Goal: Information Seeking & Learning: Learn about a topic

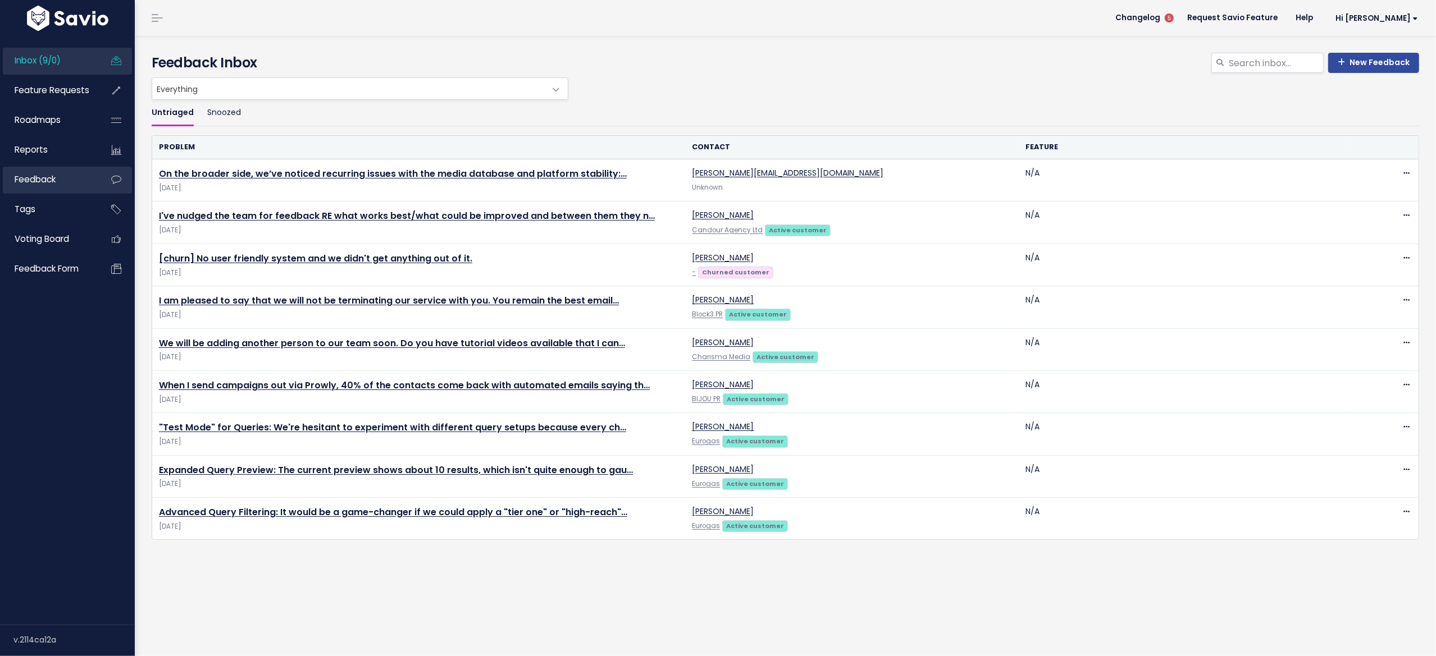
click at [40, 176] on span "Feedback" at bounding box center [35, 179] width 41 height 12
click at [54, 86] on span "Feature Requests" at bounding box center [52, 90] width 75 height 12
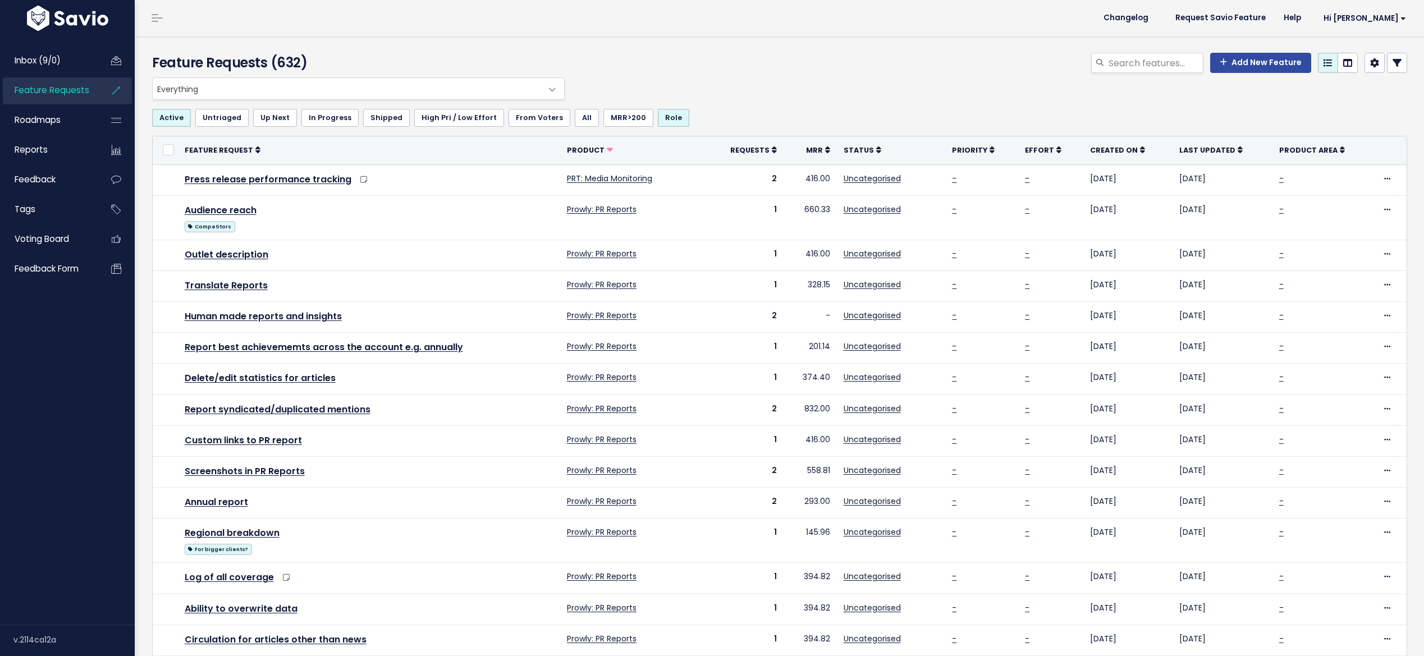
select select
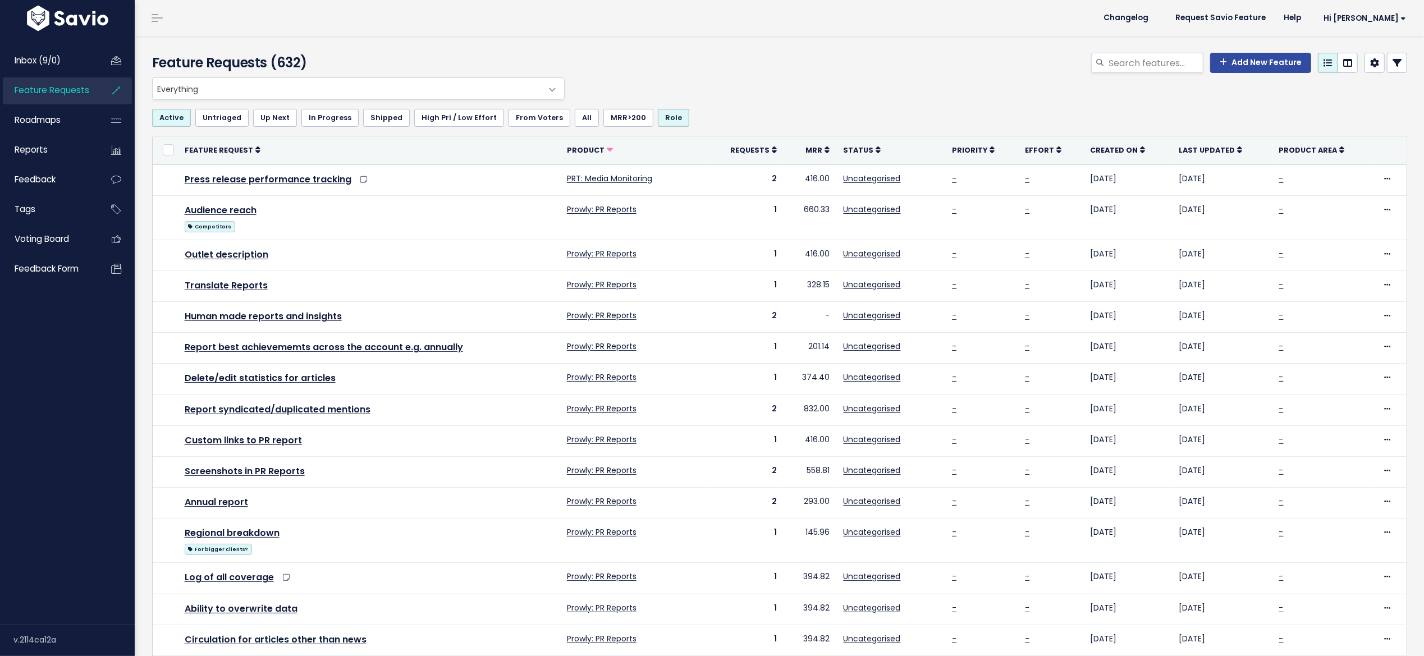
select select
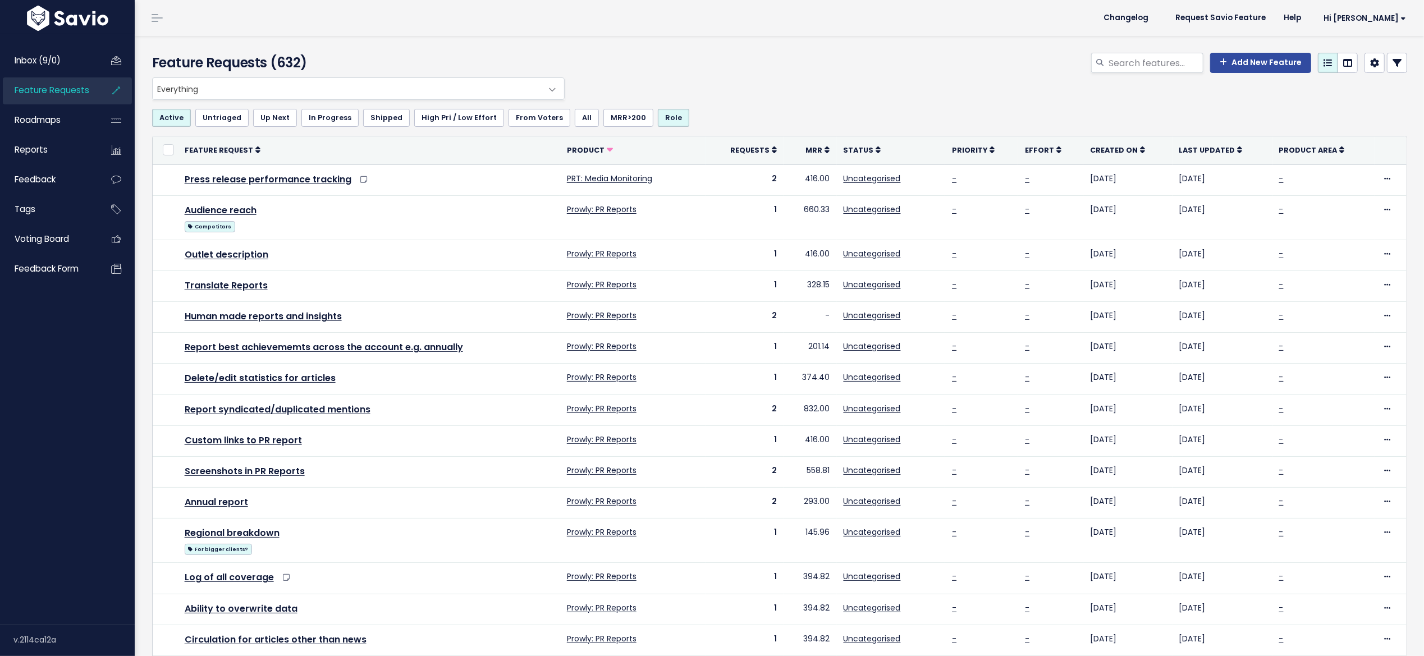
select select
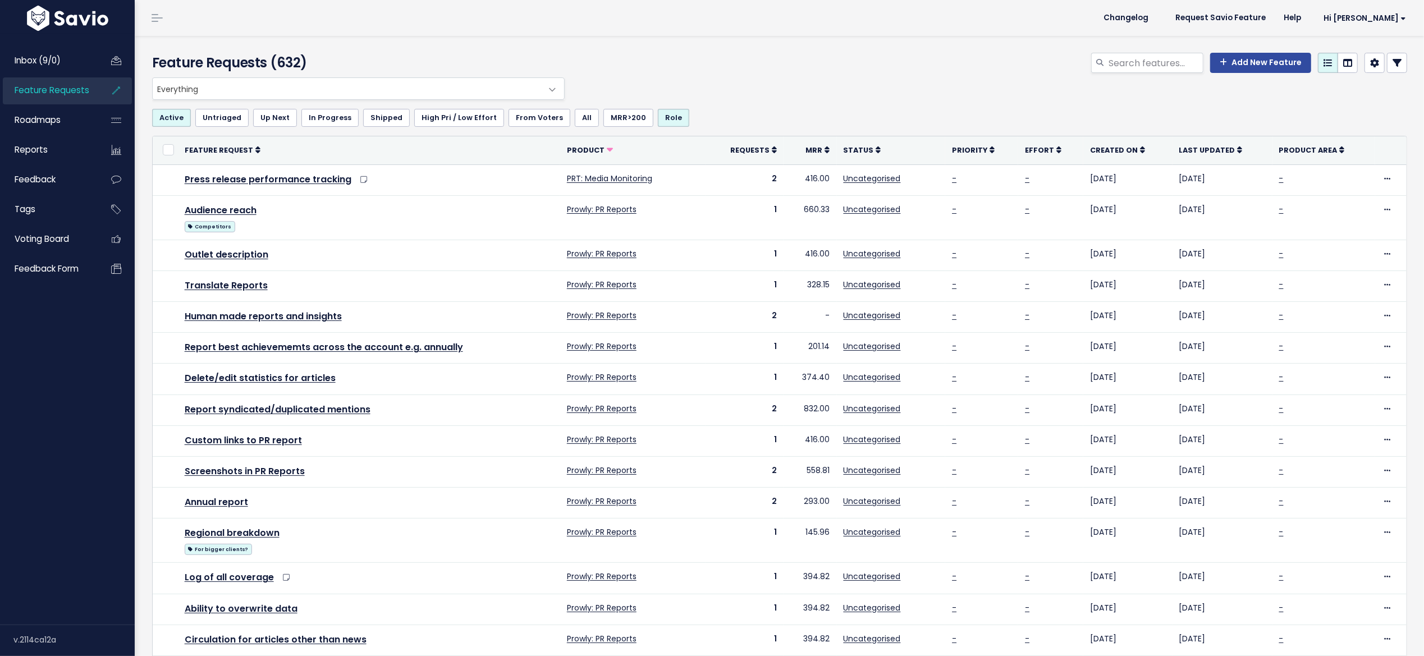
select select
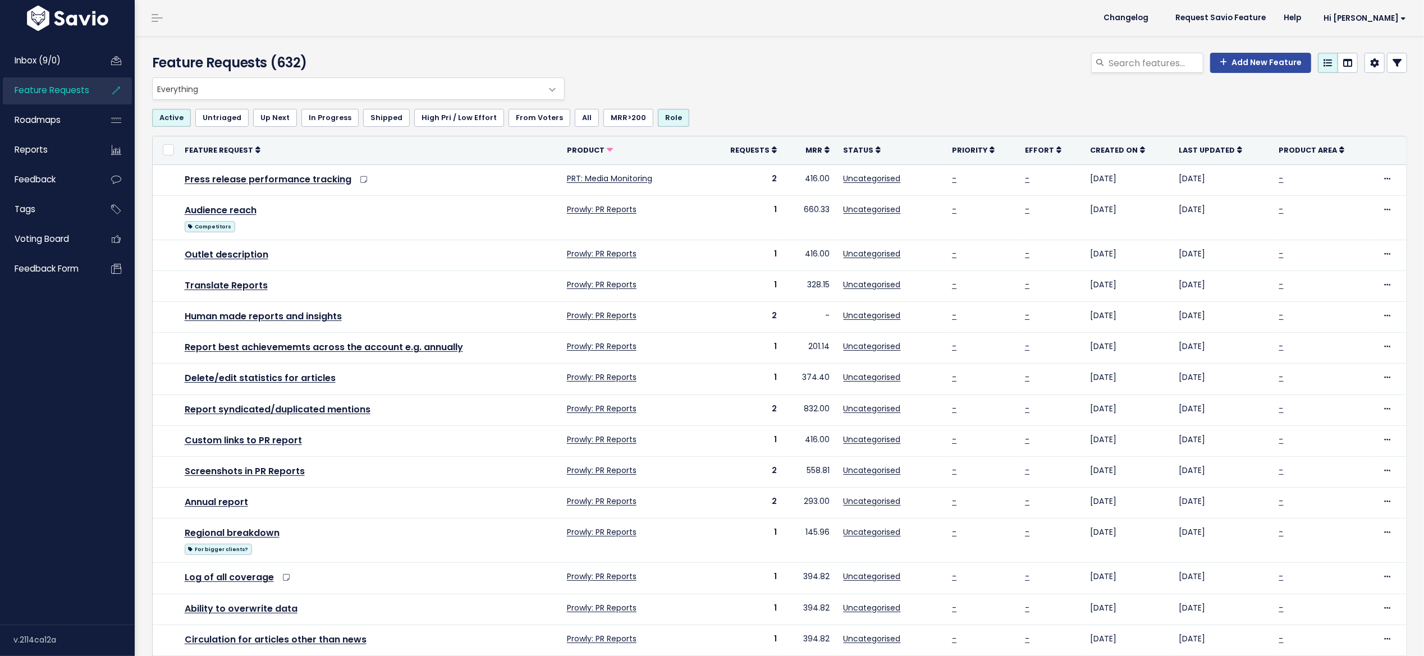
select select
click at [1389, 55] on link at bounding box center [1397, 63] width 20 height 20
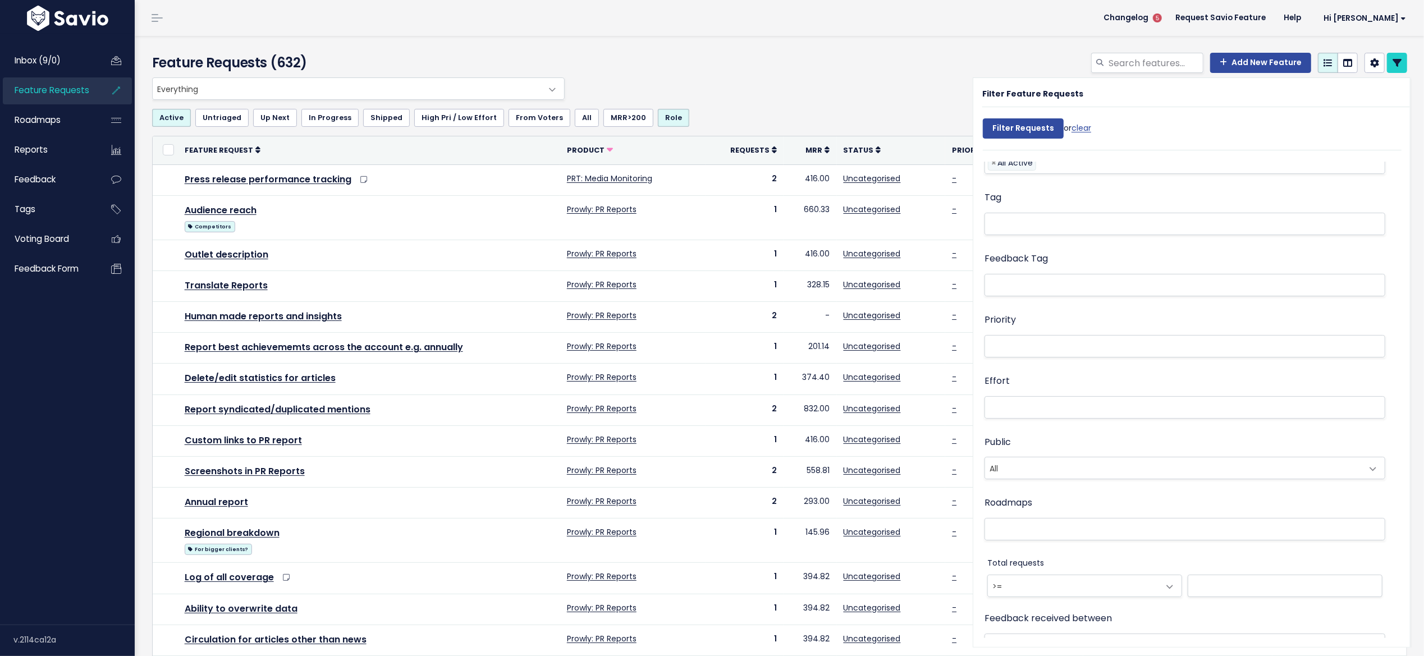
scroll to position [369, 0]
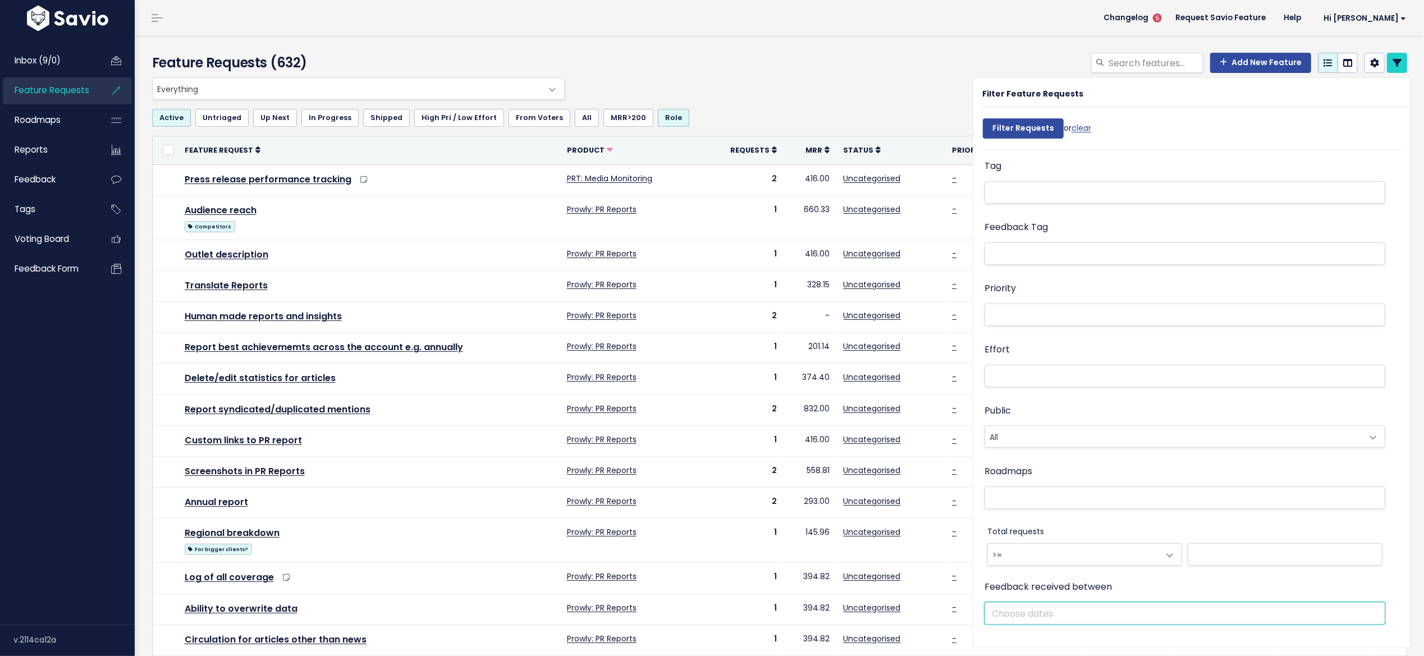
click at [1071, 605] on input "text" at bounding box center [1185, 613] width 401 height 22
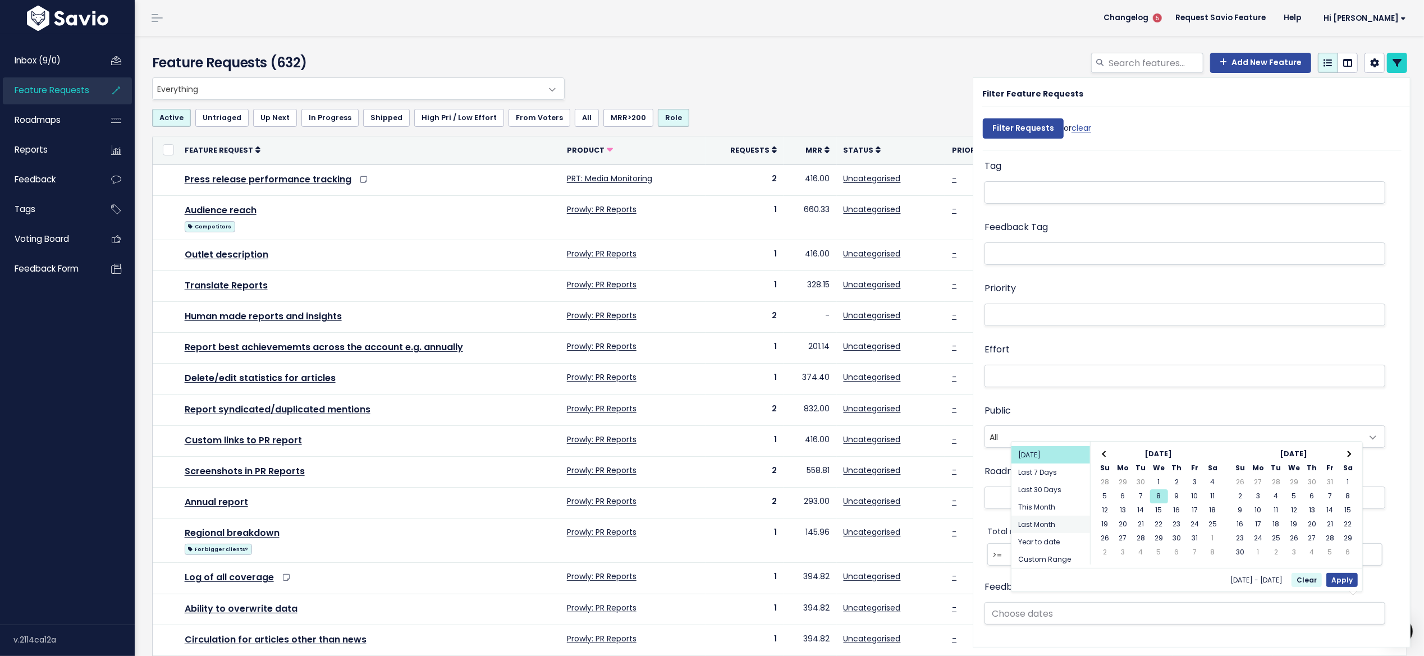
click at [1049, 531] on li "Last Month" at bounding box center [1051, 524] width 79 height 17
type input "Sep 1 2025 - Sep 30 2025 (Last Month)"
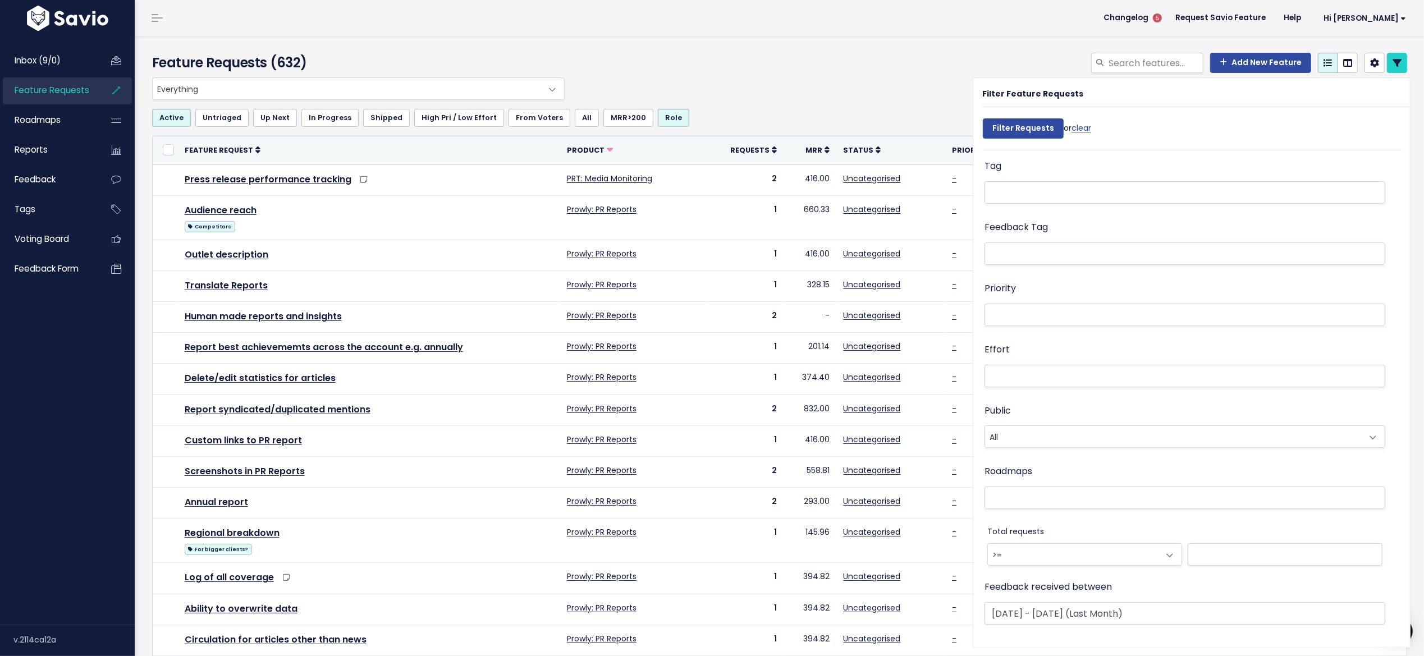
click at [1027, 304] on ul at bounding box center [1185, 314] width 400 height 21
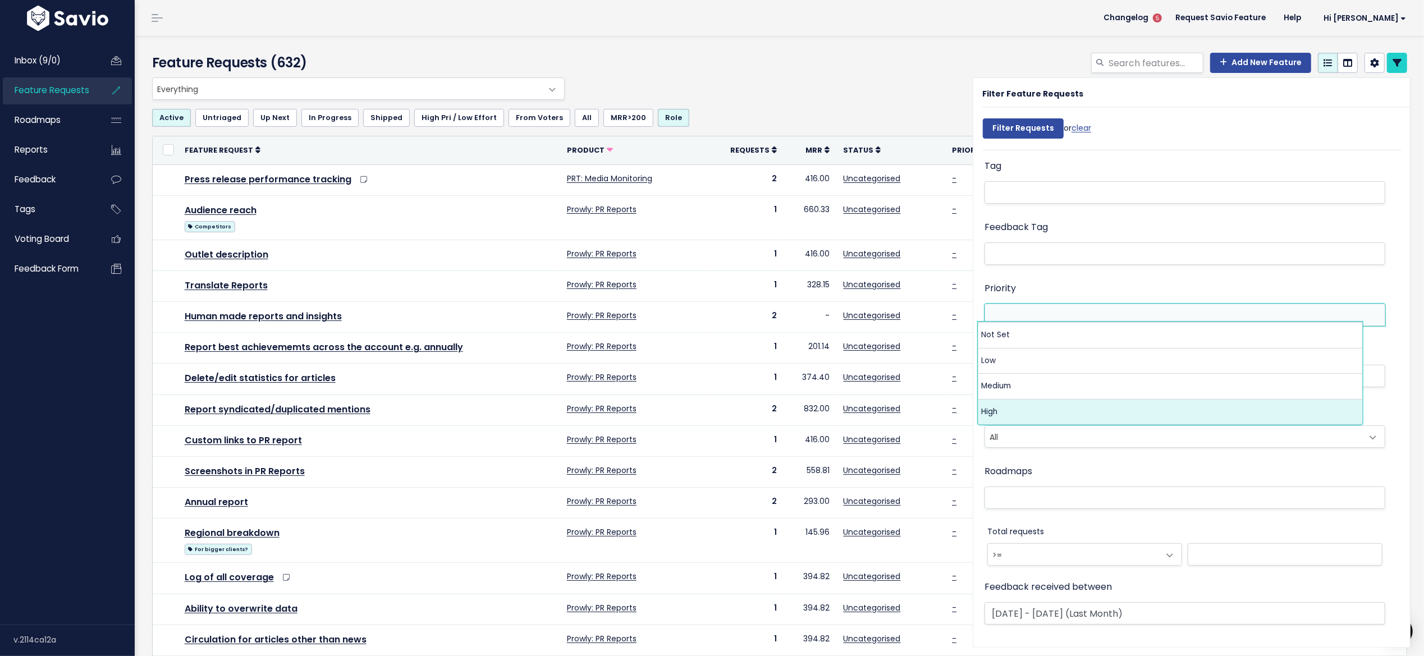
select select "3_HIGH"
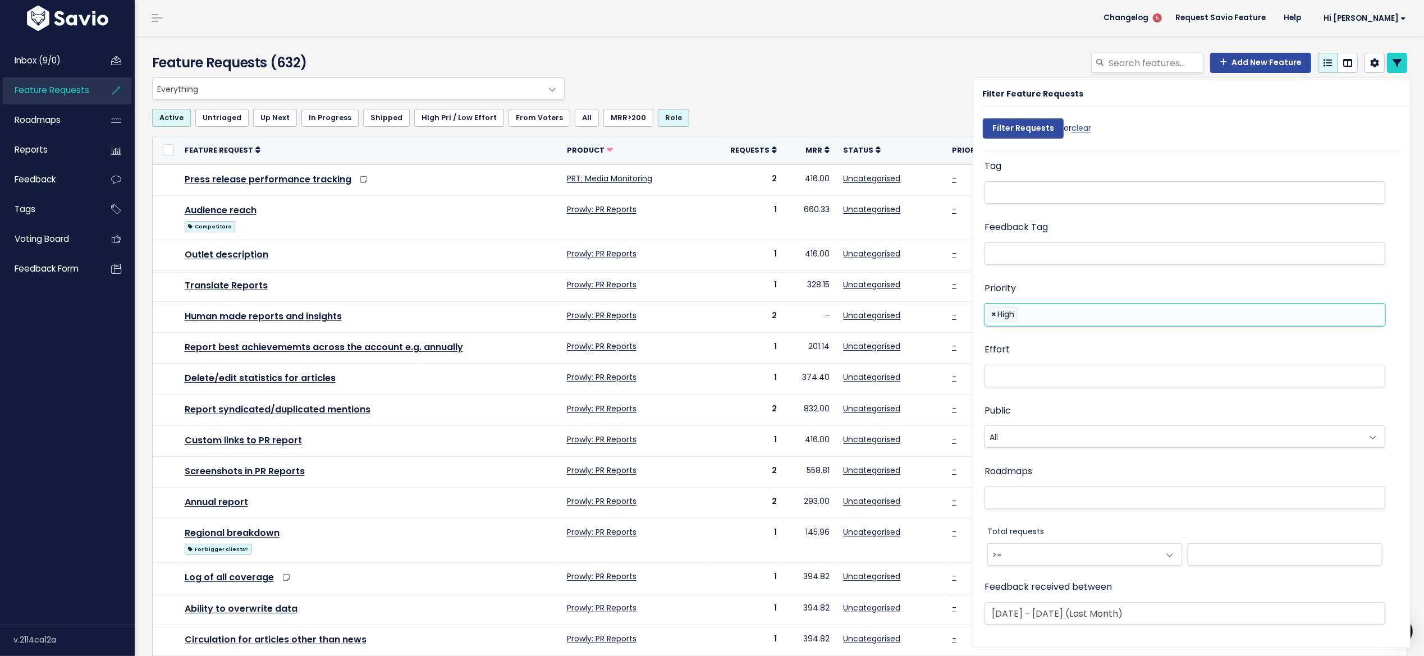
click at [992, 316] on span "×" at bounding box center [994, 315] width 5 height 14
select select
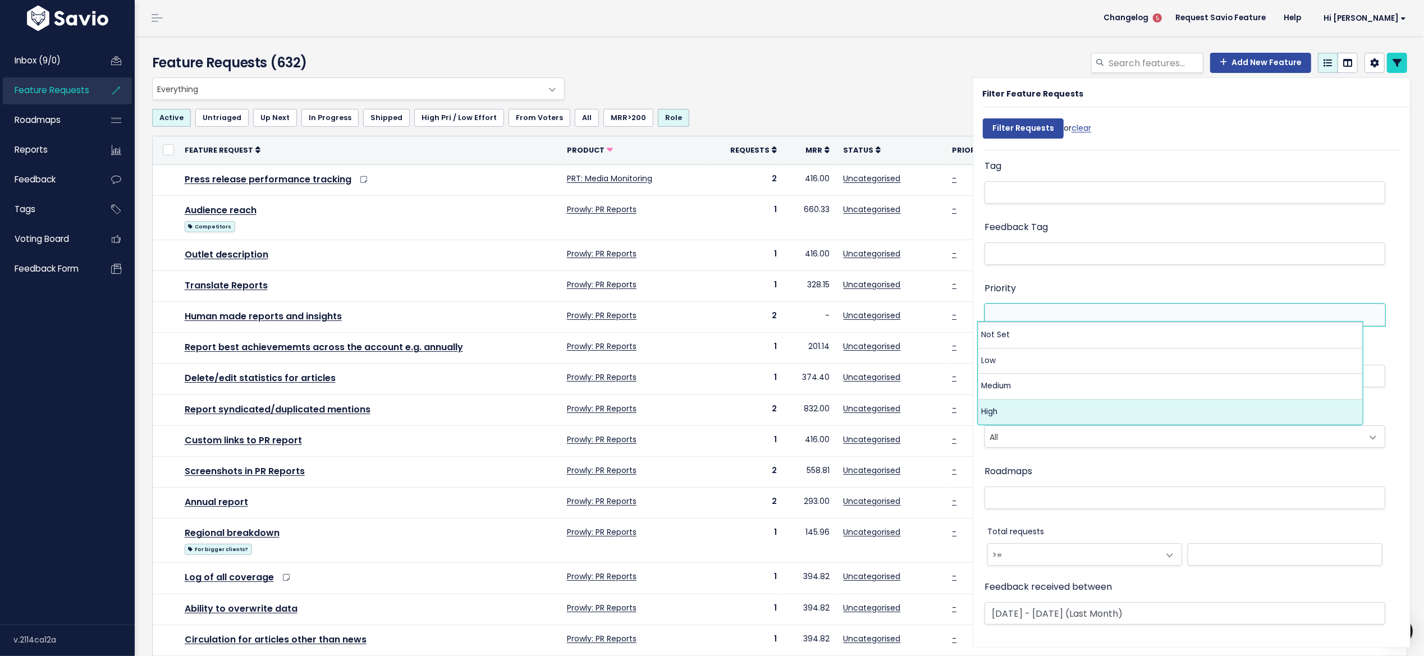
click at [1040, 464] on div "Roadmaps None Any test" at bounding box center [1185, 488] width 401 height 48
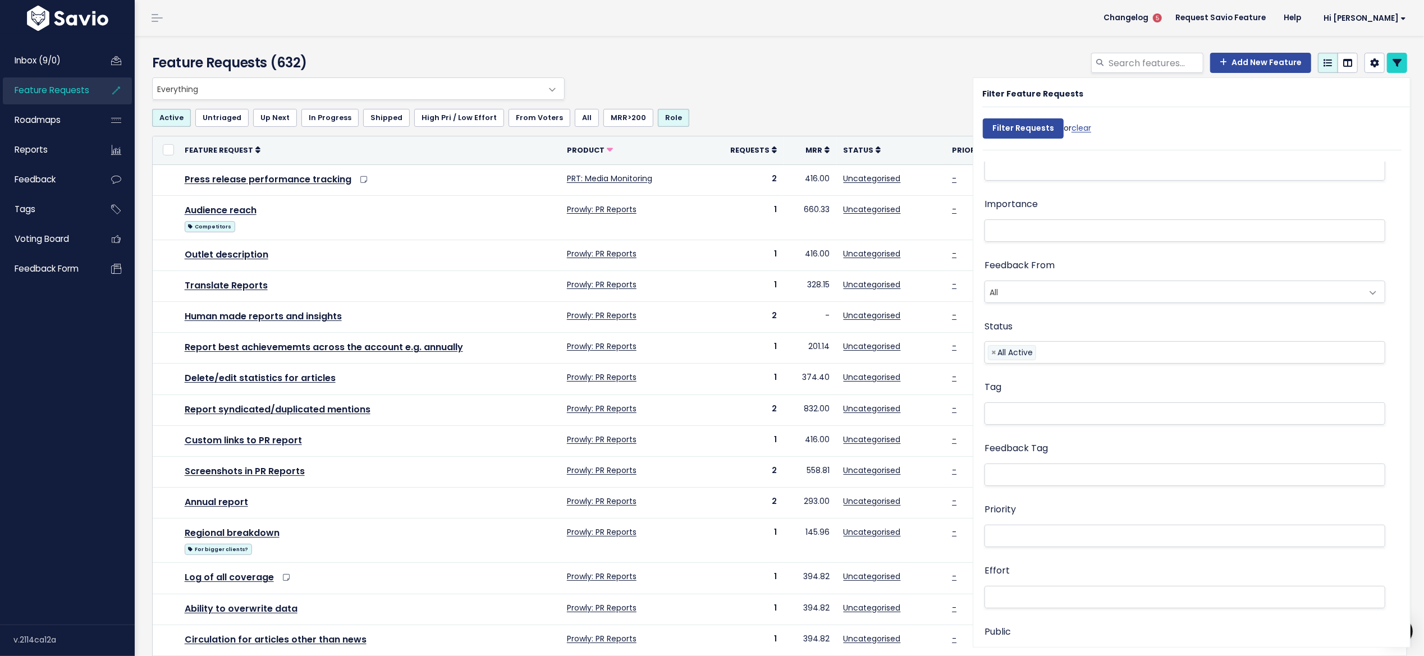
scroll to position [7, 0]
click at [1034, 358] on div "Importance Not Set Nice to have Must have Dealbreaker" at bounding box center [1185, 361] width 401 height 48
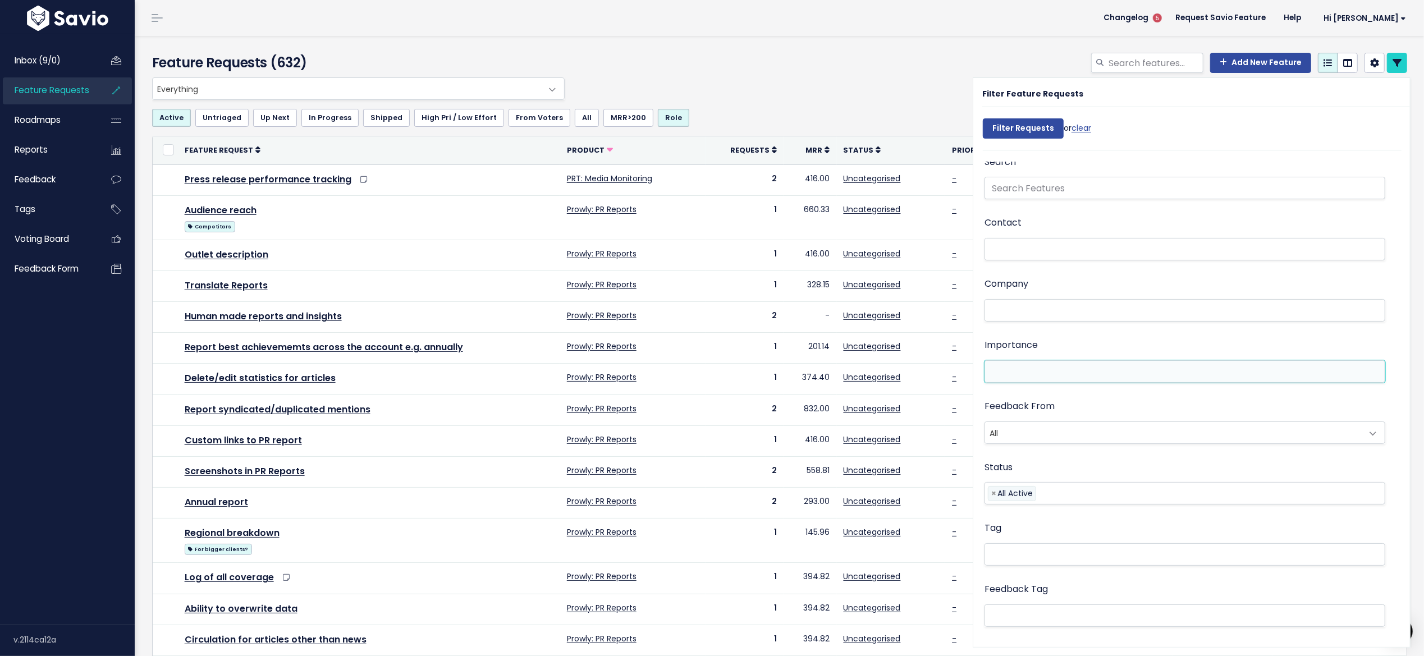
click at [1036, 376] on li at bounding box center [1182, 371] width 389 height 14
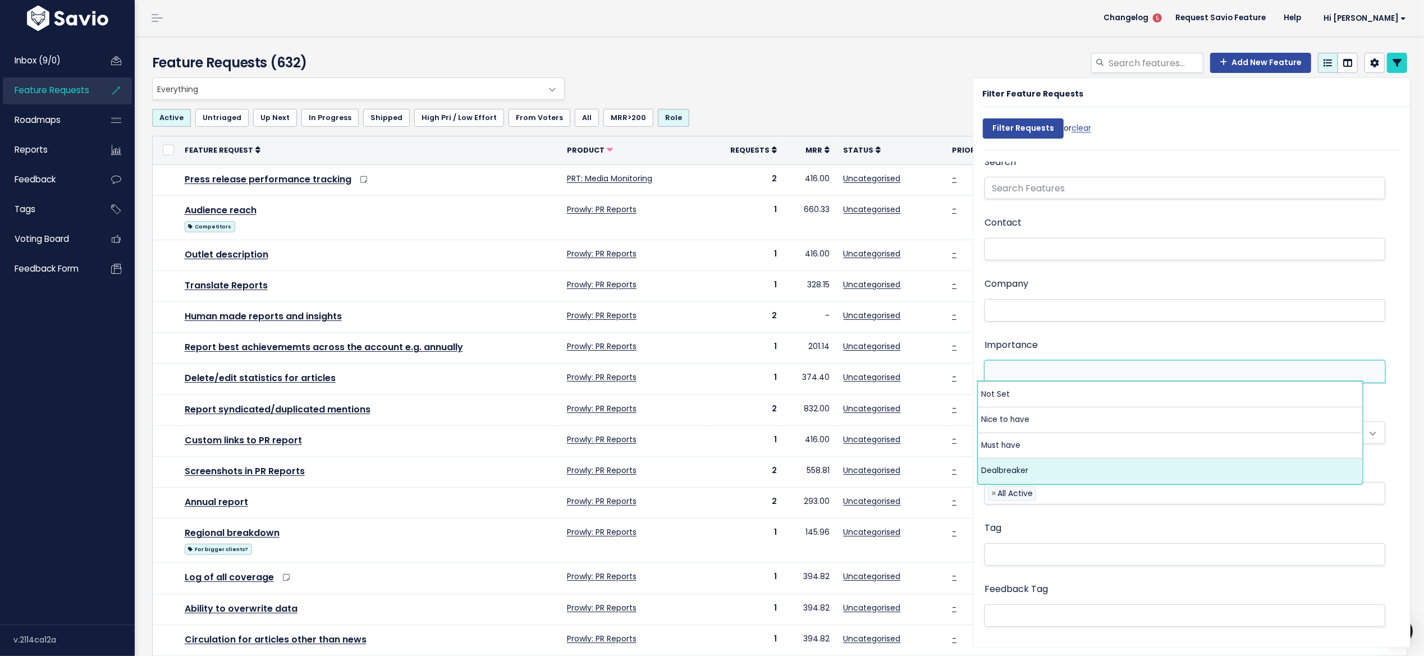
select select "DEAL_BREAKER"
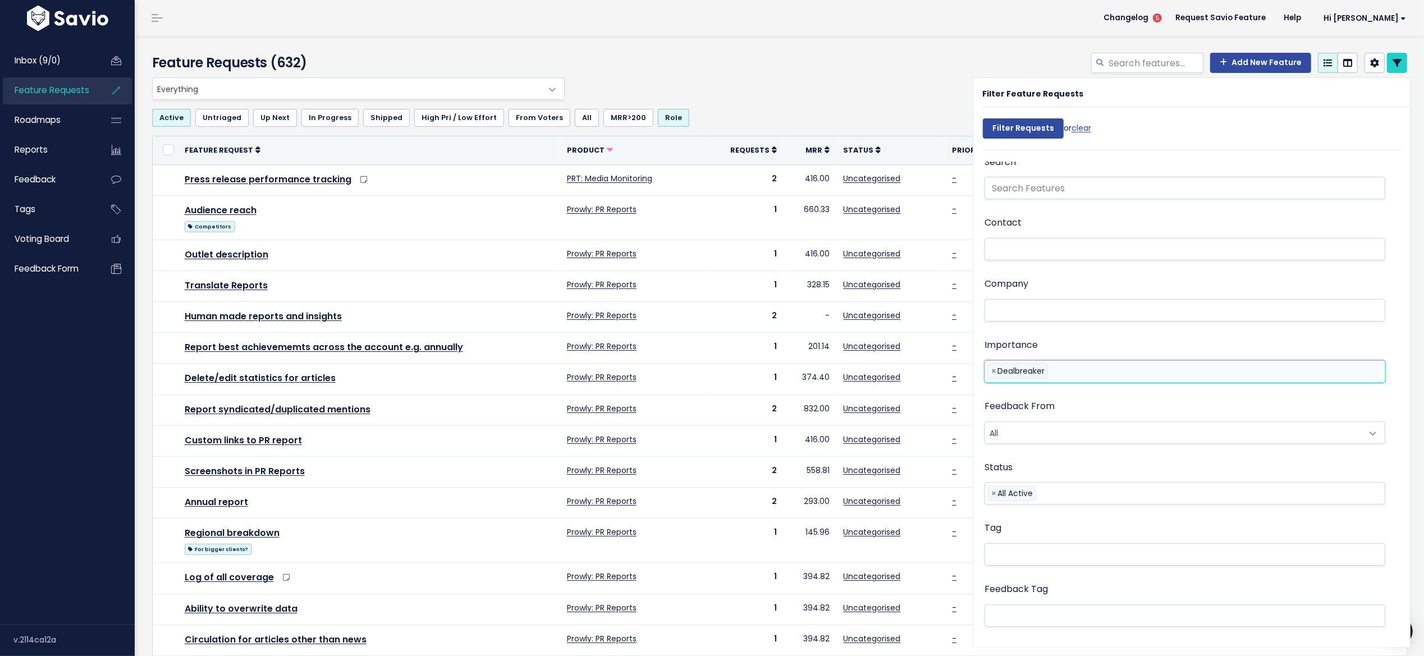
scroll to position [40, 0]
click at [1018, 131] on input "Filter Requests" at bounding box center [1023, 128] width 81 height 20
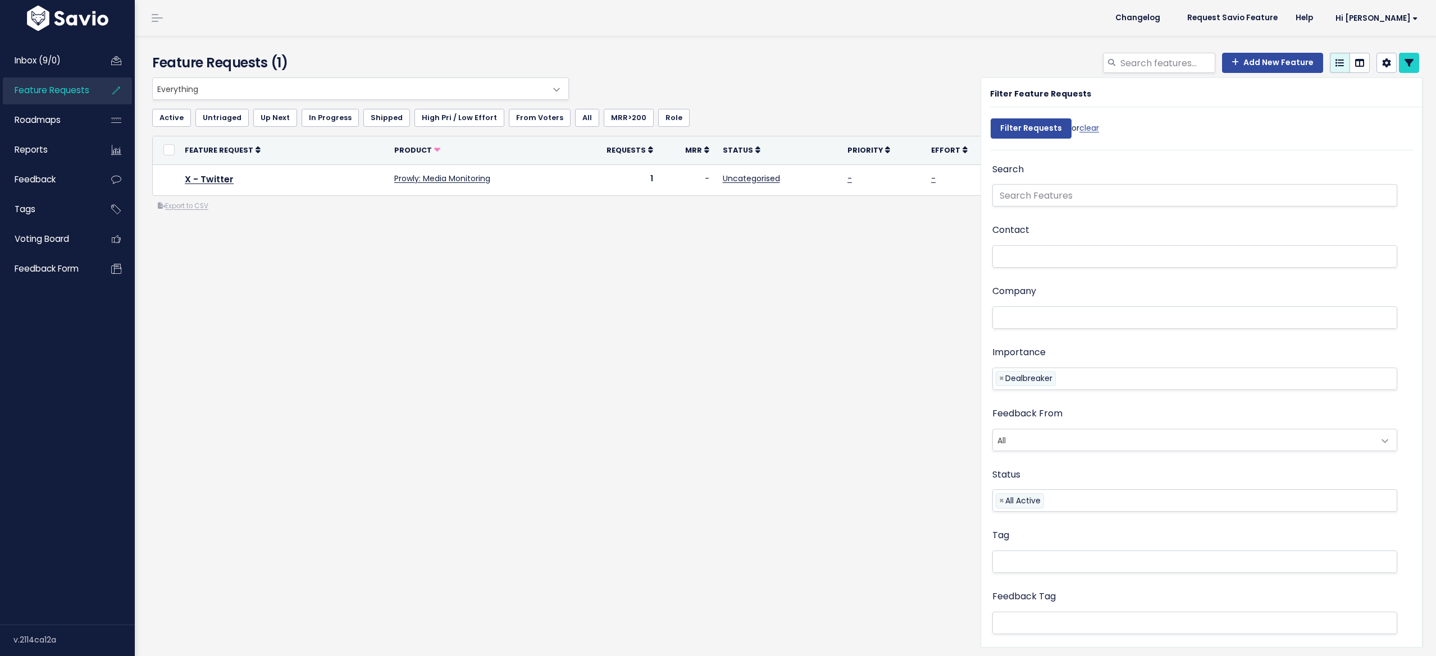
select select
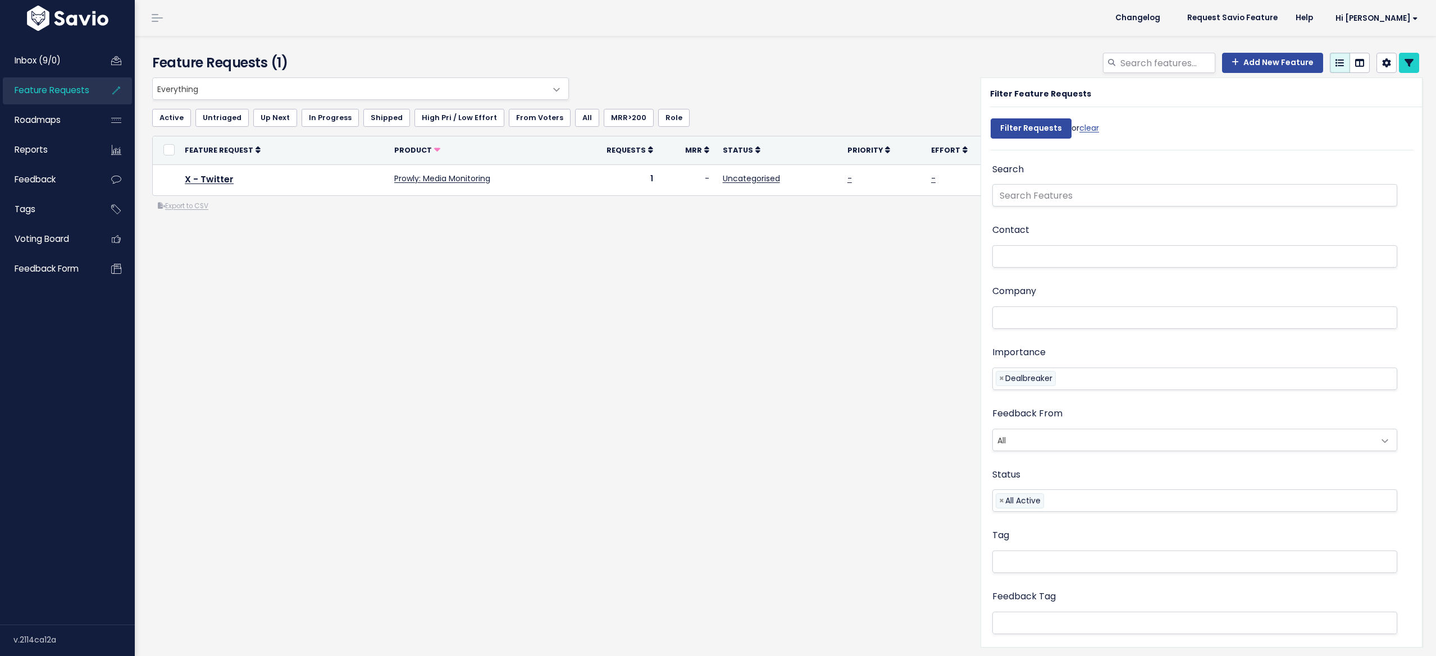
select select
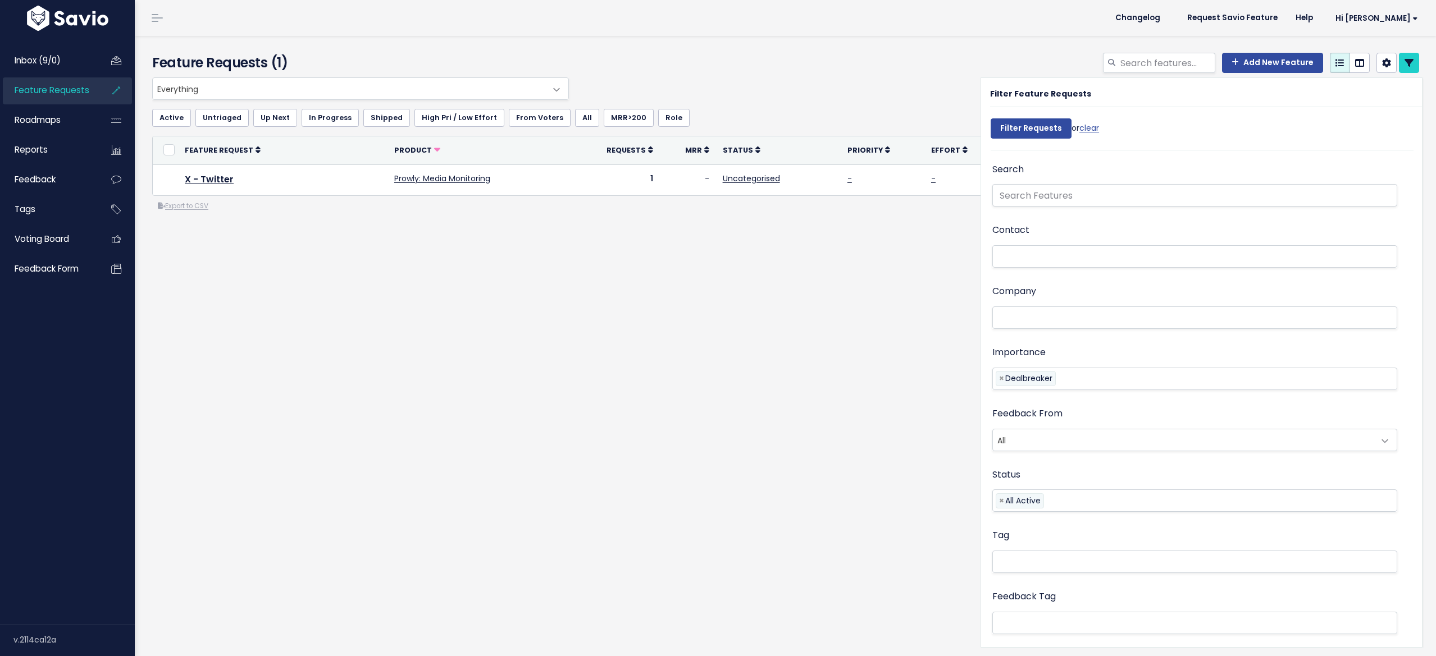
select select
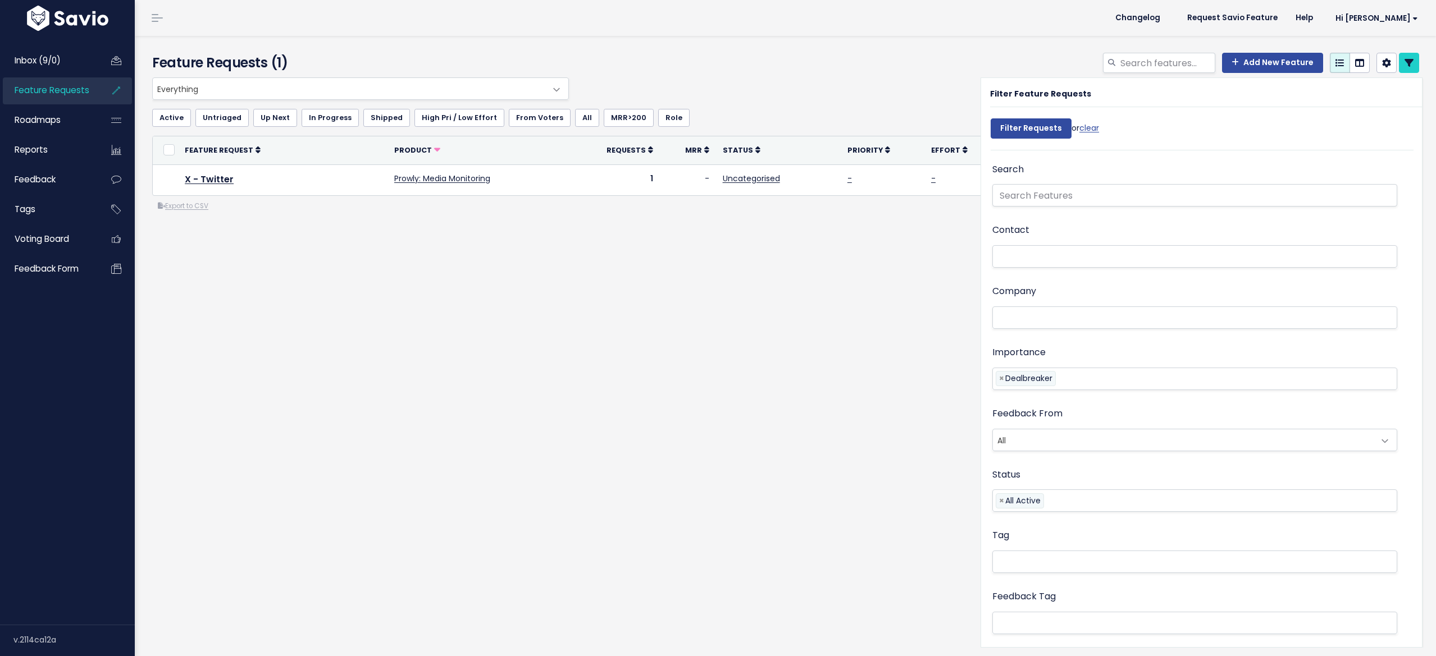
select select
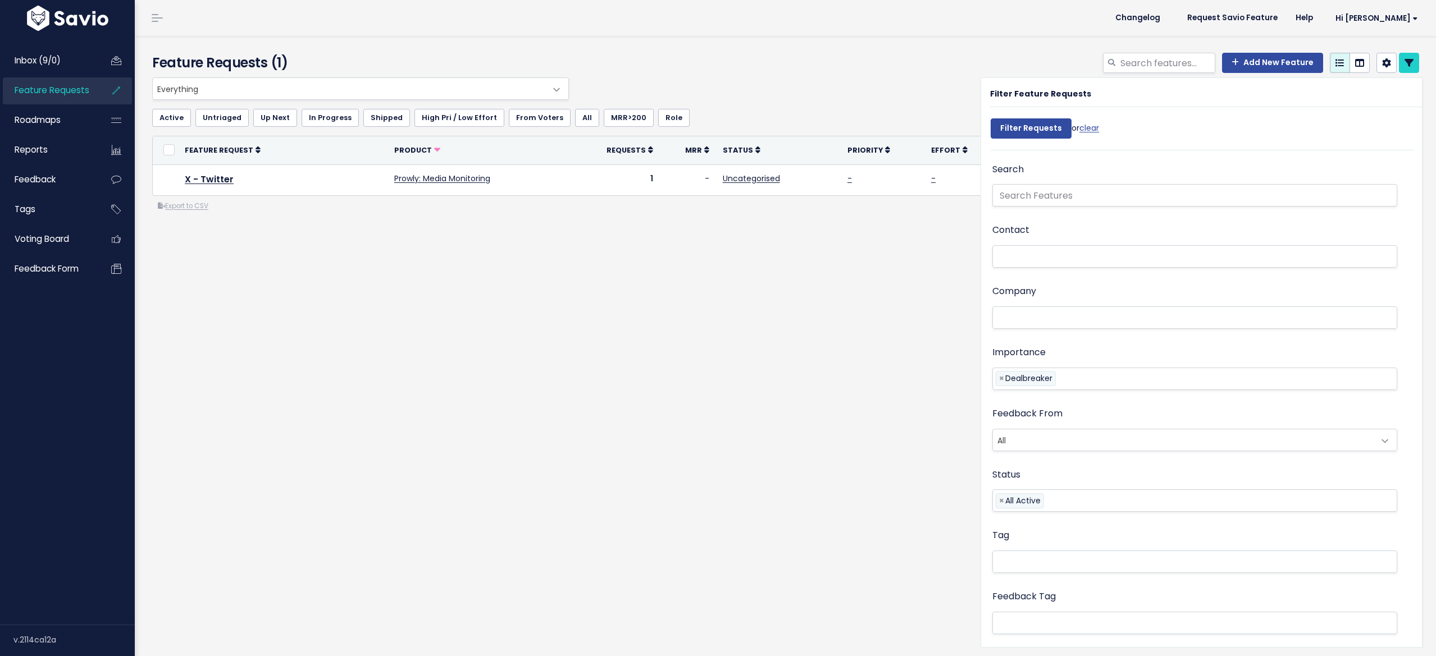
select select
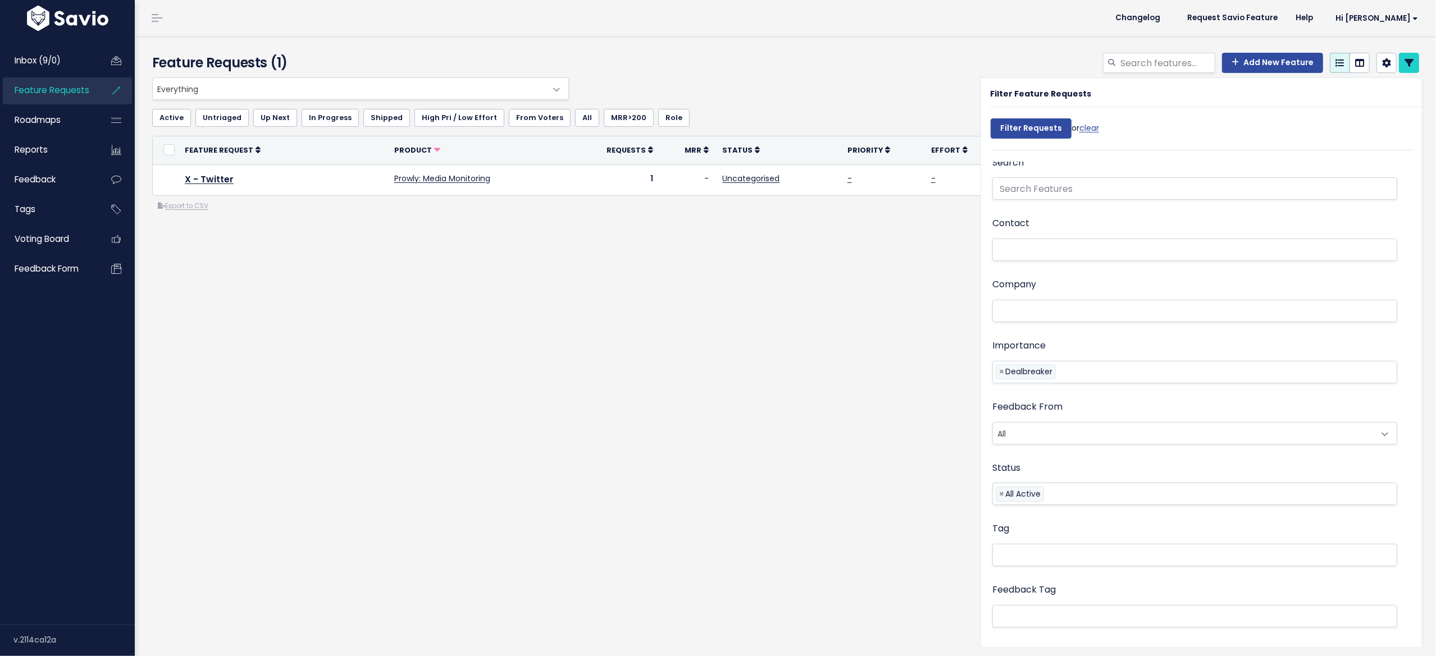
click at [637, 302] on div "Everything Any Product: Any Product Area Any Product: No Product Area No Produc…" at bounding box center [785, 189] width 1283 height 225
click at [1404, 63] on icon at bounding box center [1408, 62] width 9 height 9
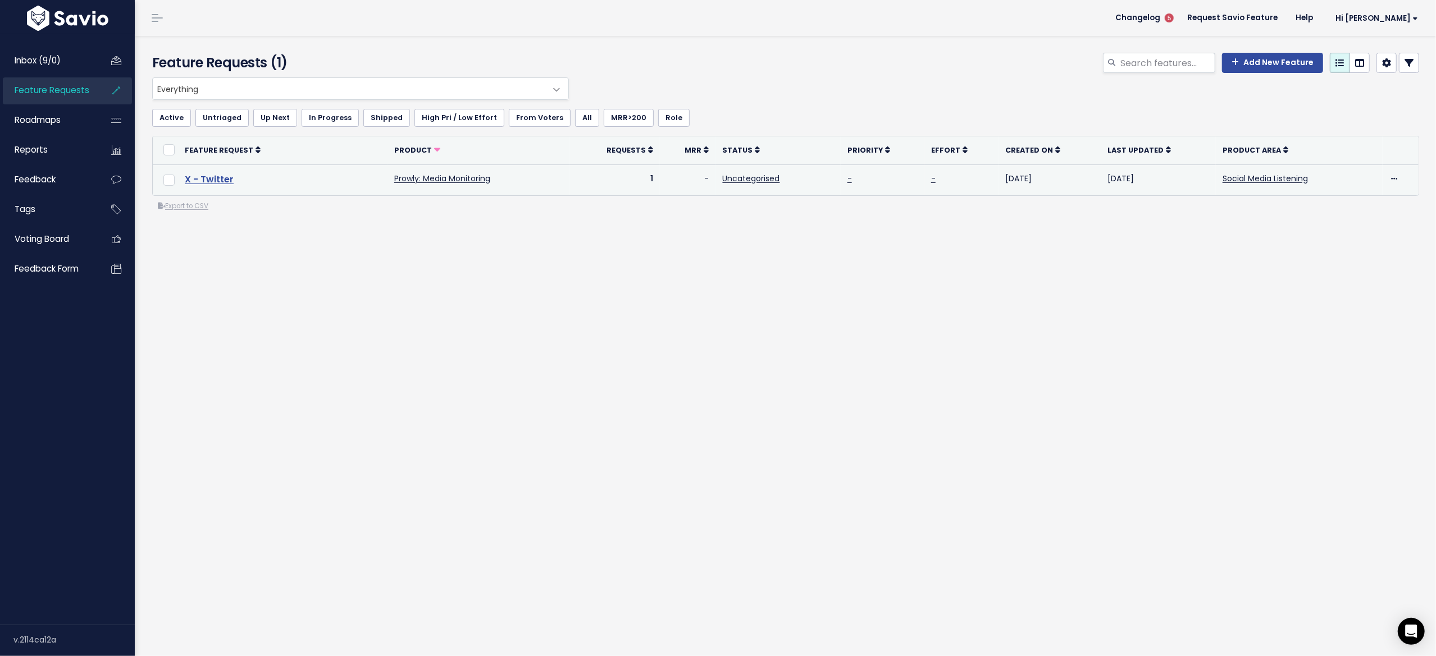
click at [229, 184] on link "X - Twitter" at bounding box center [209, 179] width 49 height 13
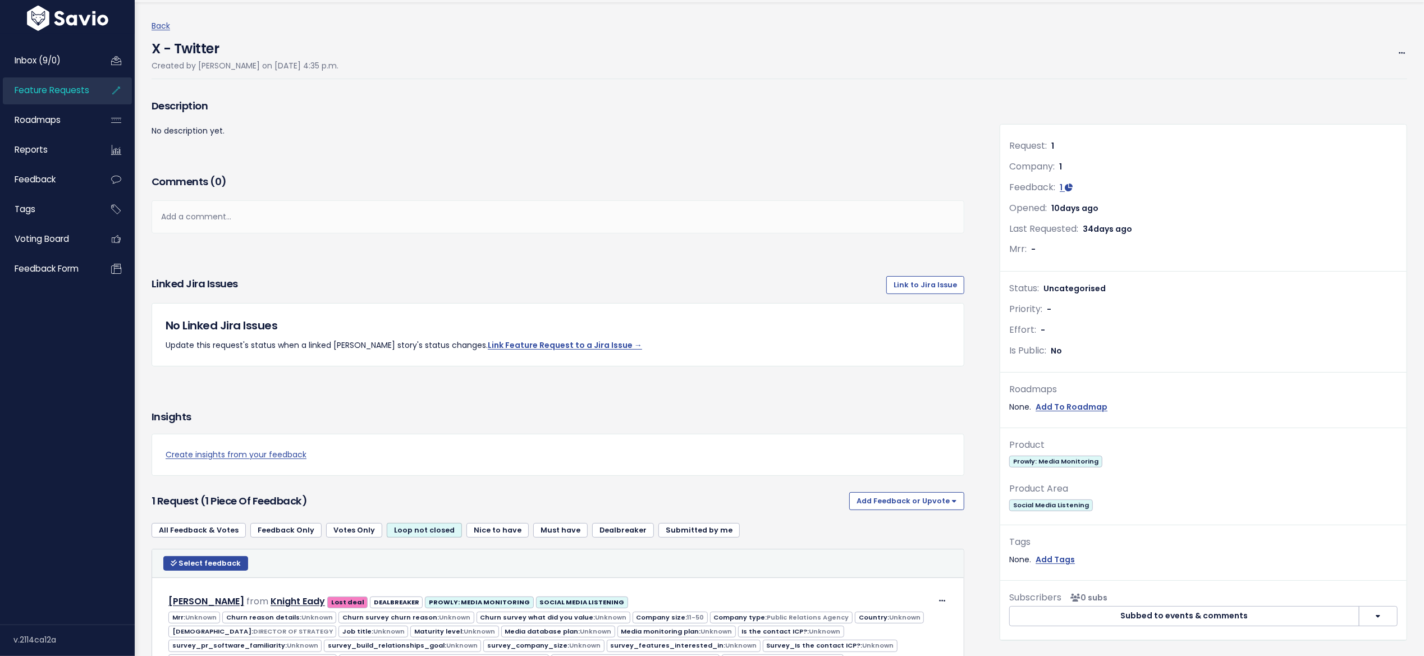
scroll to position [225, 0]
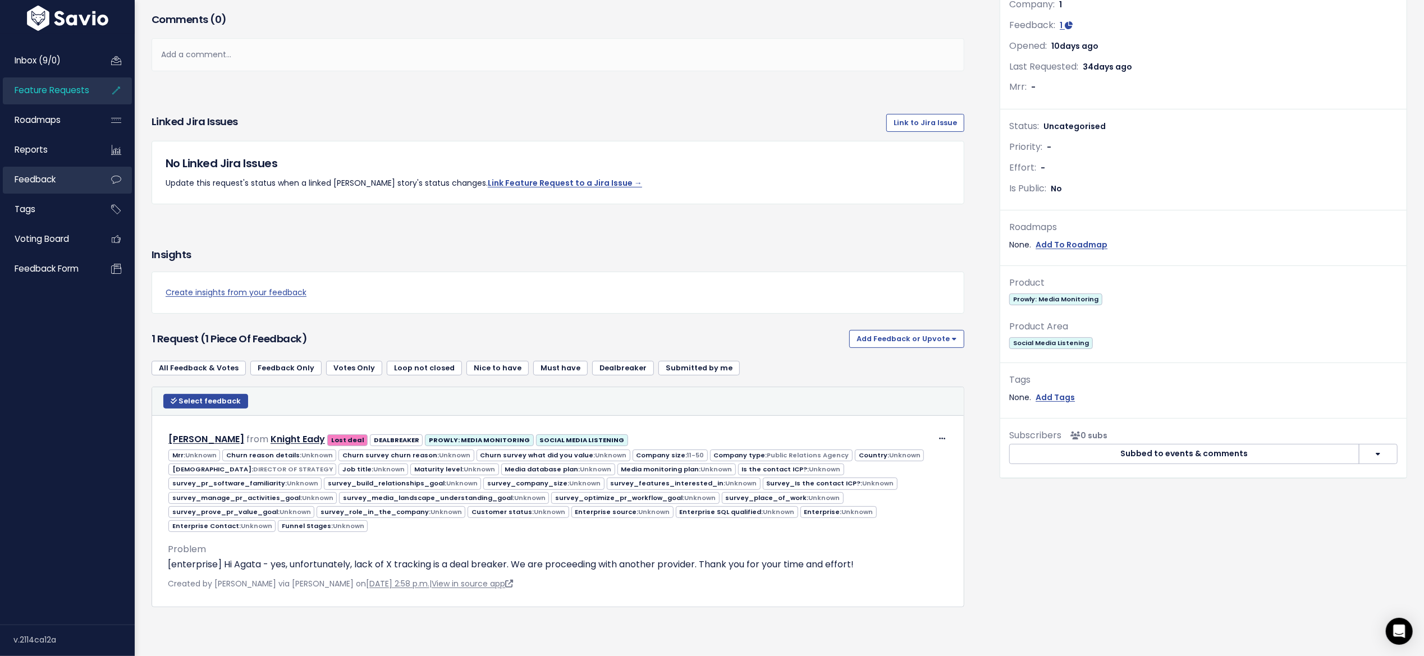
click at [45, 176] on span "Feedback" at bounding box center [35, 179] width 41 height 12
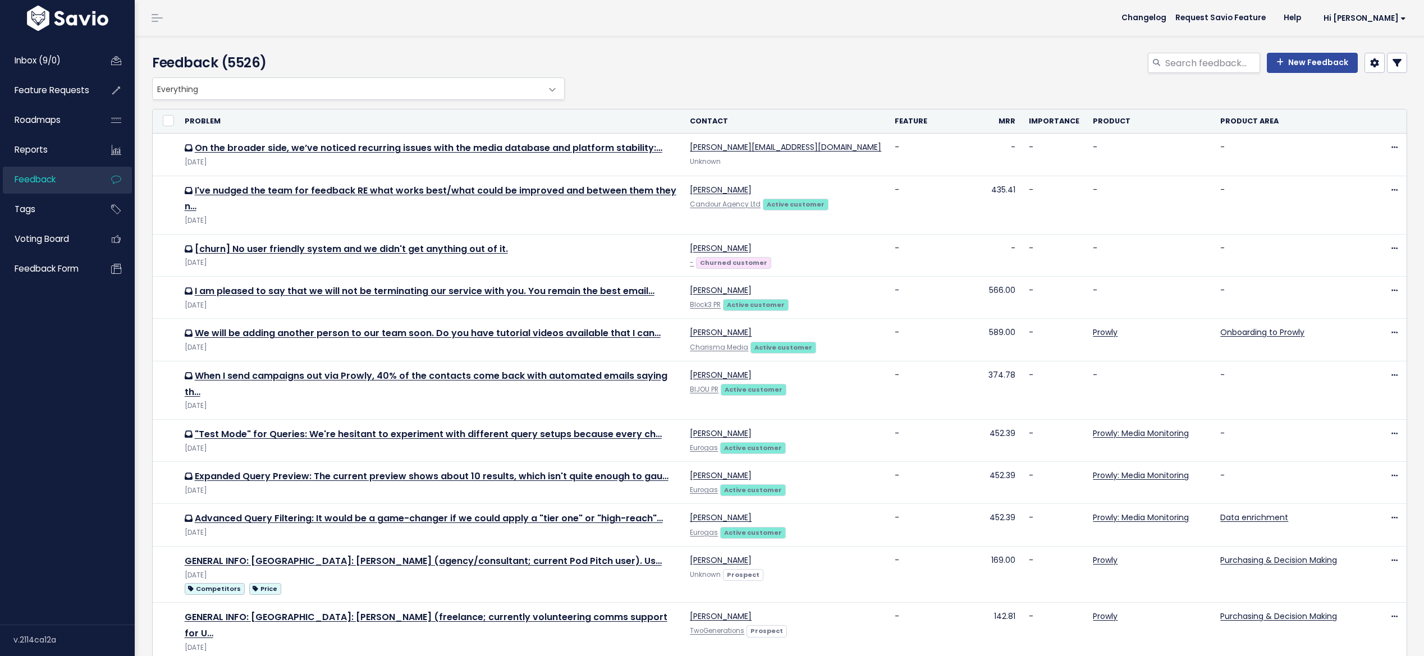
select select
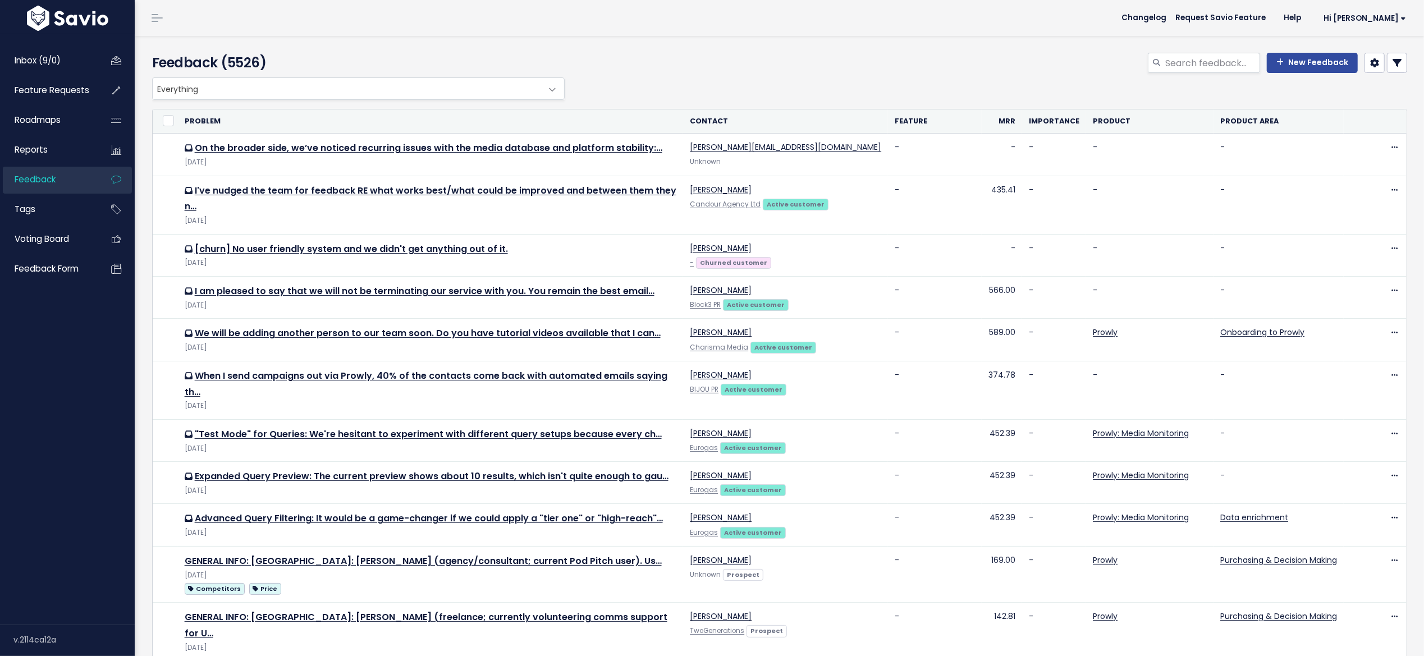
select select
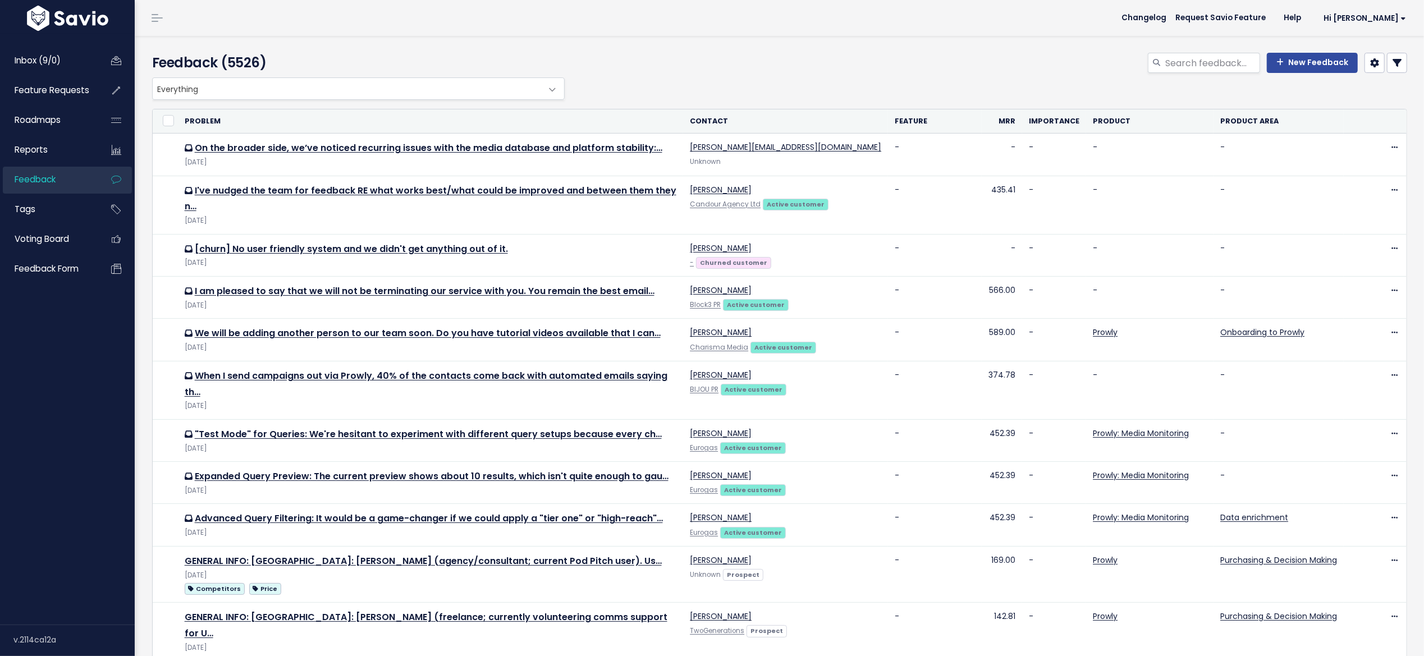
select select
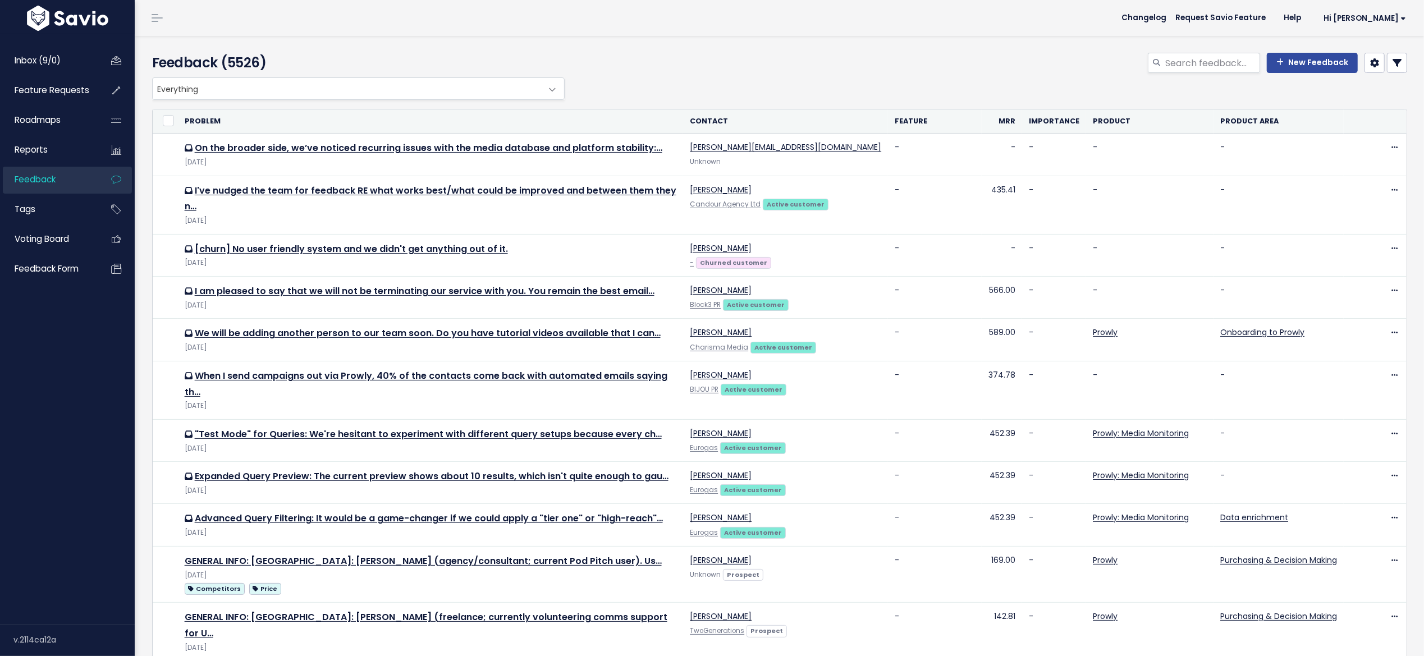
select select
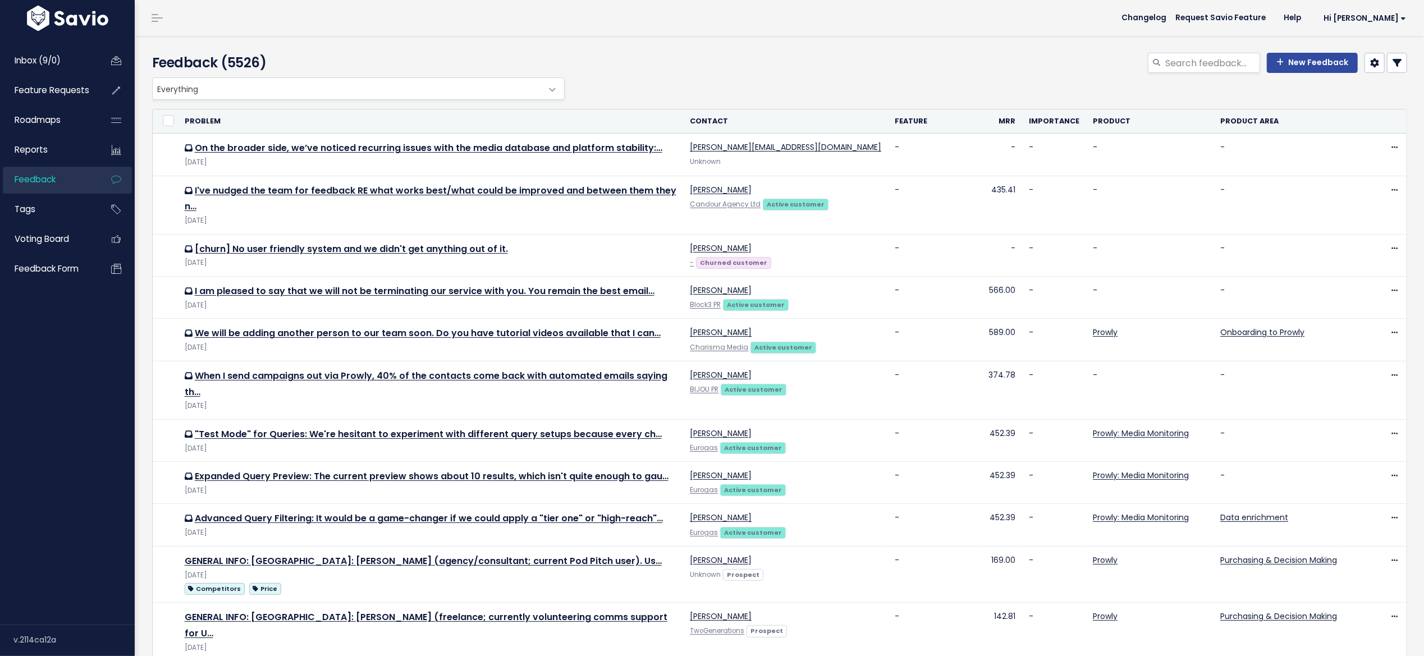
select select
click at [1387, 70] on link at bounding box center [1397, 63] width 20 height 20
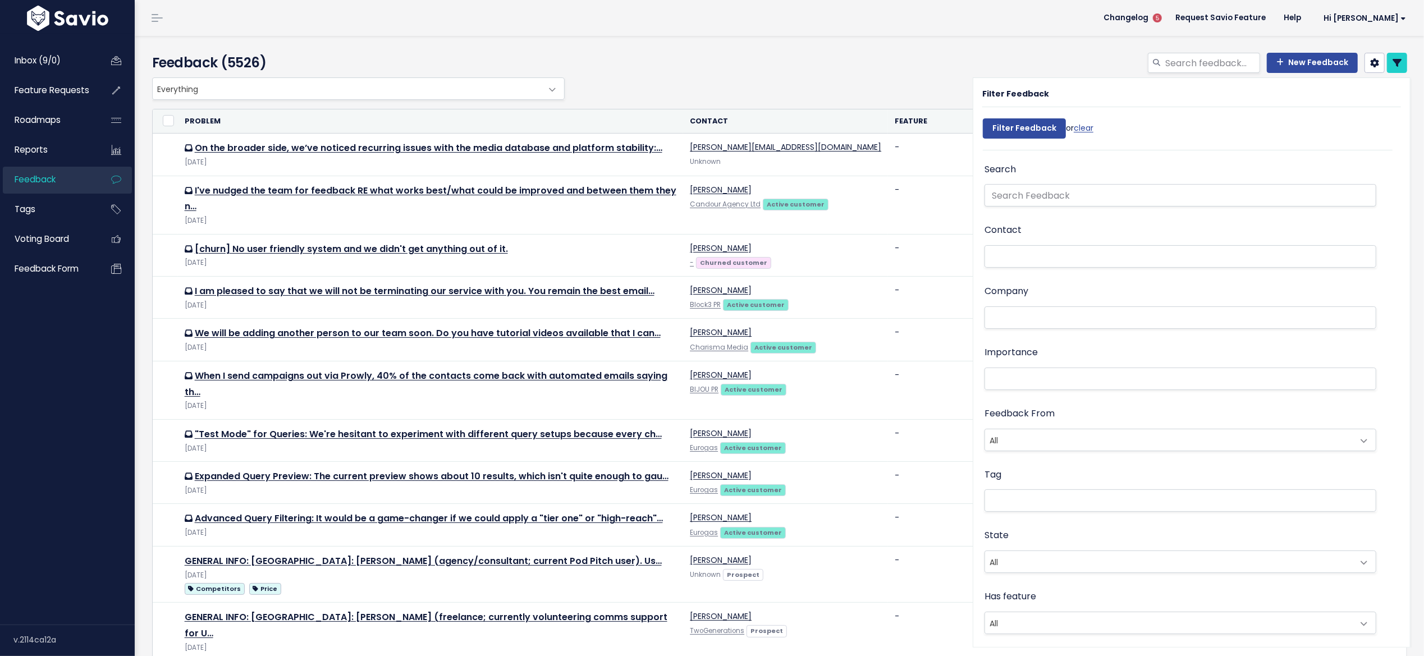
scroll to position [120, 0]
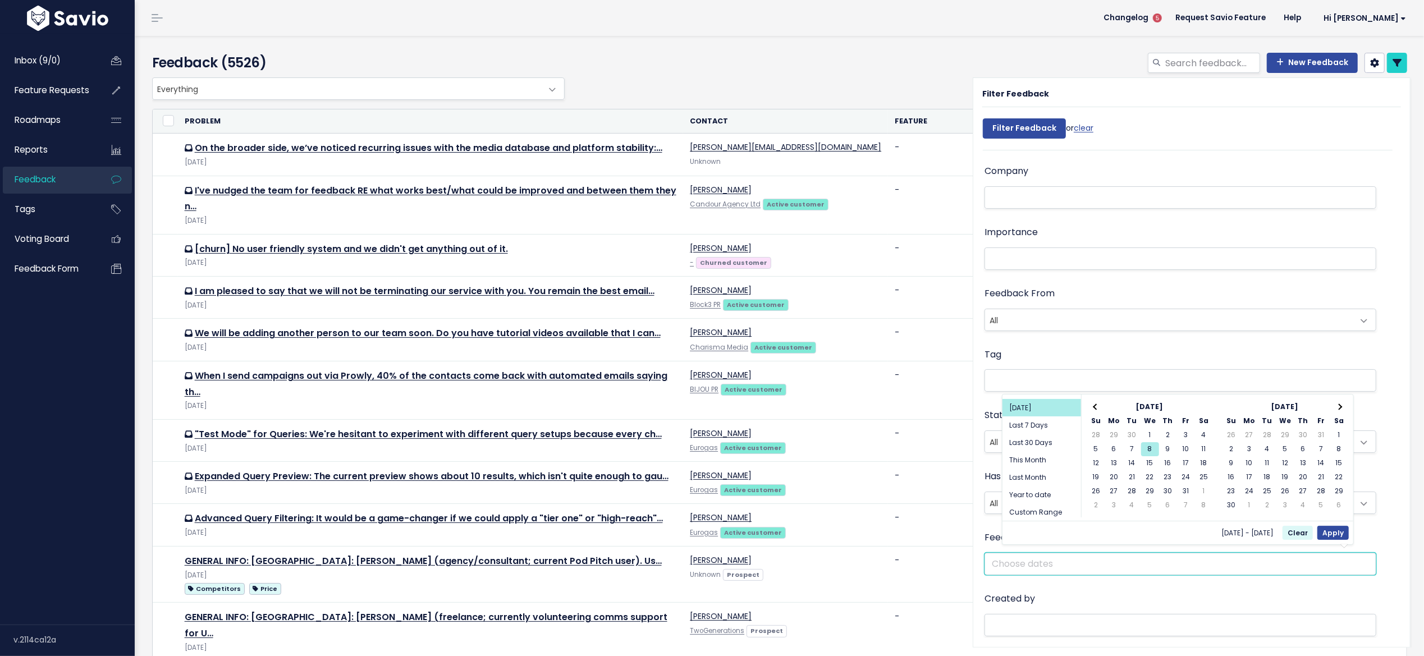
click at [1030, 557] on input "text" at bounding box center [1181, 564] width 392 height 22
click at [1043, 477] on li "Last Month" at bounding box center [1042, 477] width 79 height 17
type input "Sep 1 2025 - Sep 30 2025 (Last Month)"
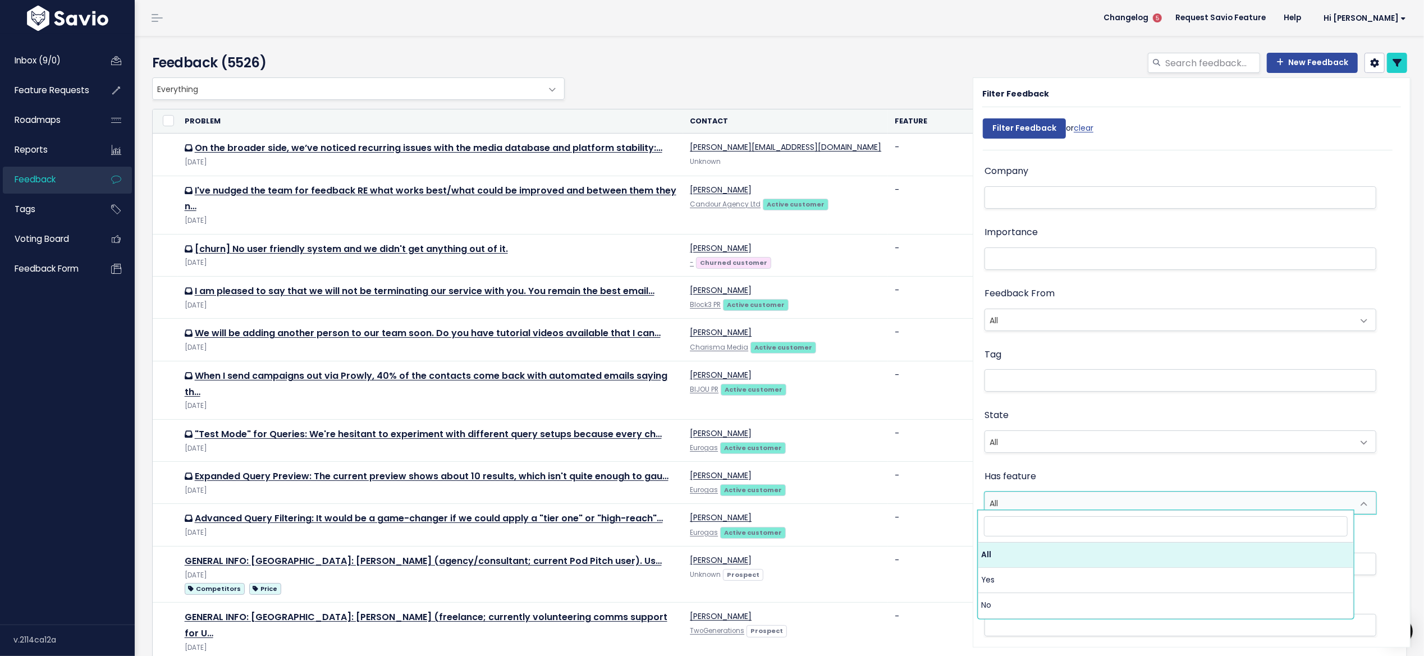
click at [1036, 496] on span "All" at bounding box center [1169, 502] width 368 height 21
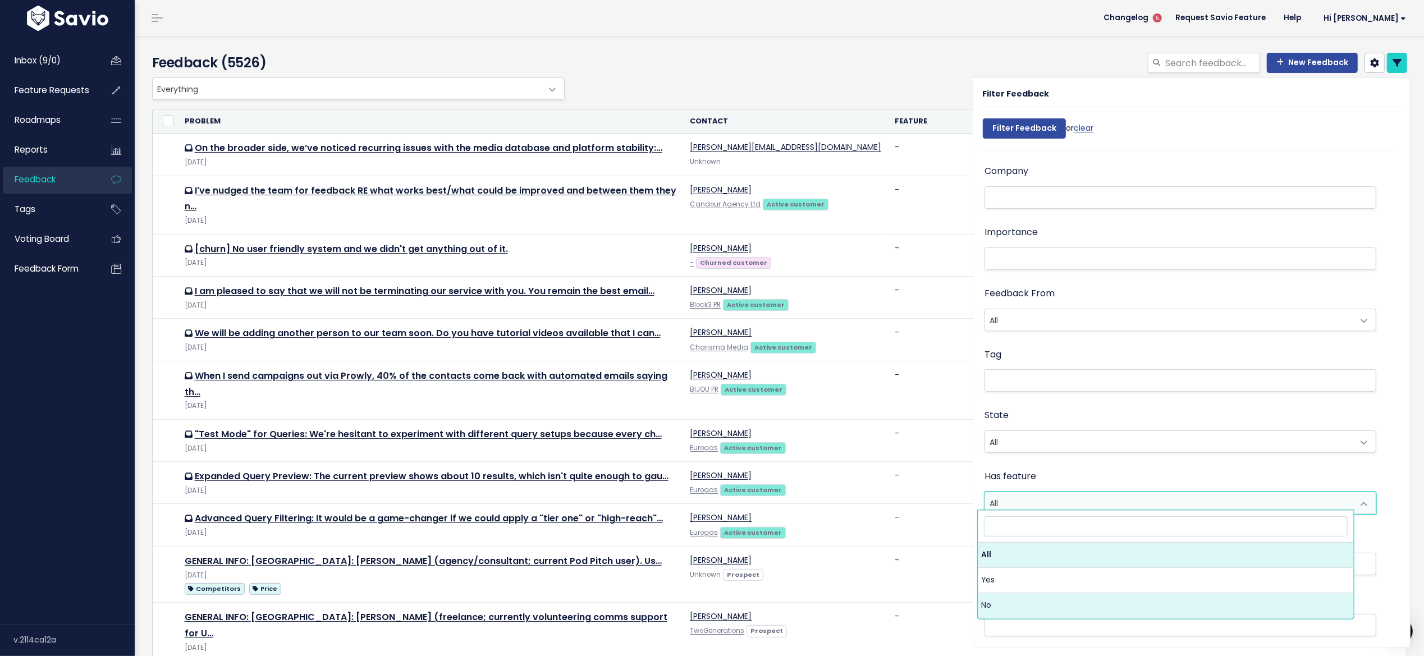
select select "f"
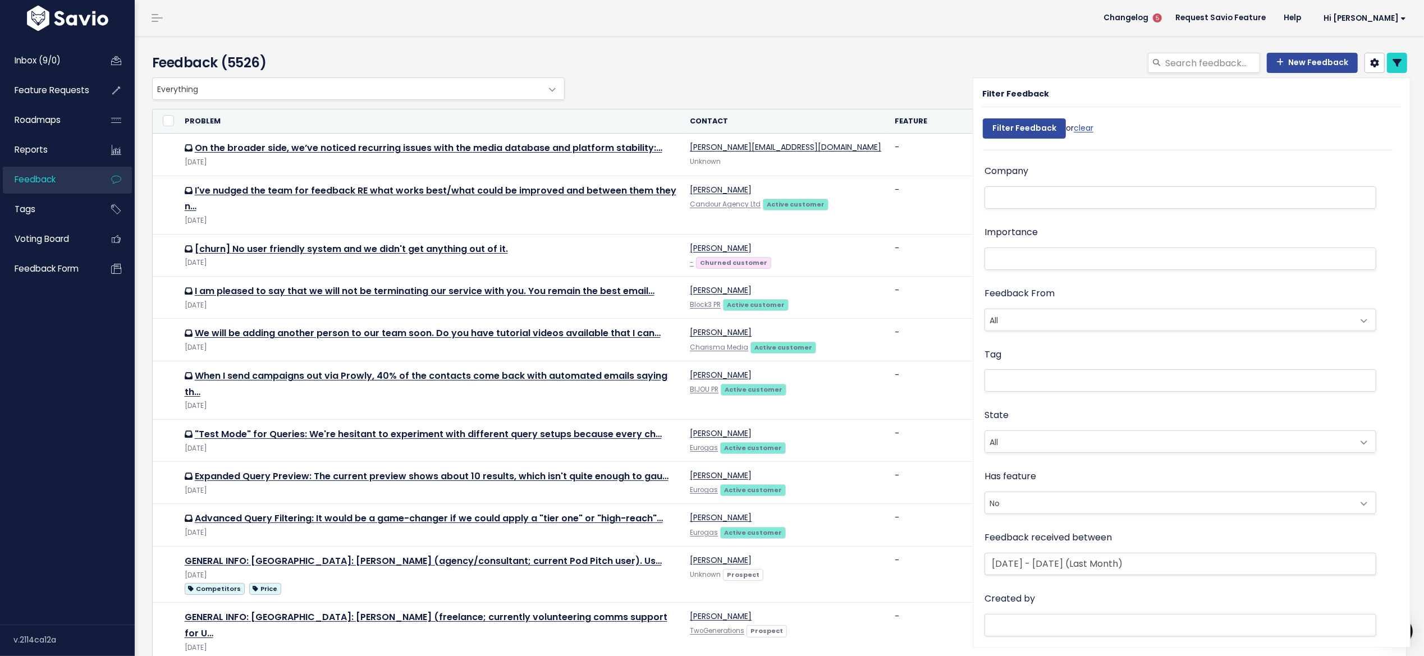
click at [1035, 322] on span "All" at bounding box center [1169, 319] width 368 height 21
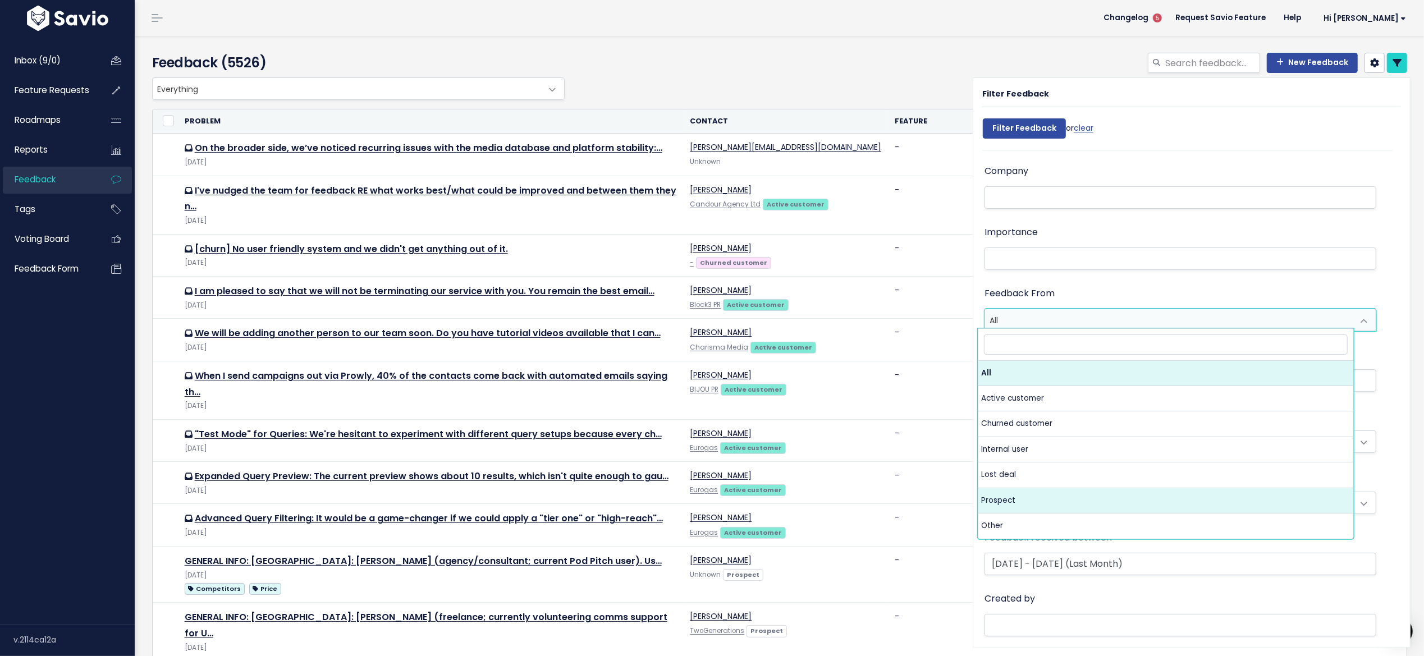
select select "PROSPECT"
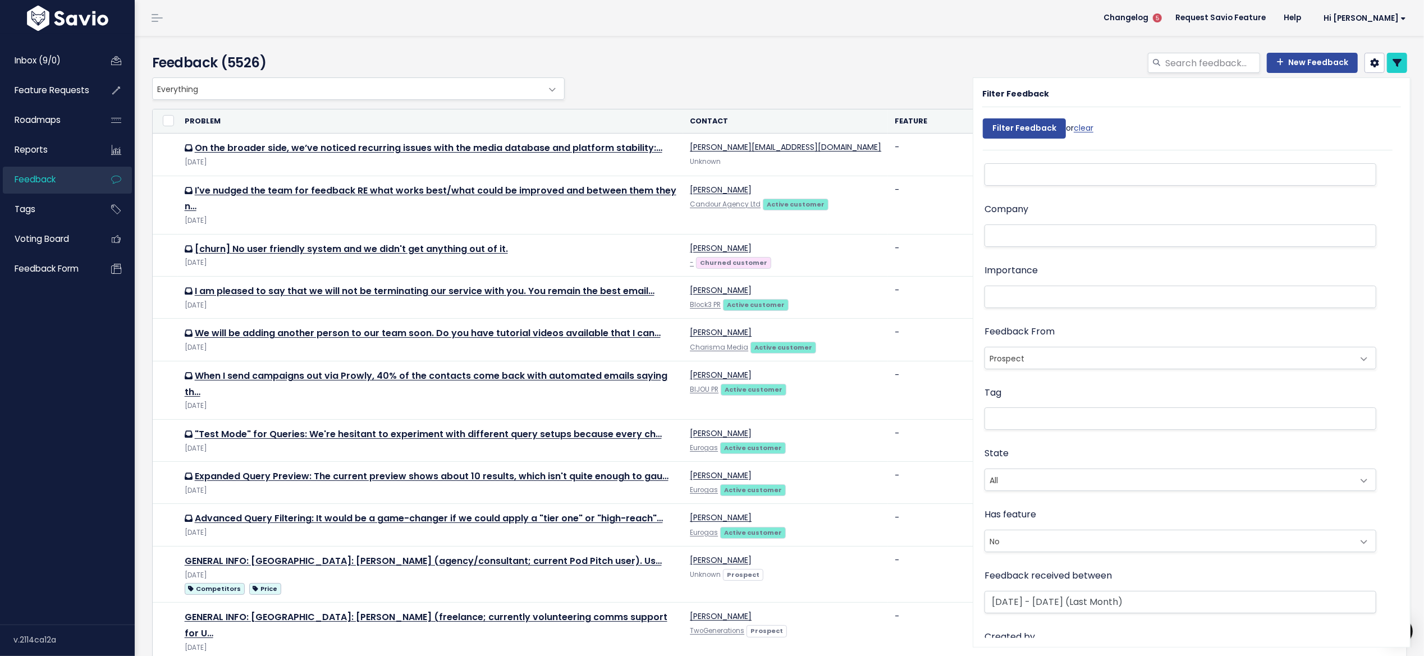
scroll to position [0, 0]
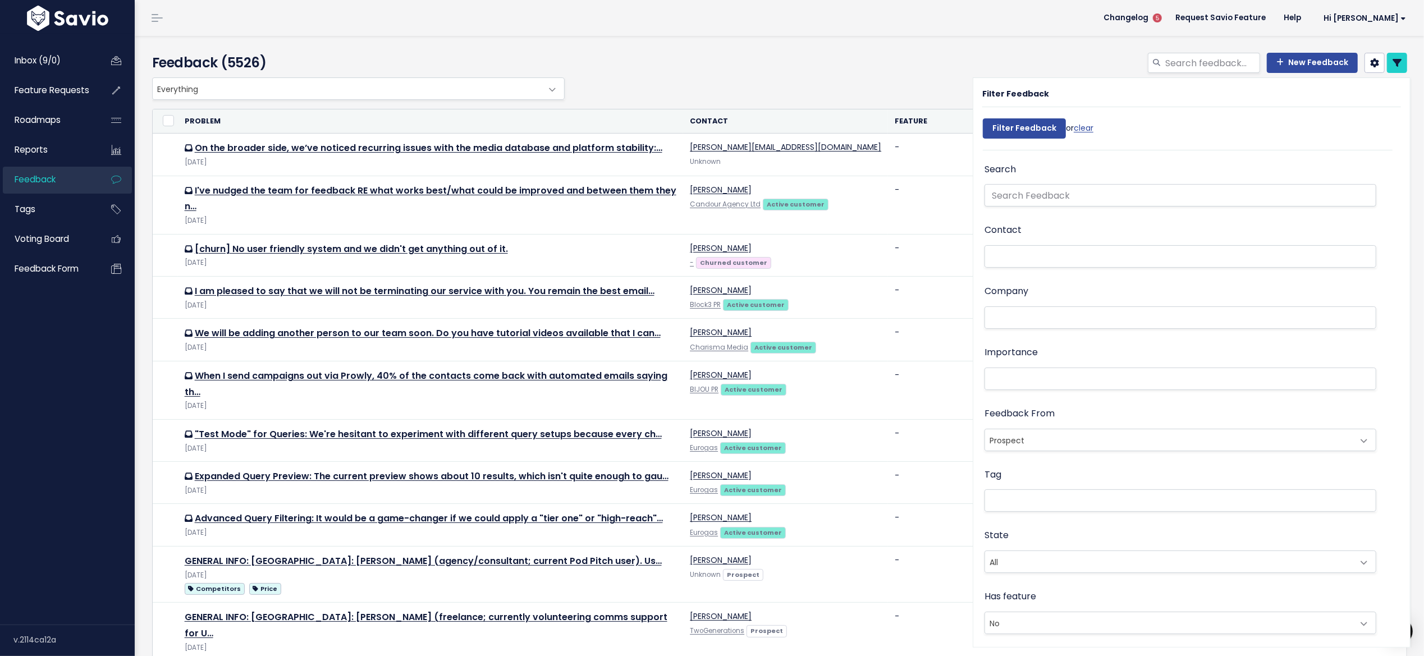
click at [1034, 380] on li at bounding box center [1178, 379] width 380 height 14
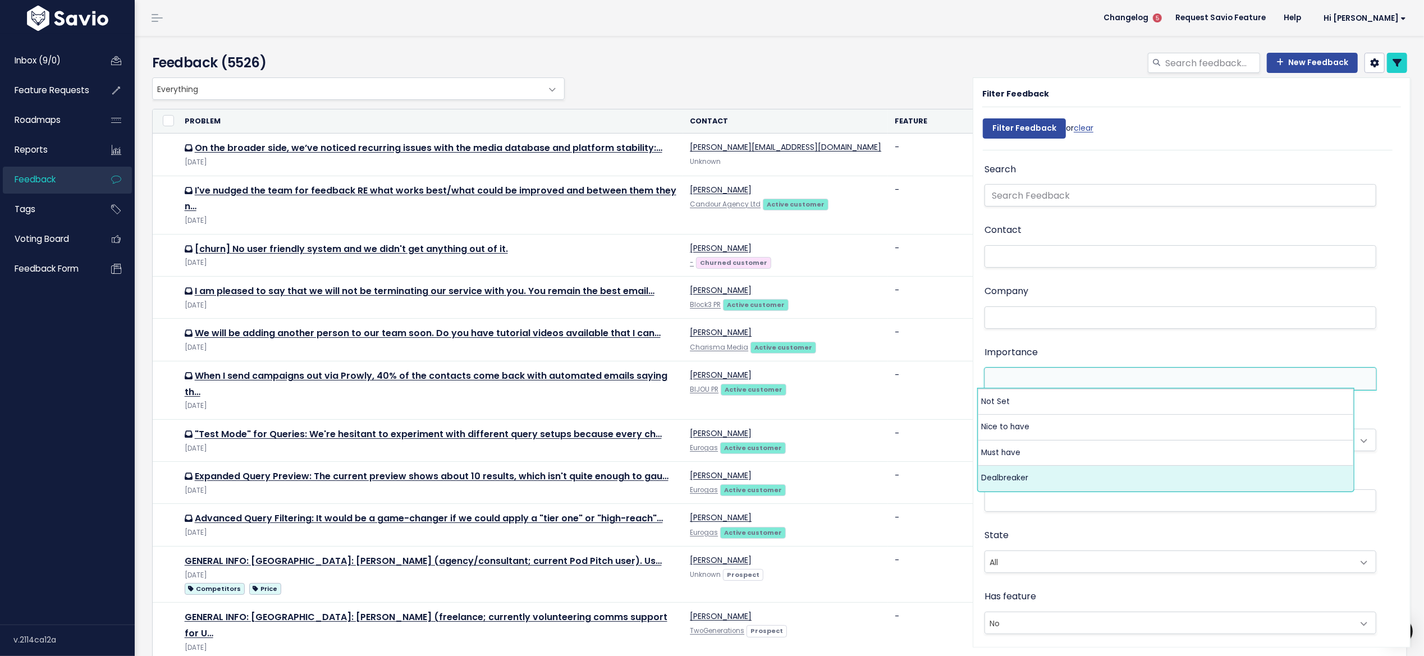
select select "DEAL_BREAKER"
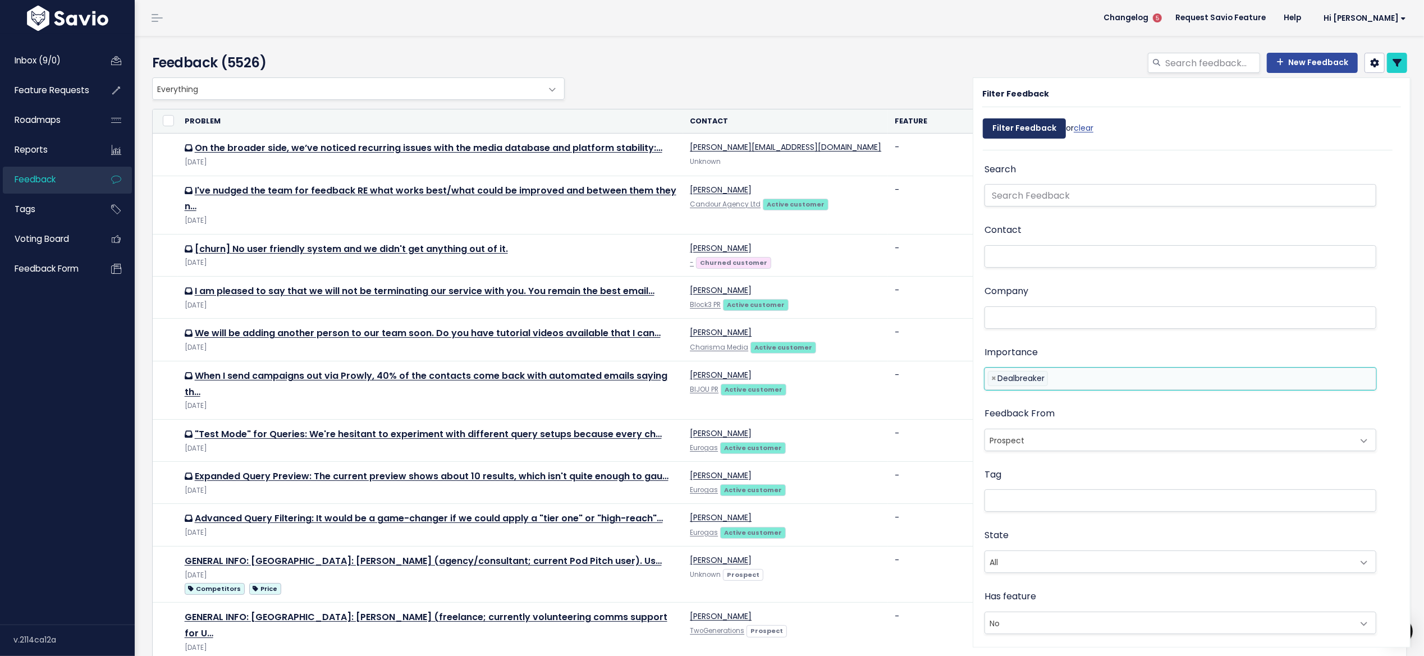
click at [1031, 120] on input "Filter Feedback" at bounding box center [1024, 128] width 83 height 20
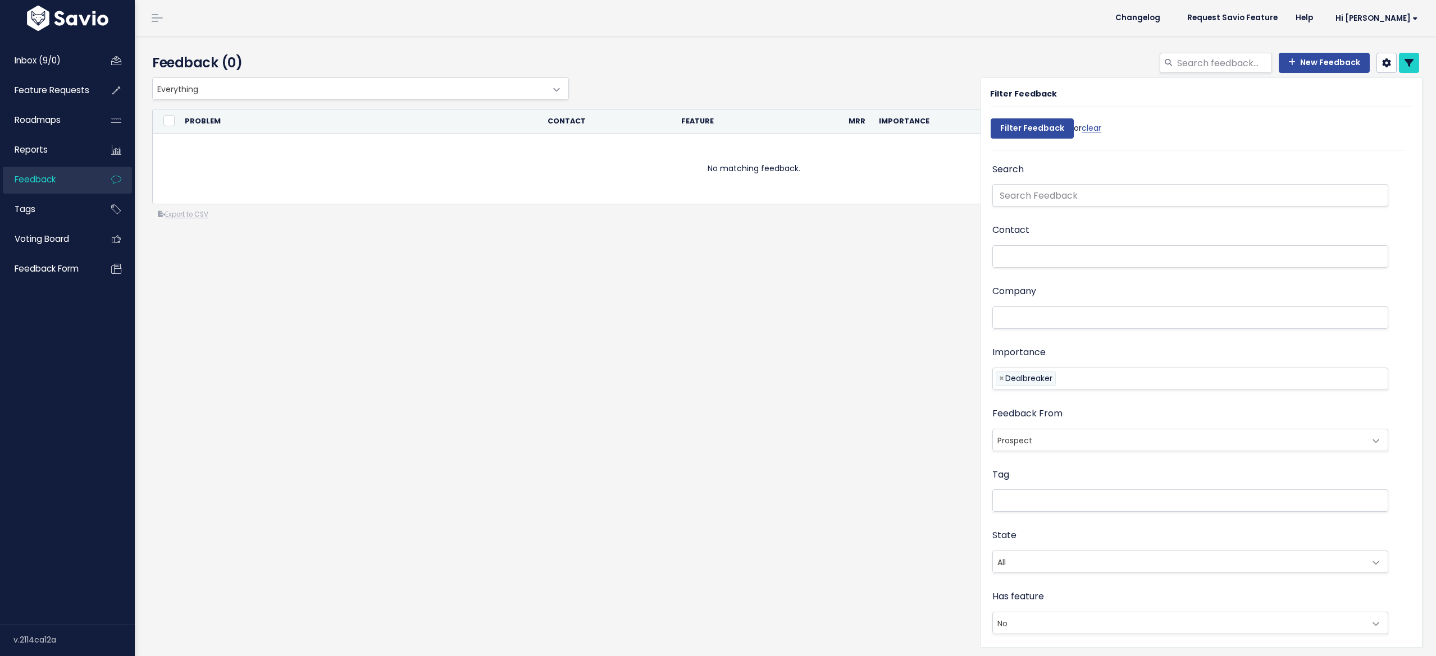
select select
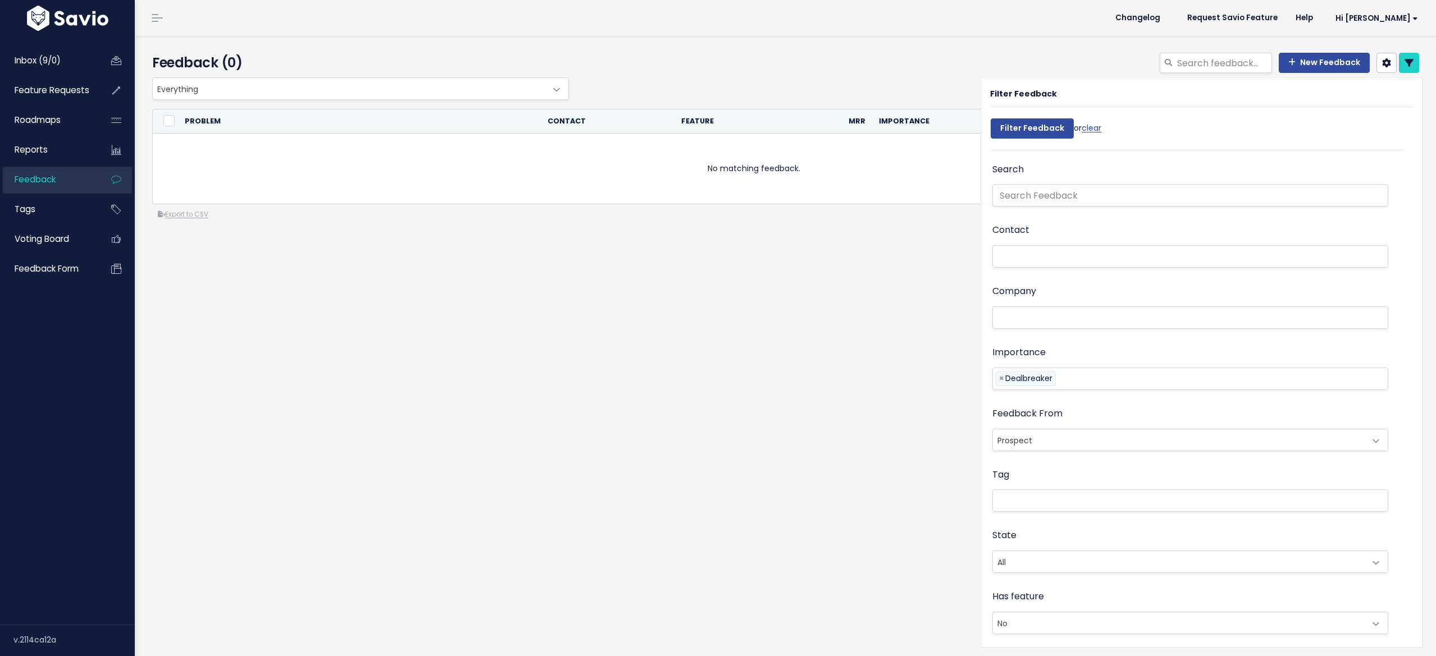
select select
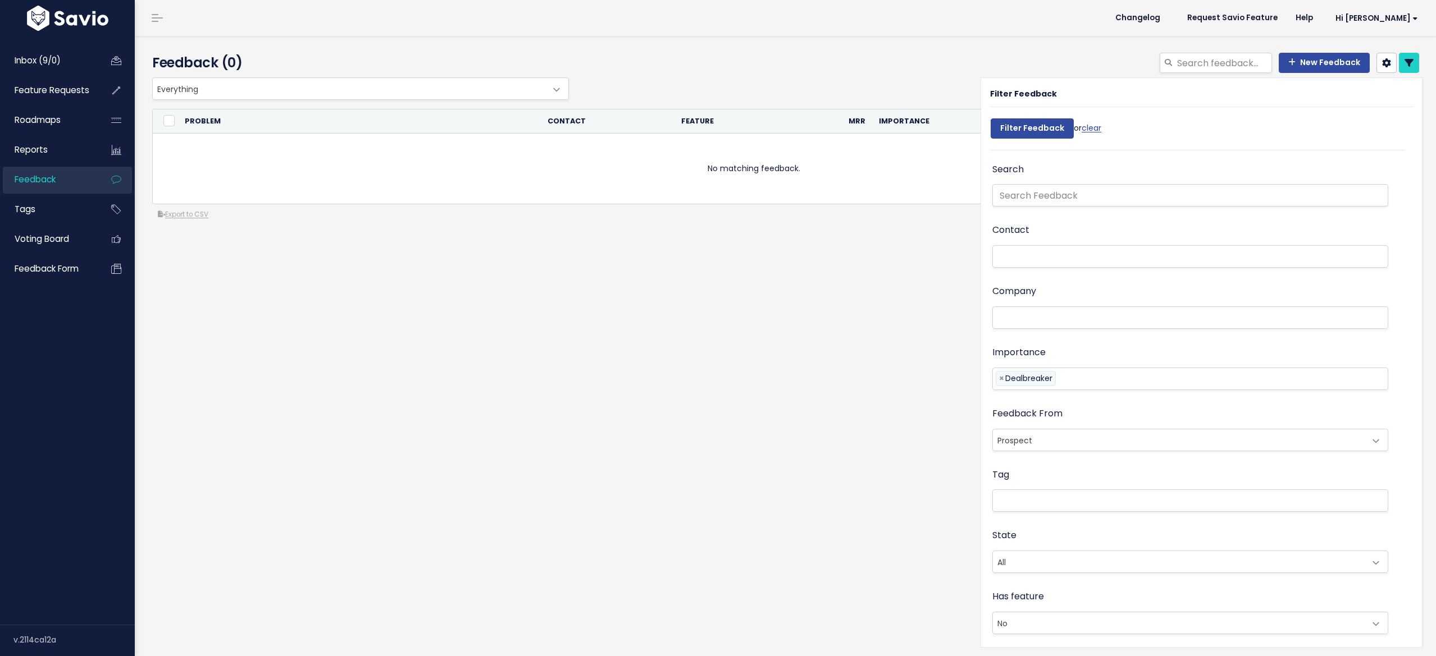
select select
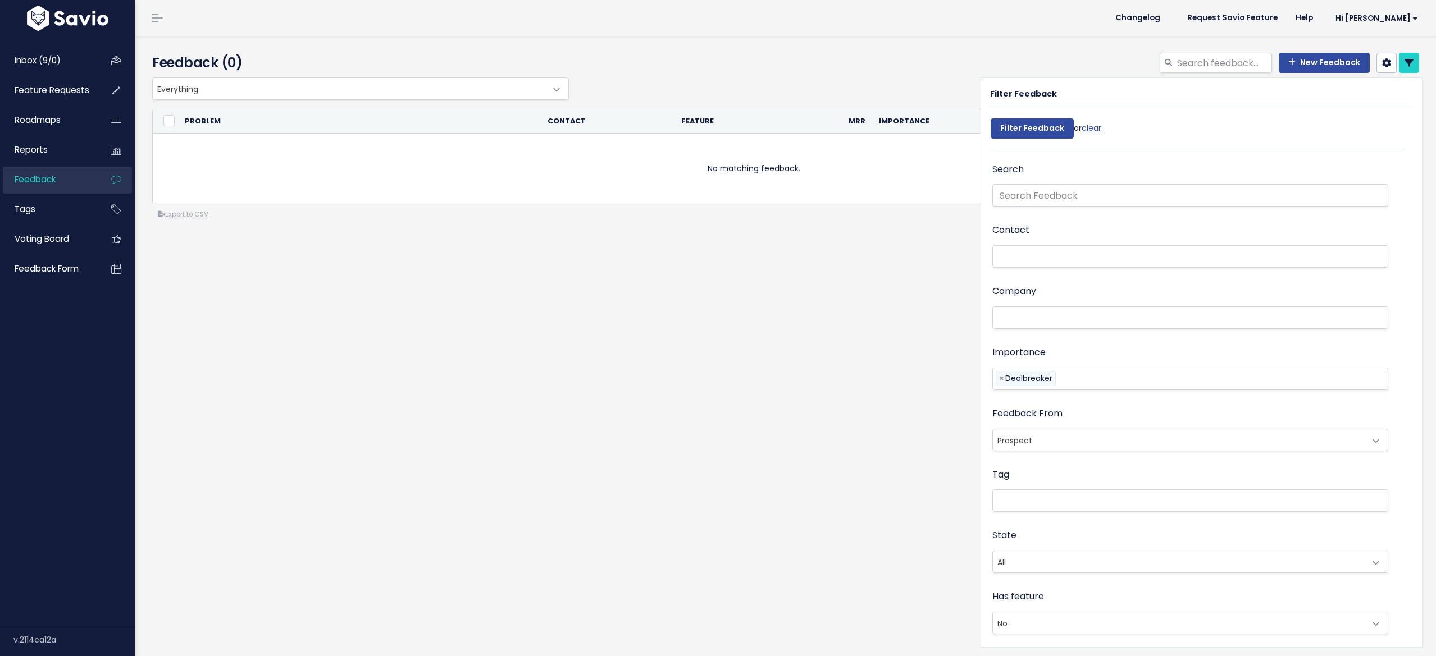
select select
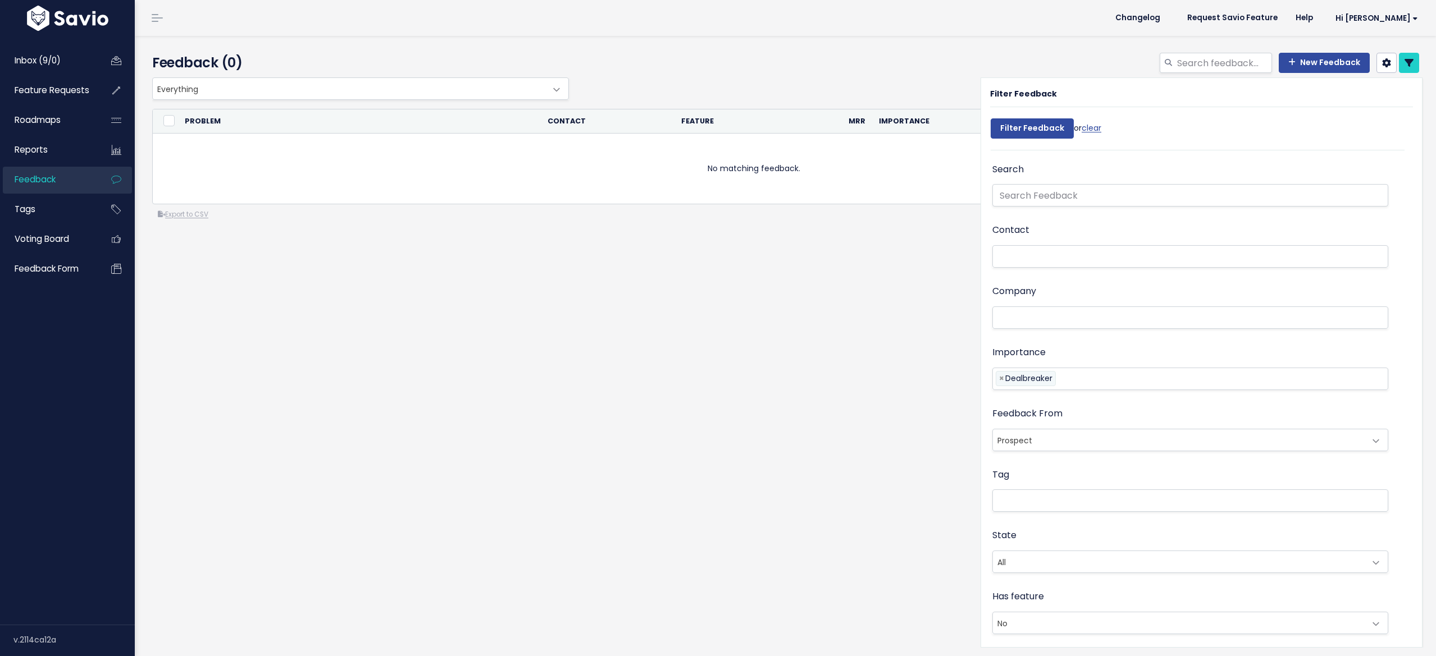
select select
click at [44, 91] on span "Feature Requests" at bounding box center [52, 90] width 75 height 12
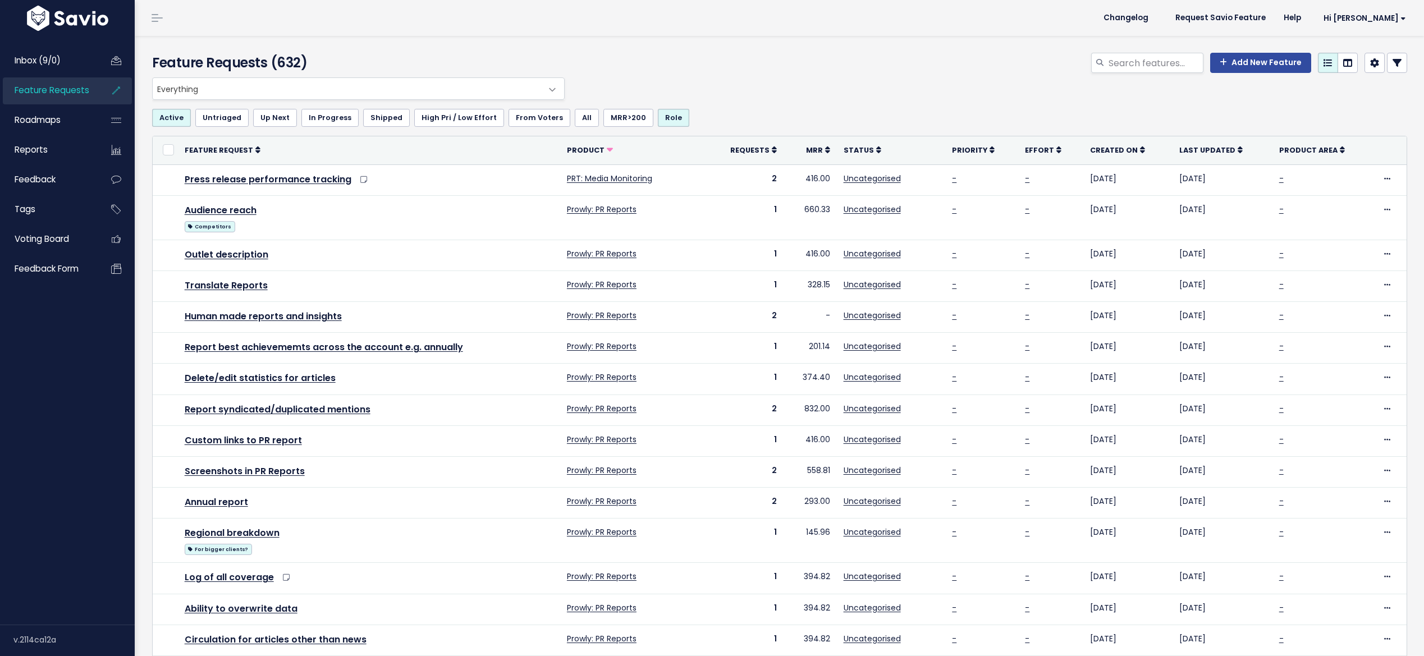
select select
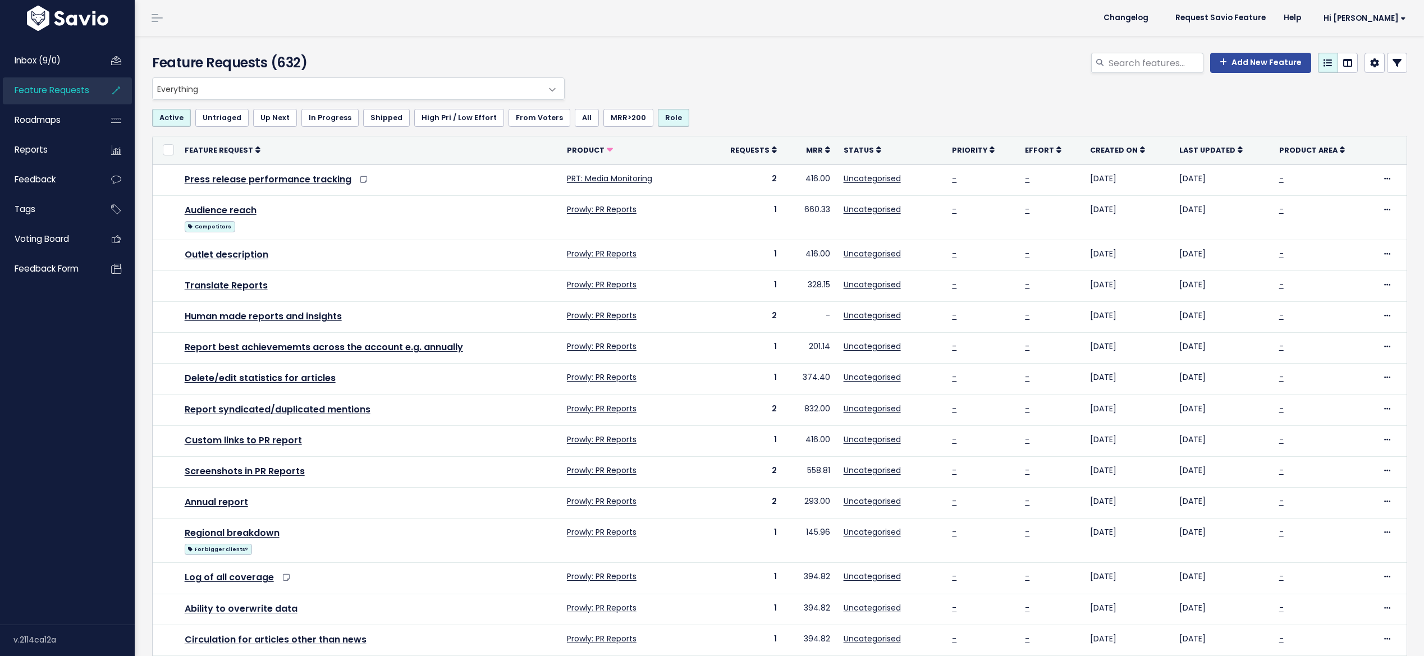
select select
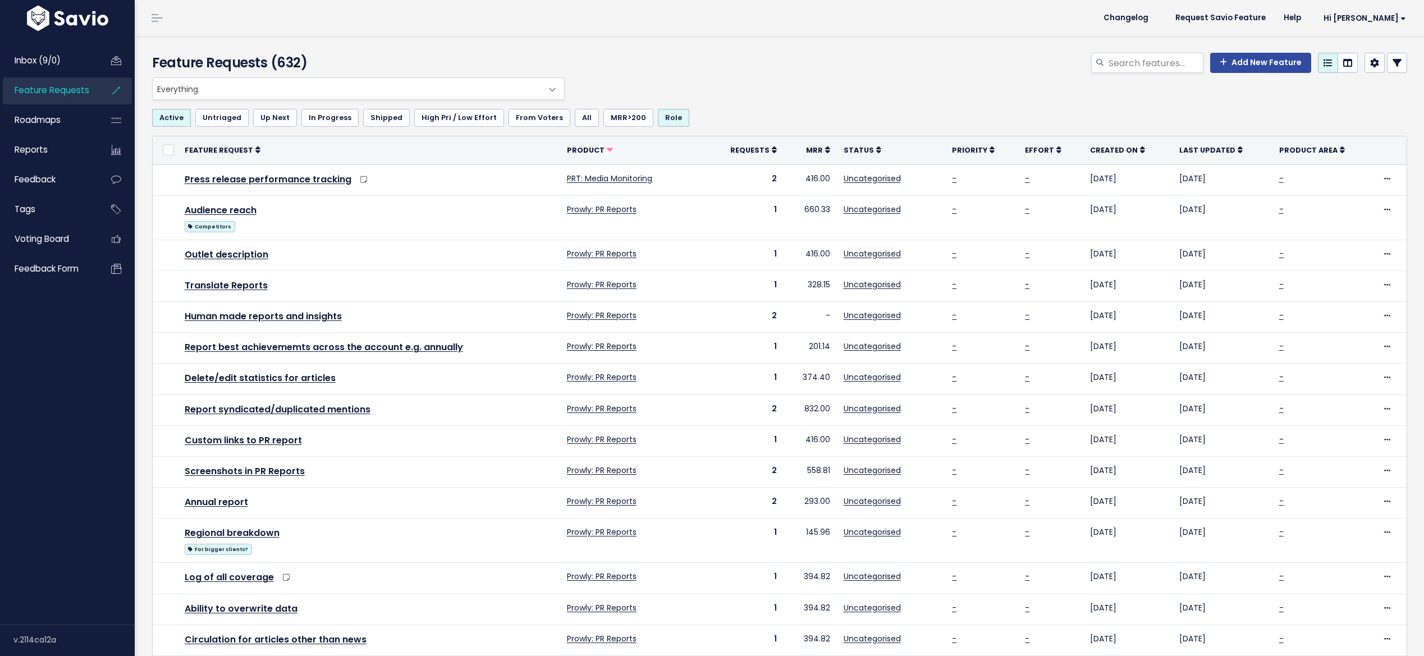
select select
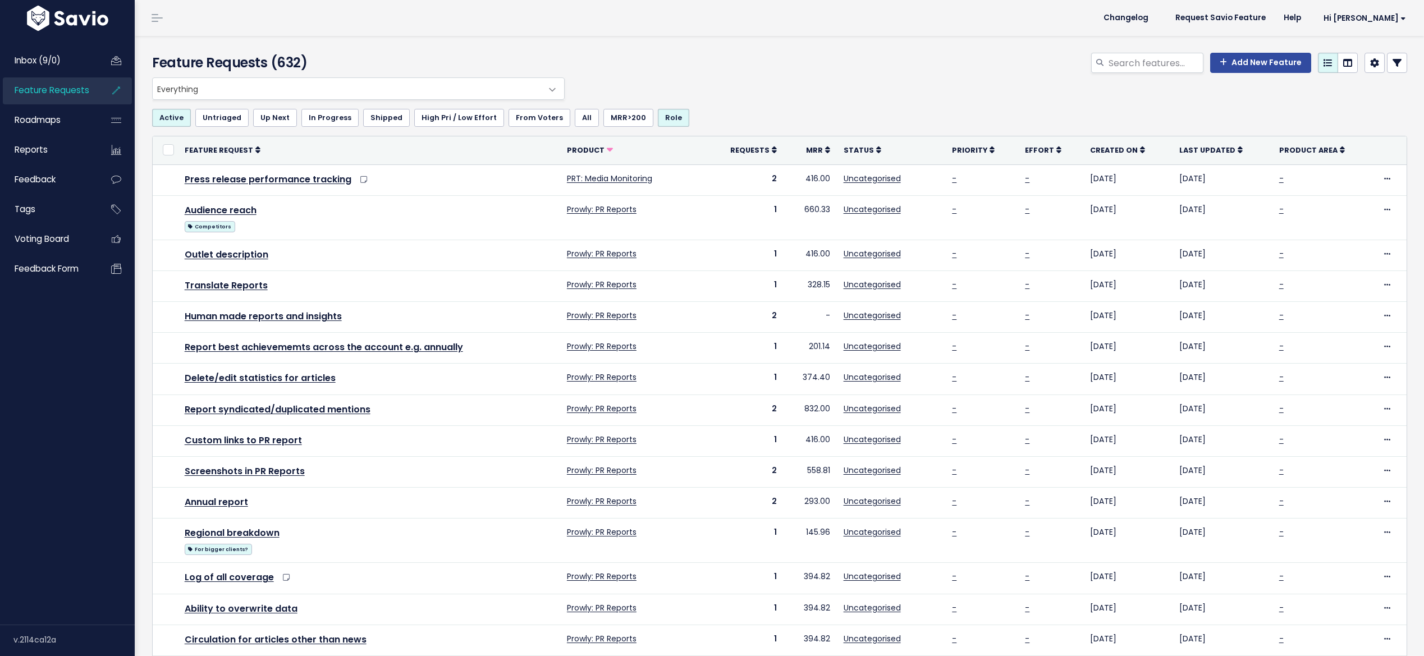
select select
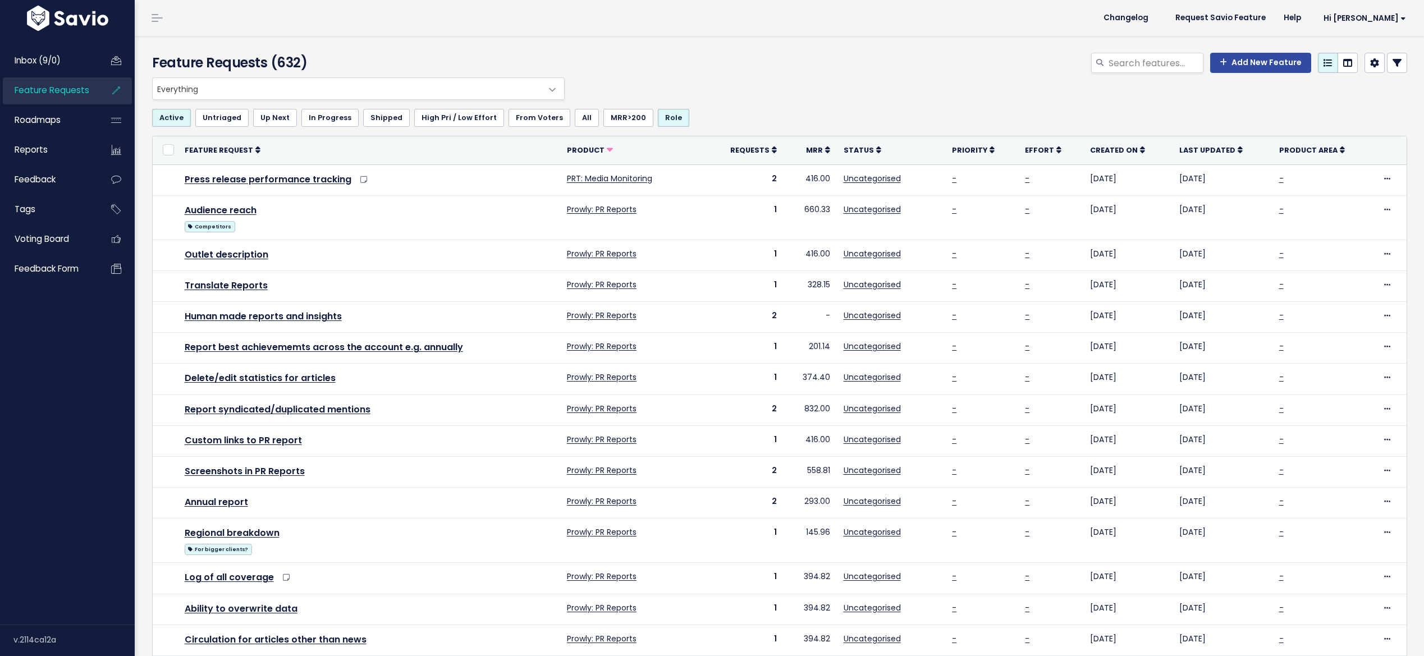
select select
click at [1393, 60] on icon at bounding box center [1397, 62] width 9 height 9
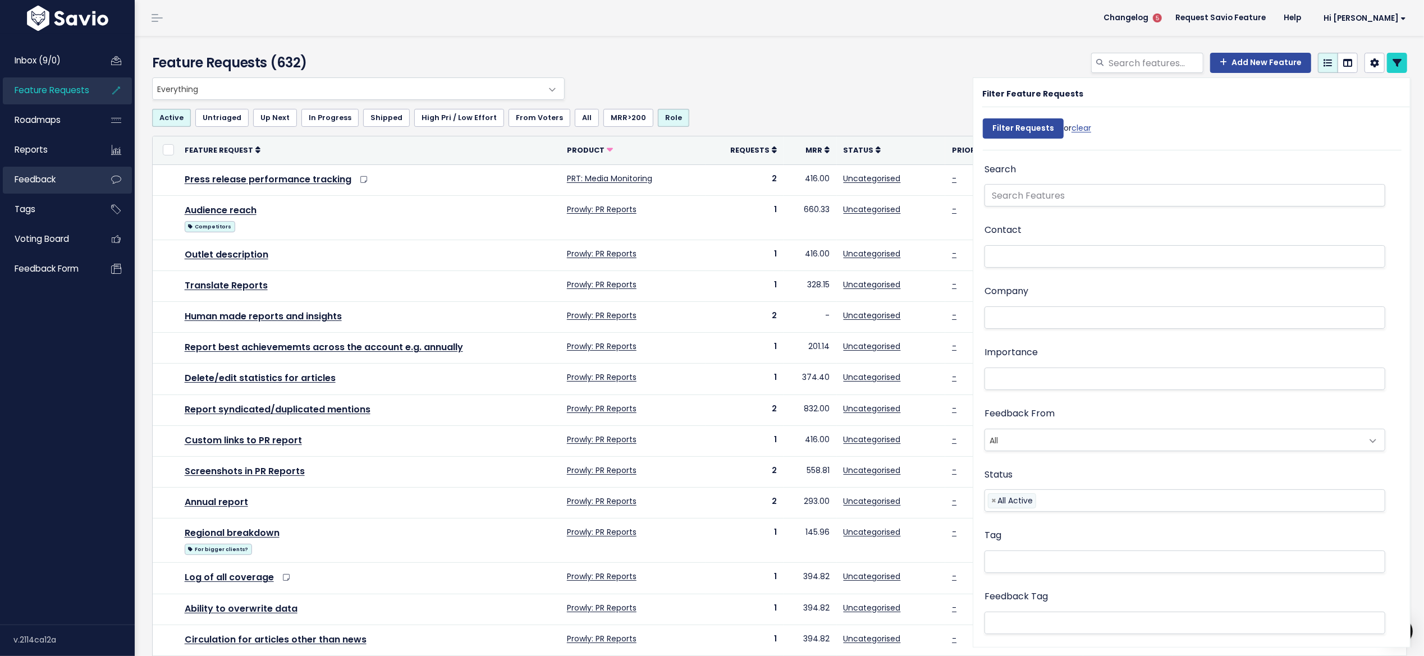
click at [56, 183] on span "Feedback" at bounding box center [35, 179] width 41 height 12
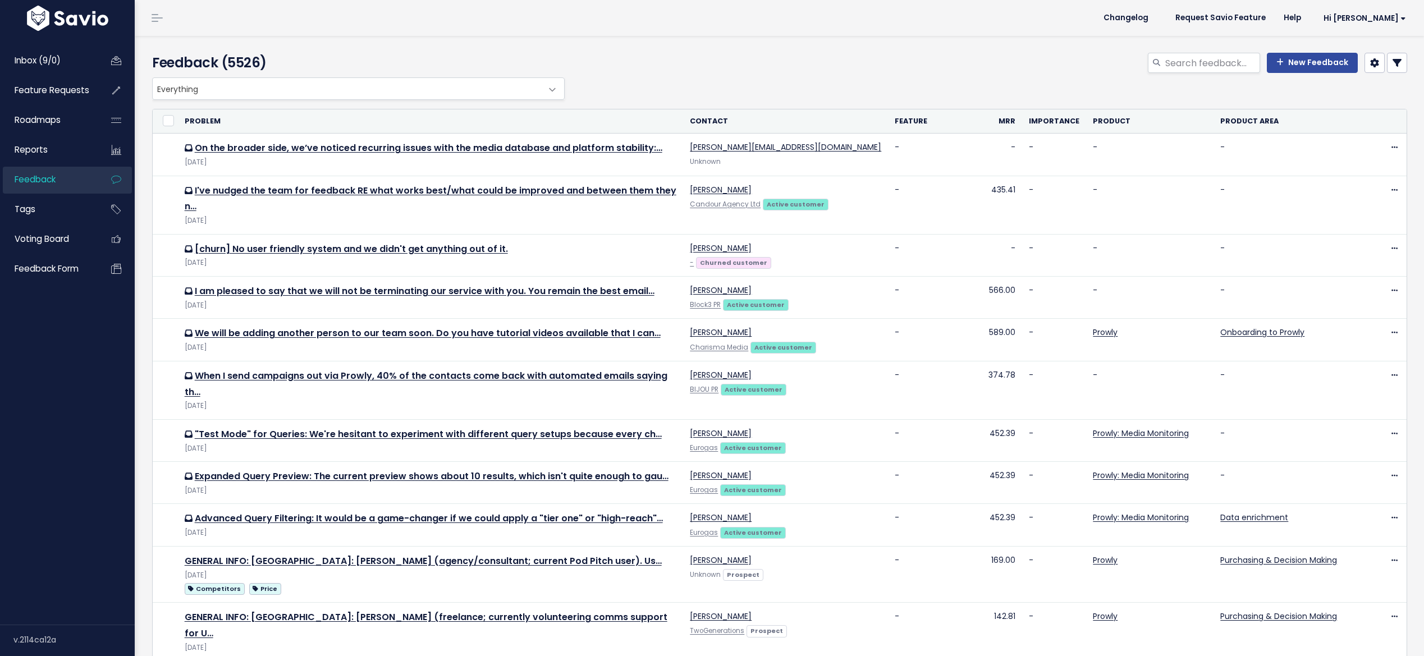
select select
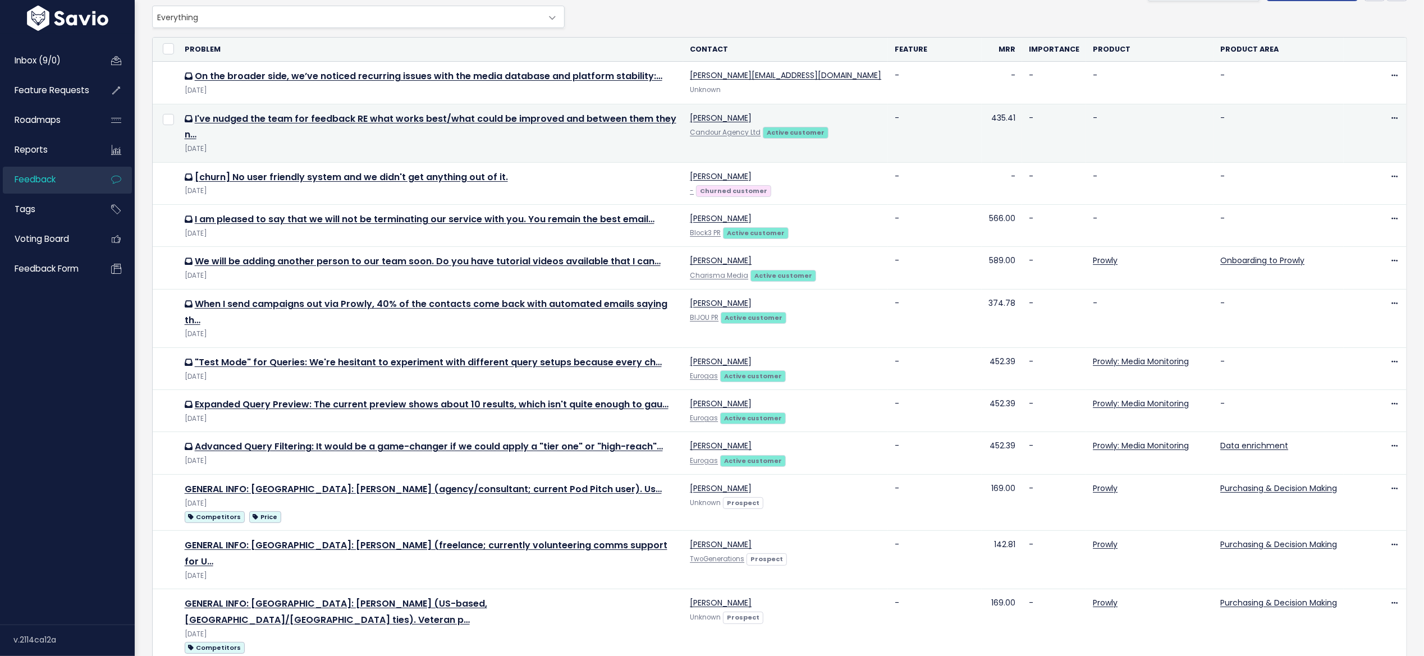
select select
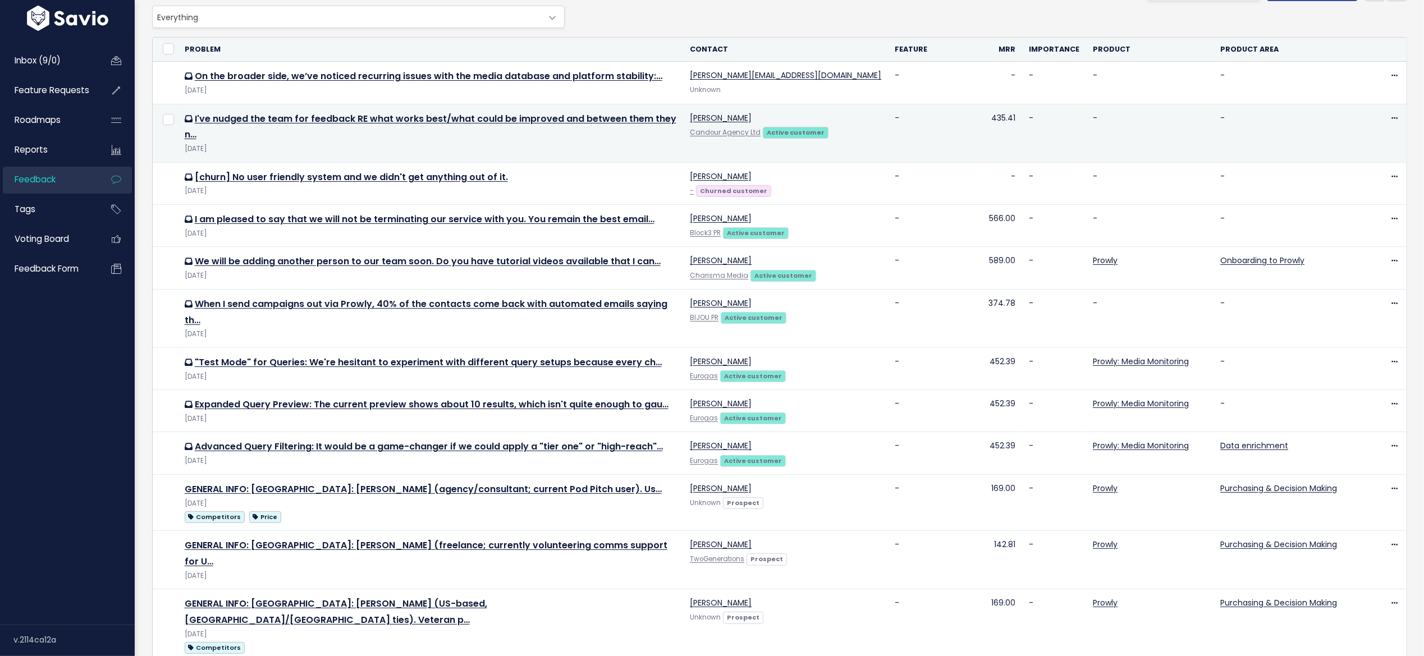
select select
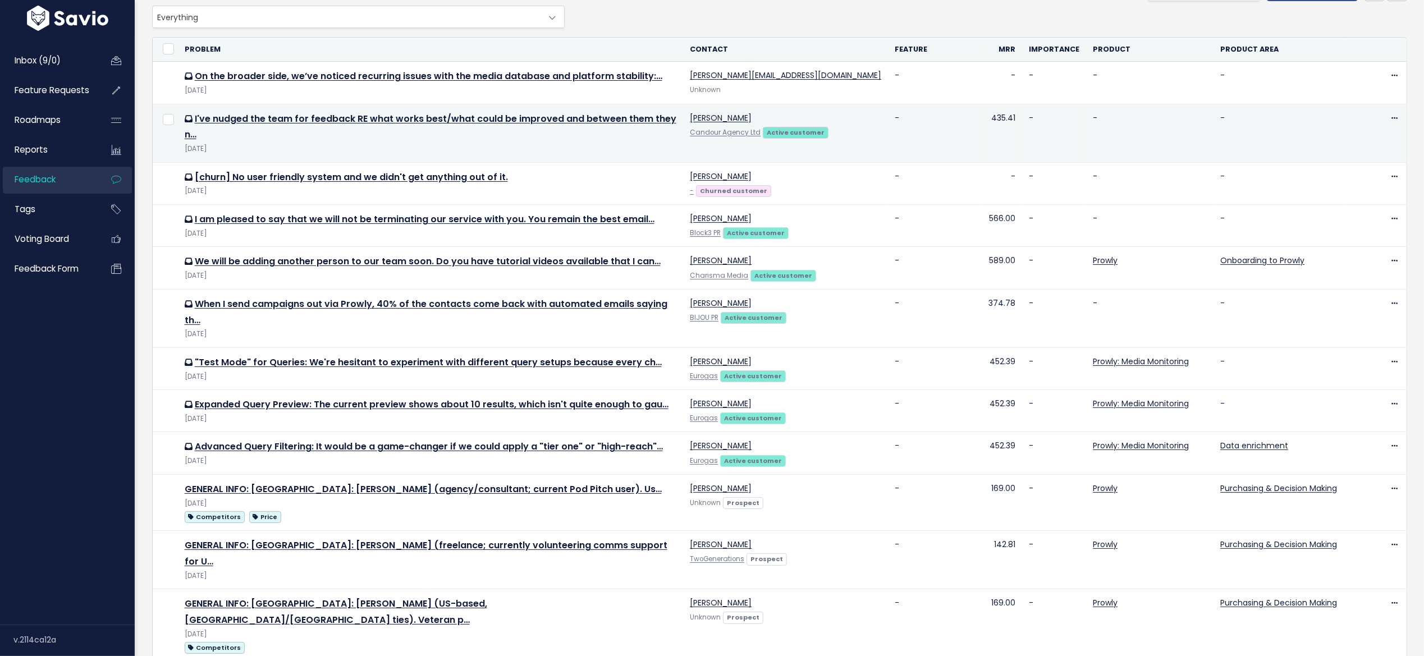
select select
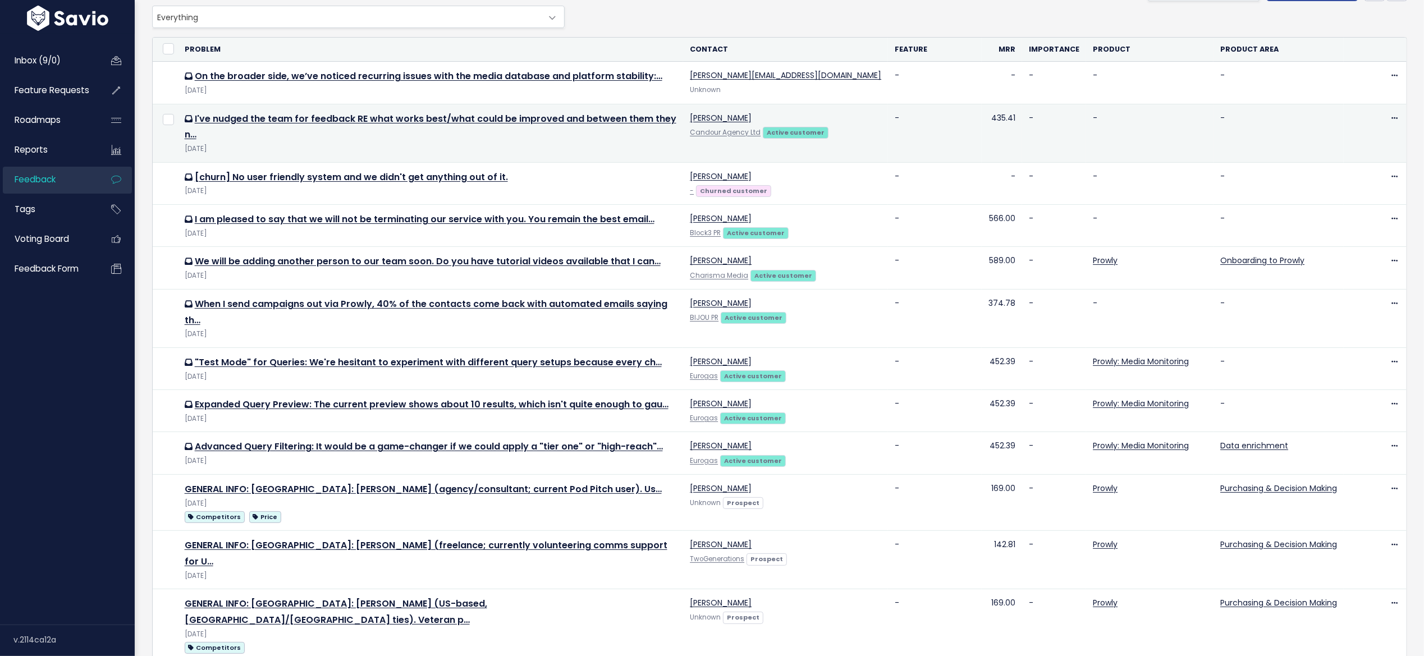
select select
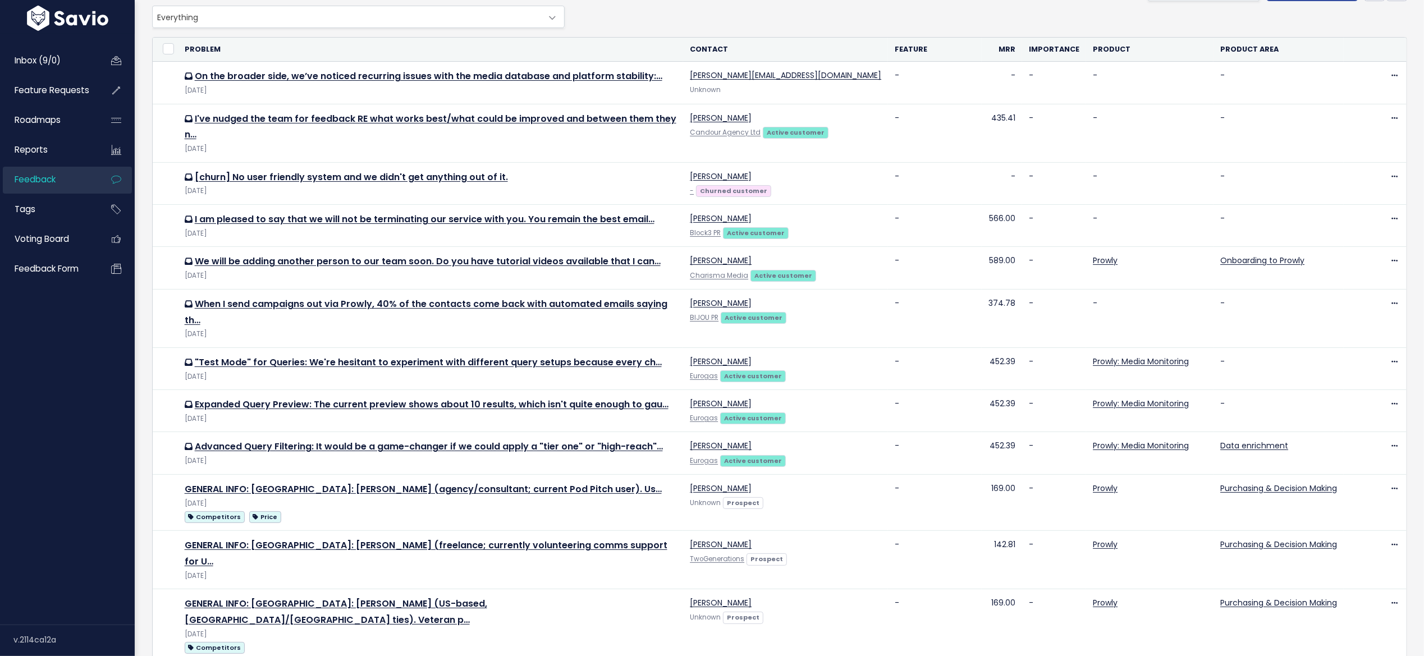
scroll to position [0, 0]
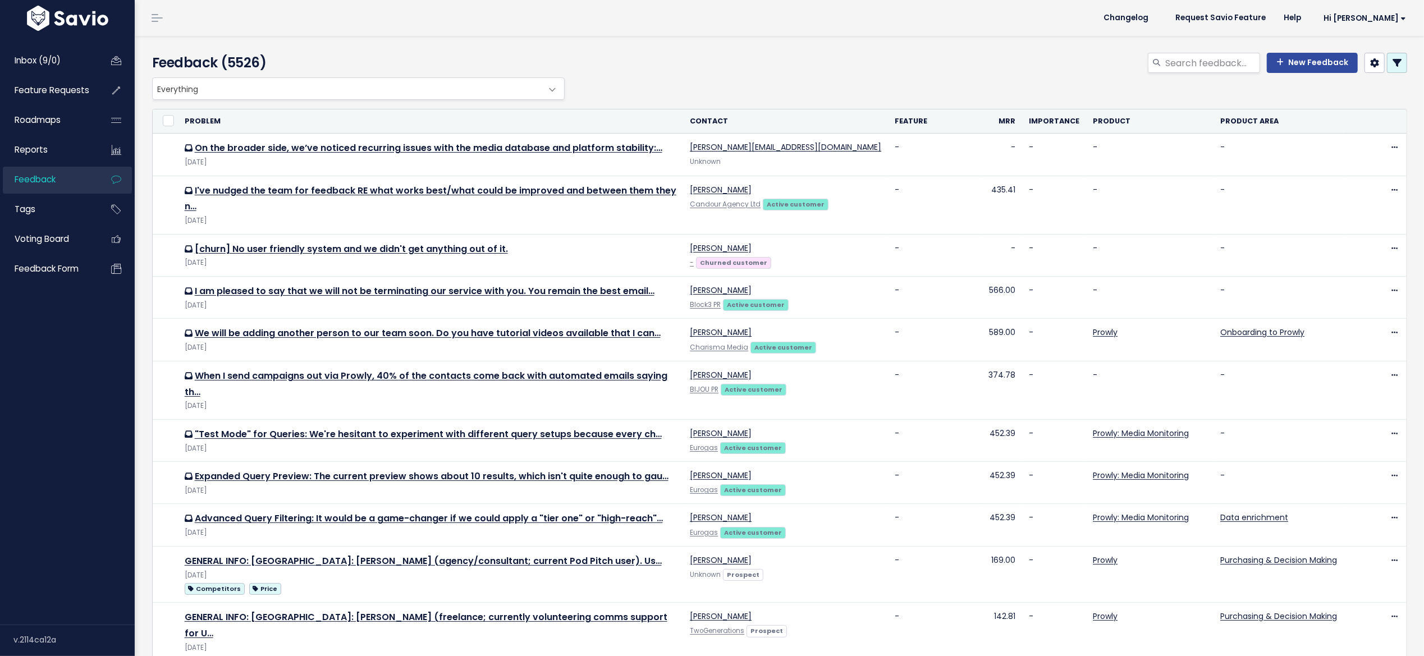
click at [1388, 57] on link at bounding box center [1397, 63] width 20 height 20
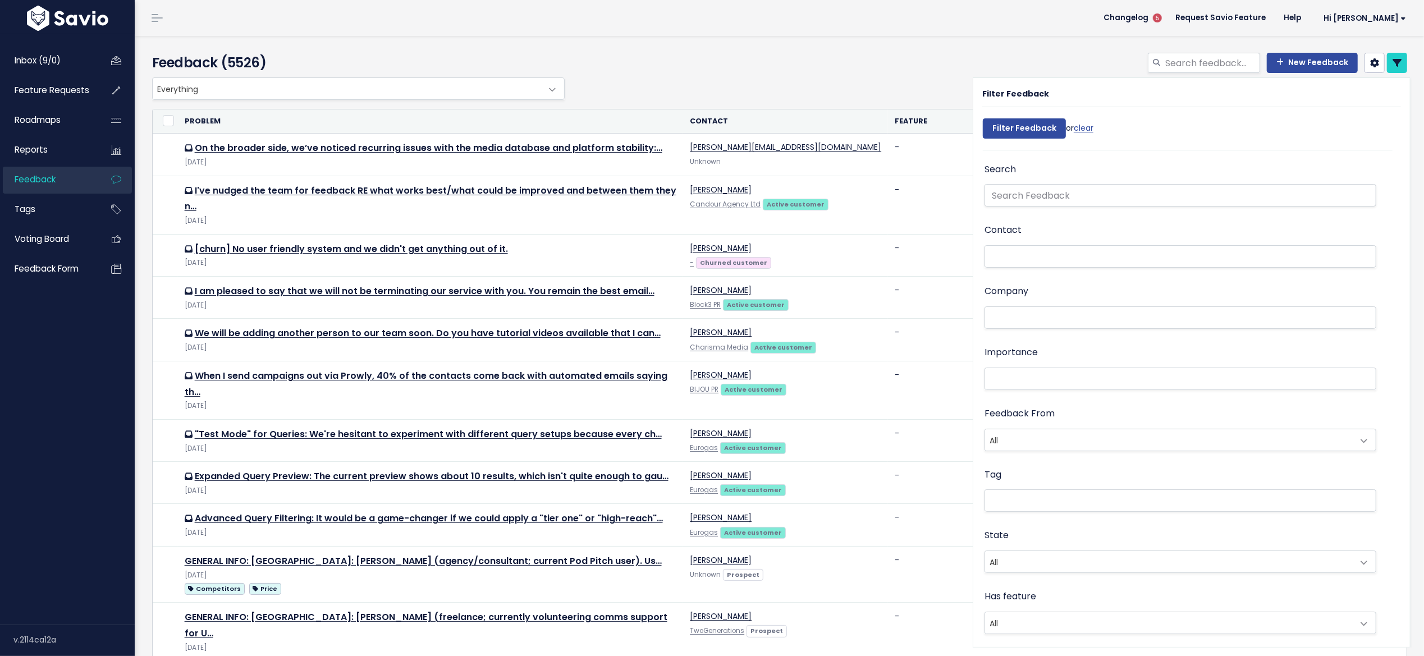
click at [1027, 432] on span "All" at bounding box center [1169, 440] width 368 height 21
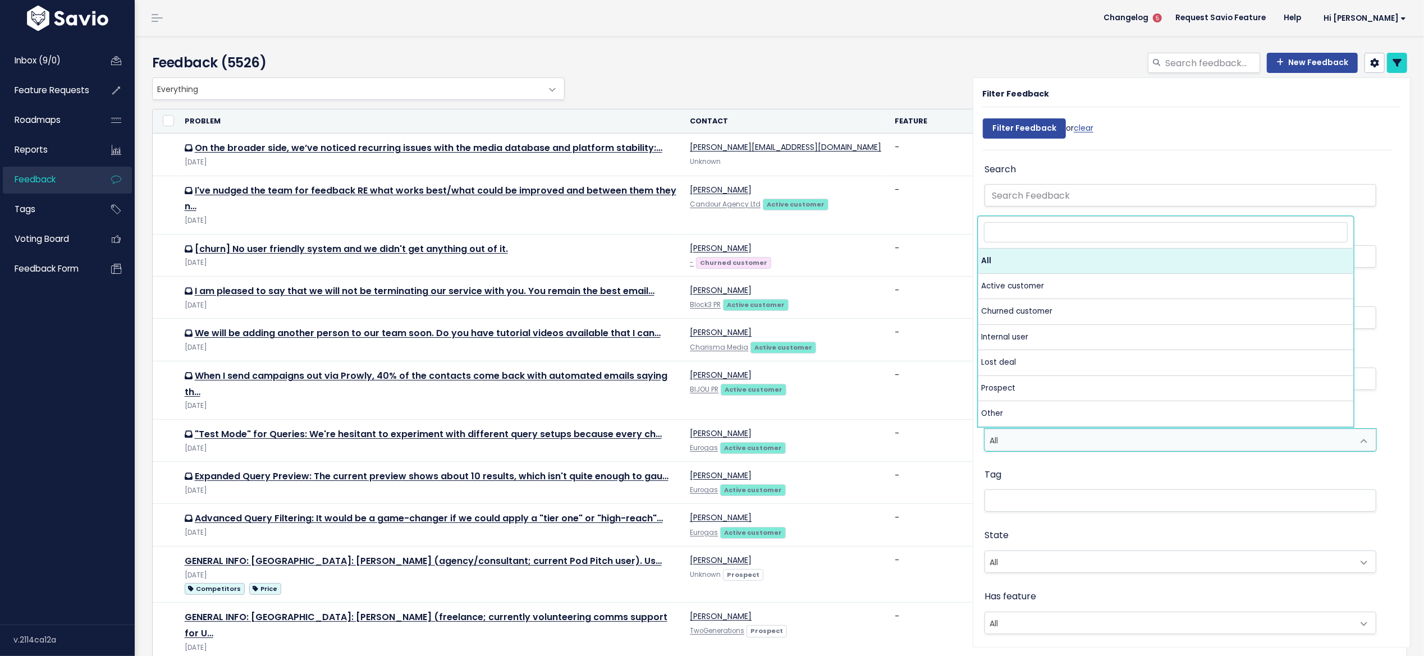
click at [1048, 478] on div "Tag" at bounding box center [1181, 491] width 392 height 48
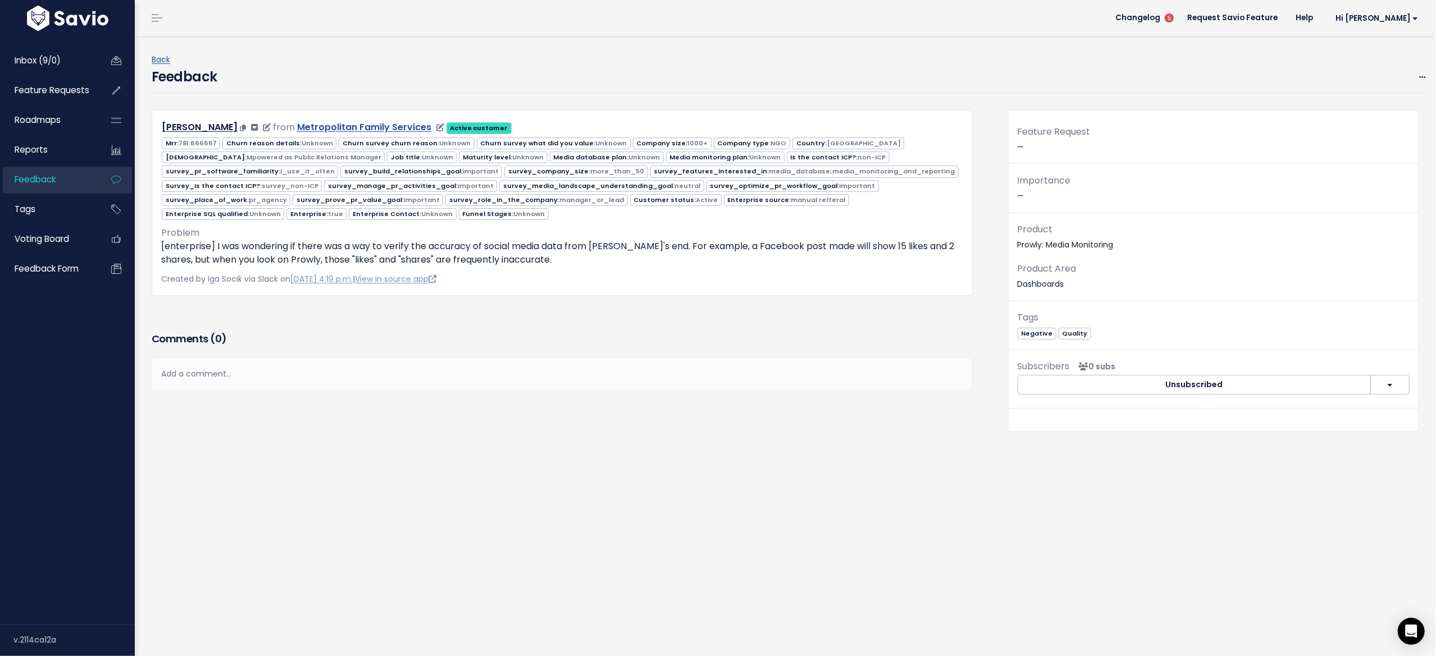
drag, startPoint x: 156, startPoint y: 126, endPoint x: 367, endPoint y: 122, distance: 210.6
click at [367, 122] on div "[PERSON_NAME] from Metropolitan Family Services Active customer" at bounding box center [562, 128] width 819 height 16
copy div "[PERSON_NAME] from Metropolitan Family Services"
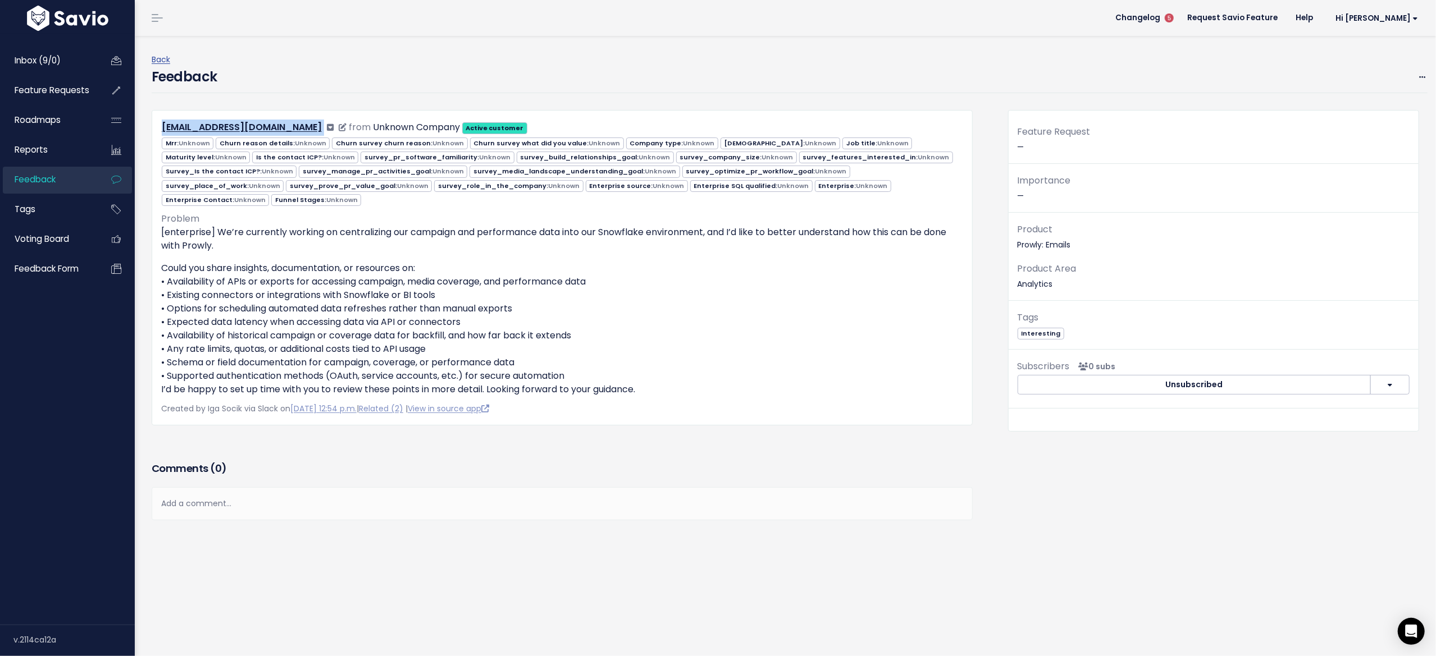
drag, startPoint x: 161, startPoint y: 125, endPoint x: 273, endPoint y: 122, distance: 112.3
click at [273, 122] on div "salsabbagh@semo.edu from Unknown Company Active customer" at bounding box center [562, 128] width 819 height 16
click at [40, 173] on span "Feedback" at bounding box center [35, 179] width 41 height 12
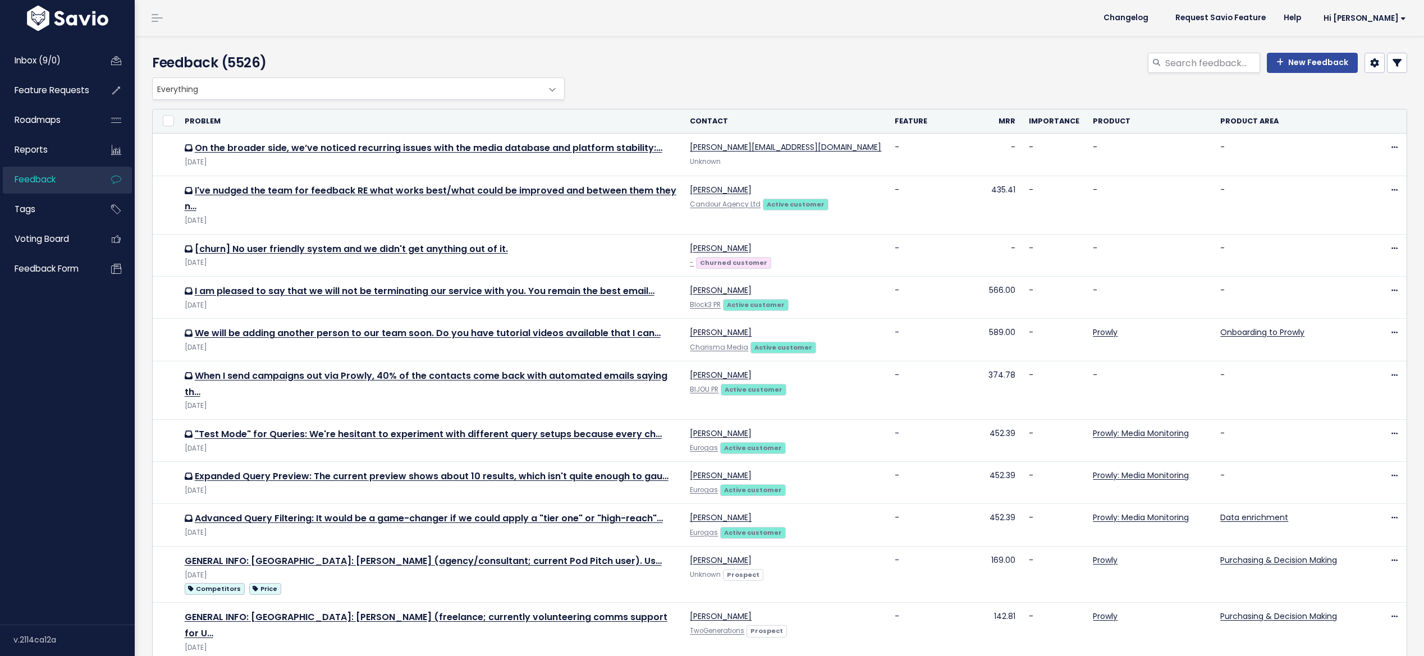
click at [265, 85] on span "Everything" at bounding box center [347, 88] width 389 height 21
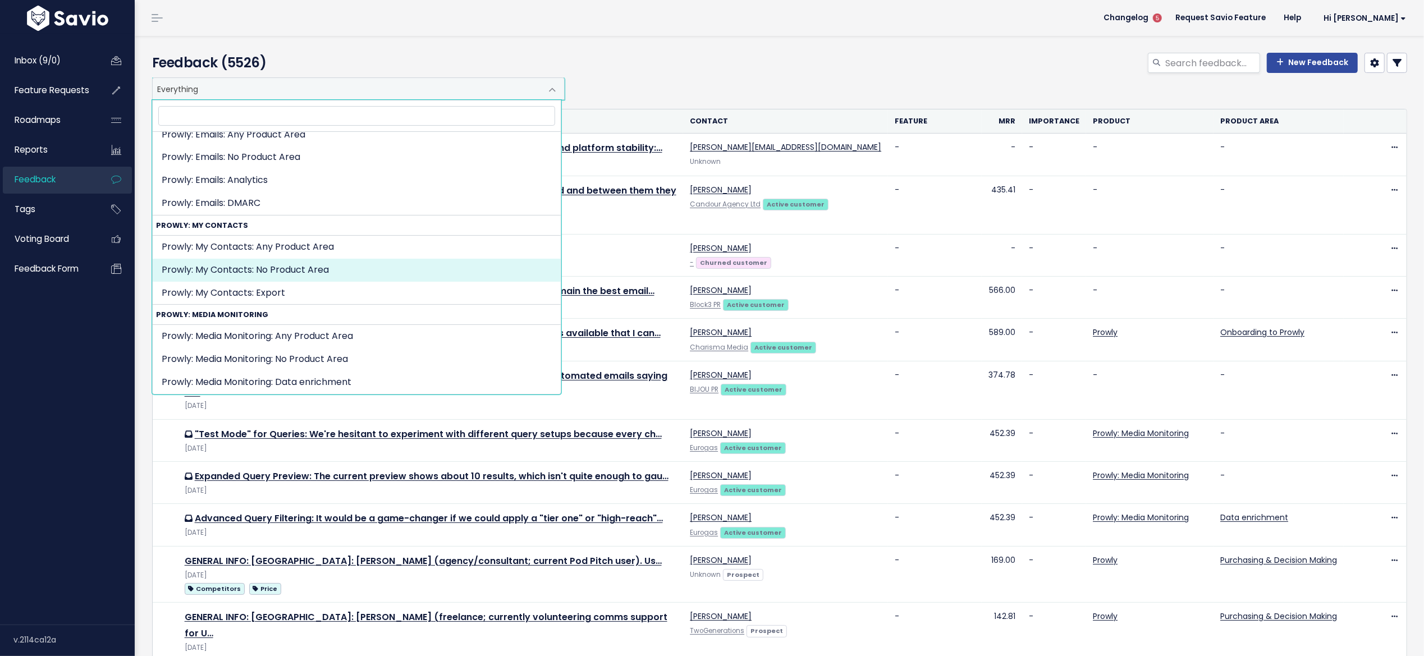
scroll to position [221, 0]
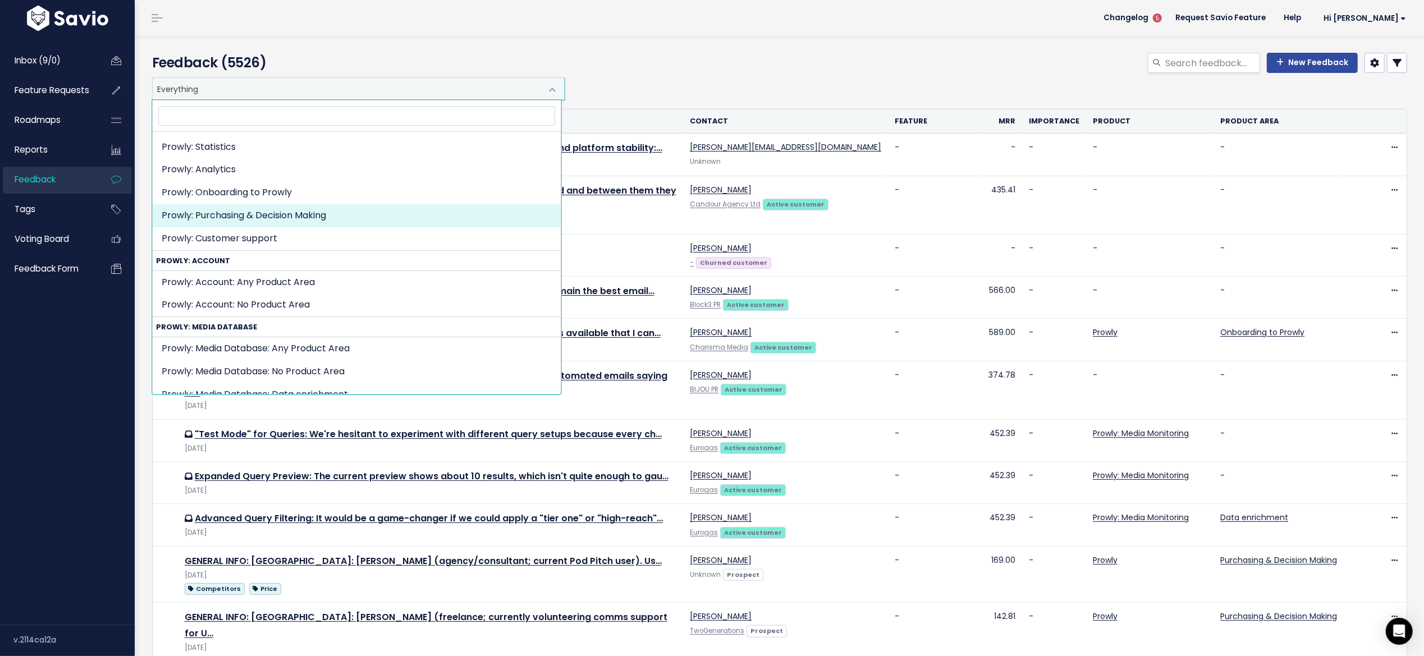
select select "MAIN:PURCHASING_PROCESS"
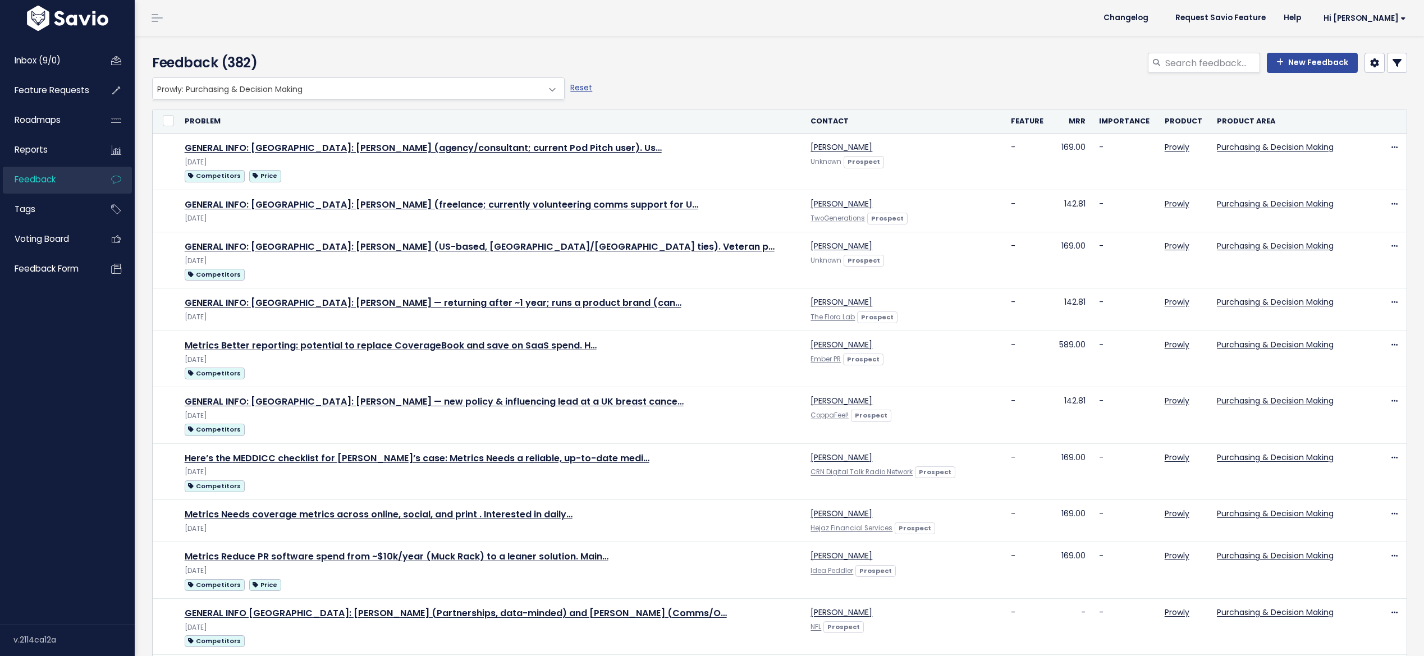
select select
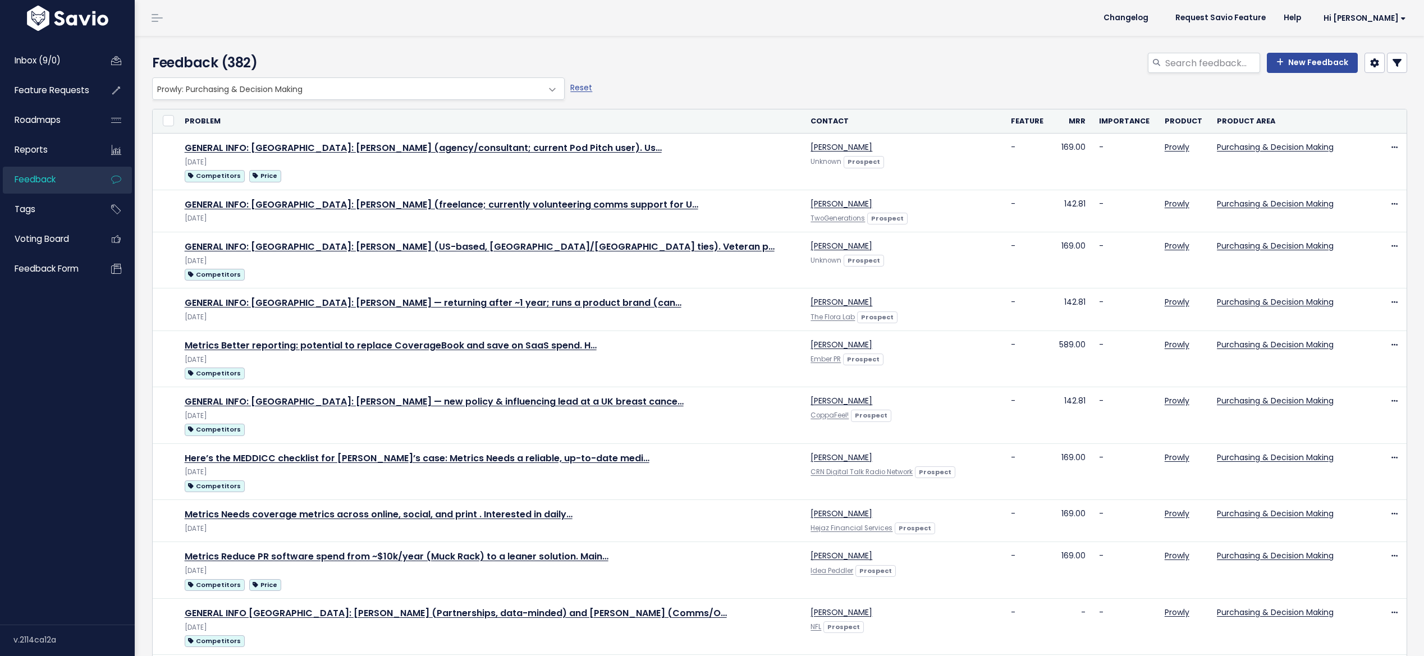
select select
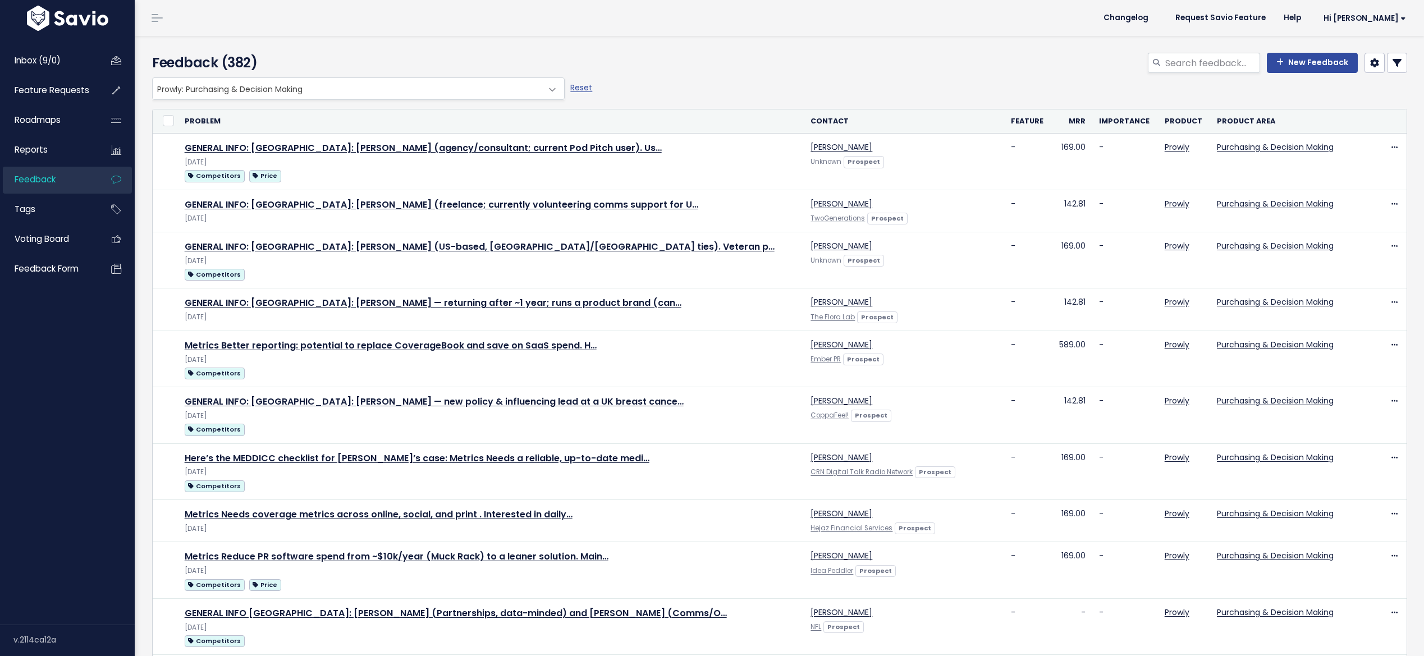
select select
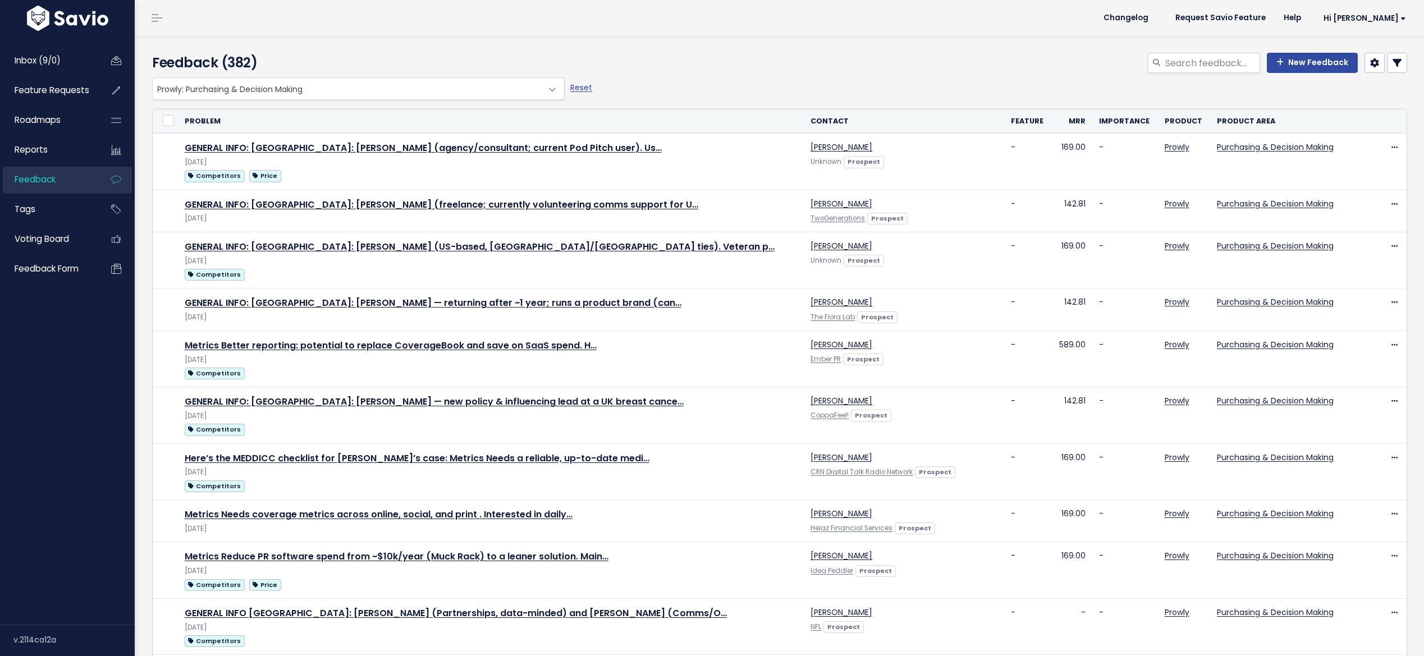
select select
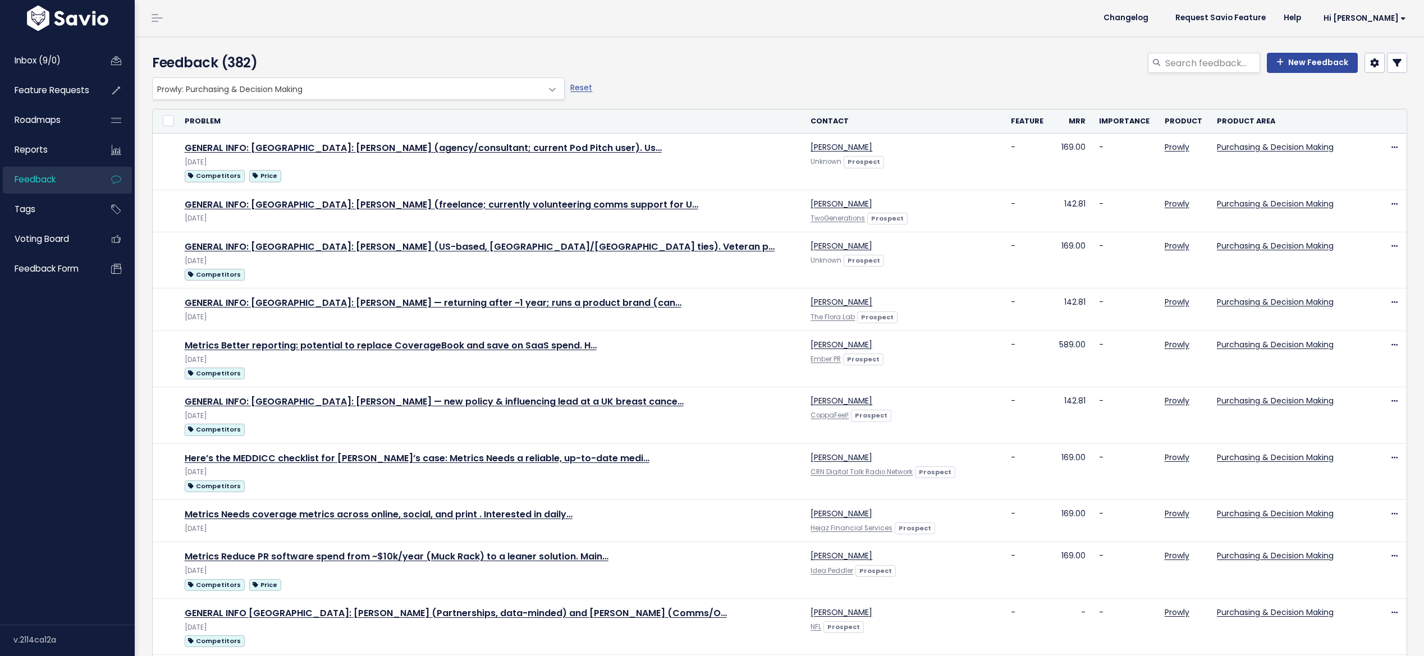
select select
click at [1389, 67] on link at bounding box center [1397, 63] width 20 height 20
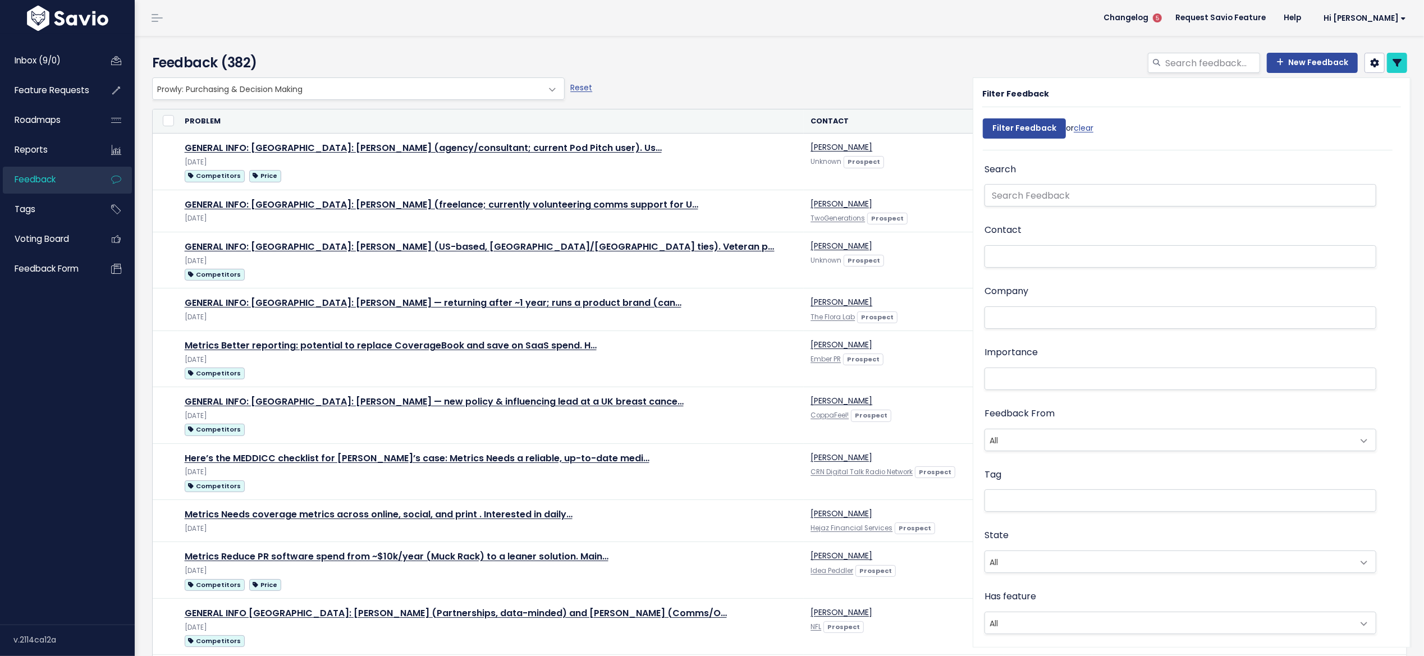
click at [1047, 613] on span "All" at bounding box center [1169, 623] width 368 height 21
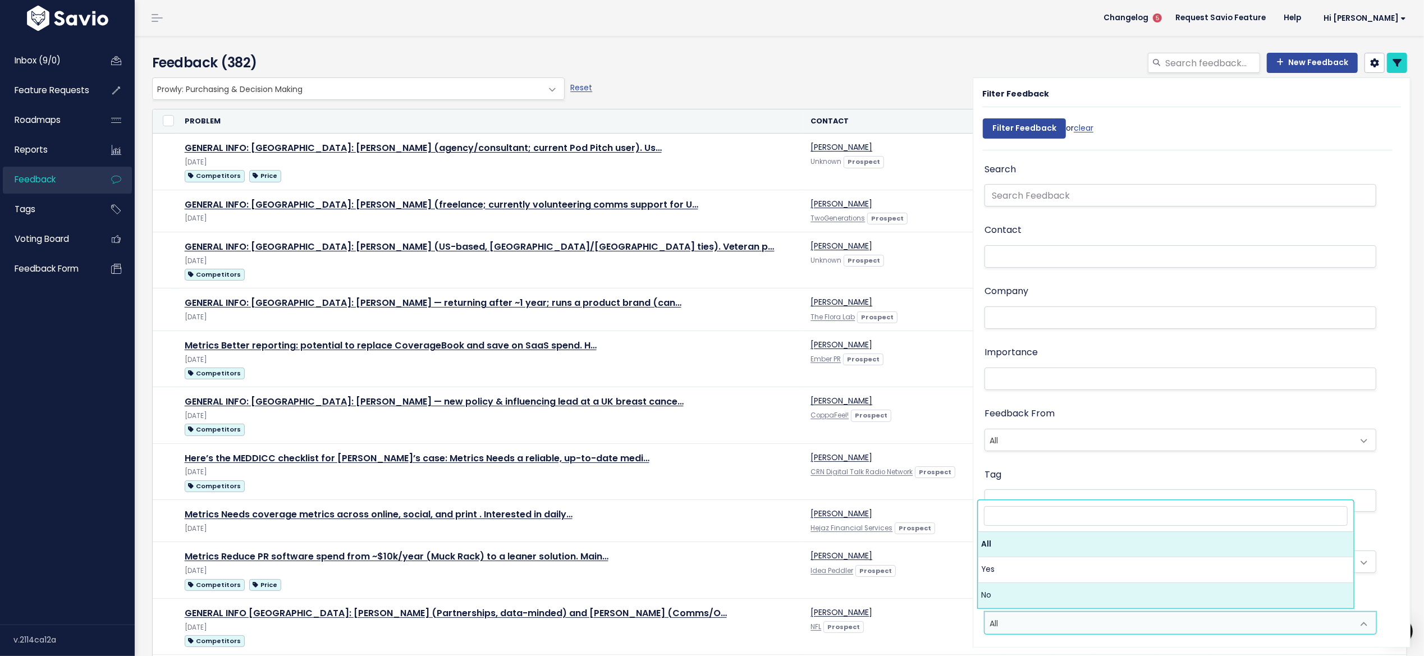
select select "f"
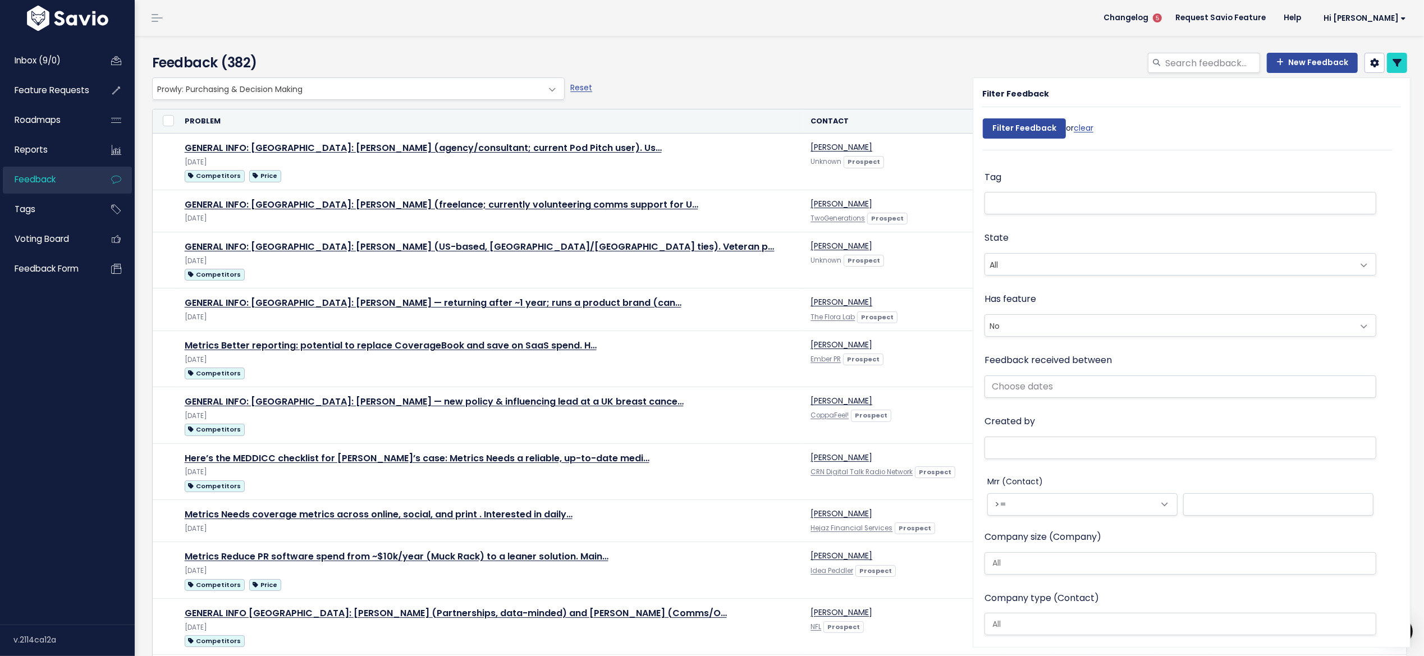
scroll to position [298, 0]
click at [1052, 377] on input "text" at bounding box center [1181, 387] width 392 height 22
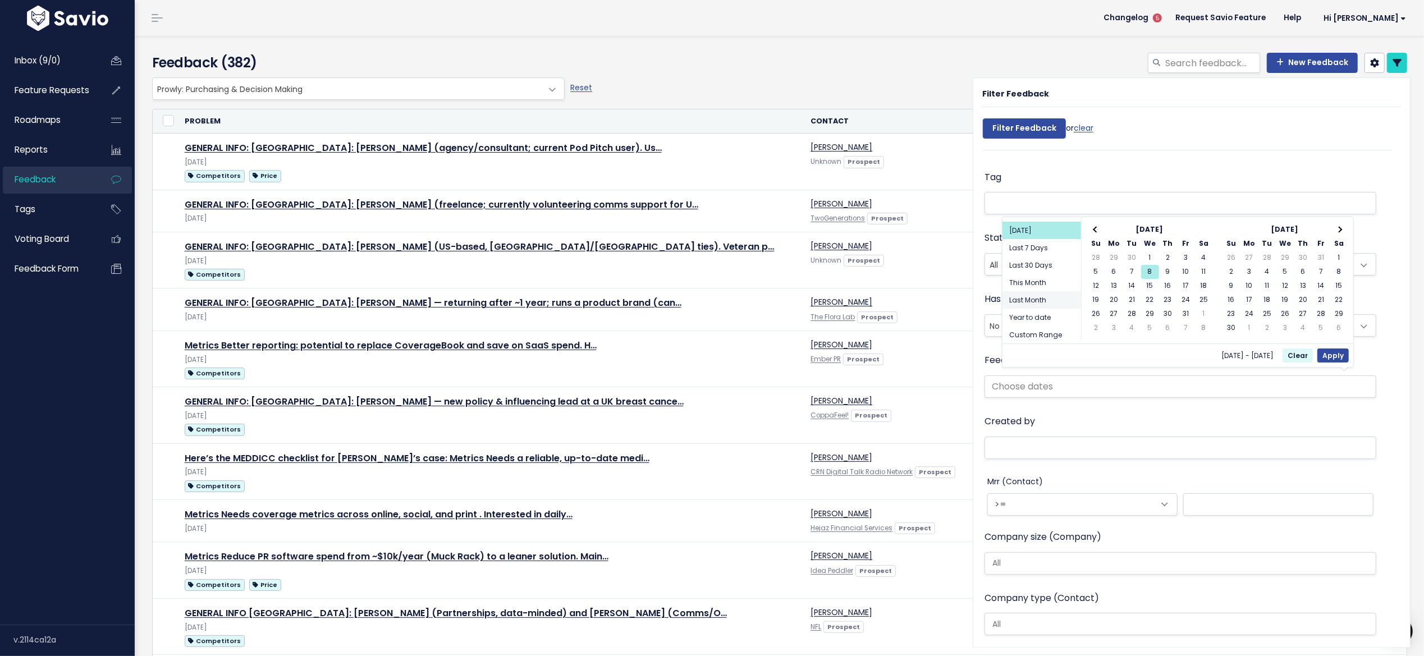
click at [1036, 302] on li "Last Month" at bounding box center [1042, 299] width 79 height 17
type input "[DATE] - [DATE] (Last Month)"
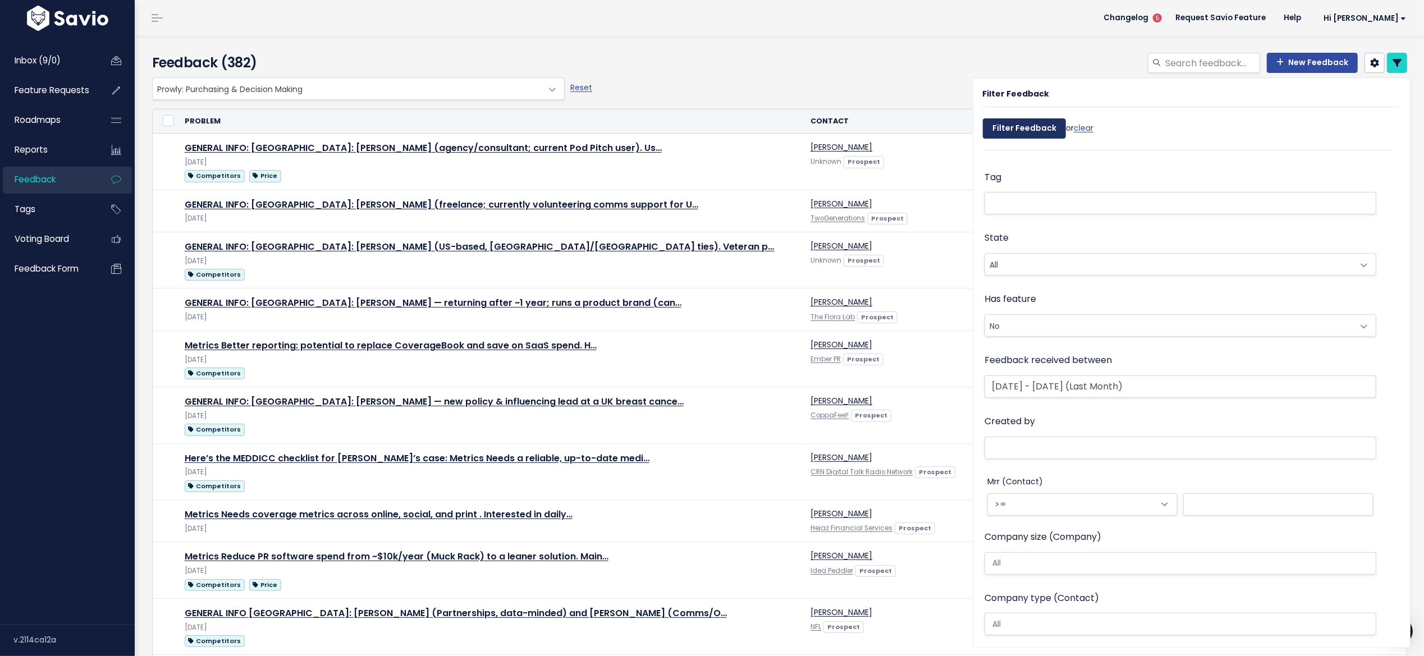
click at [1021, 135] on input "Filter Feedback" at bounding box center [1024, 128] width 83 height 20
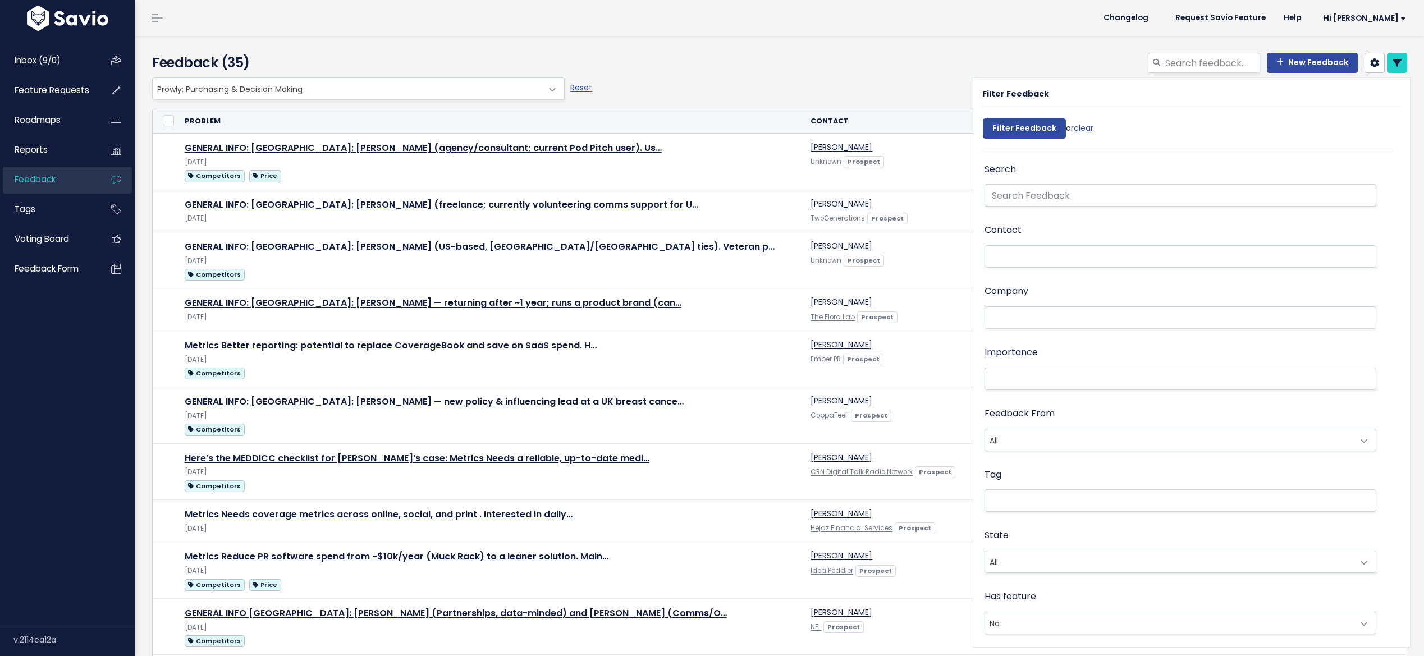
select select
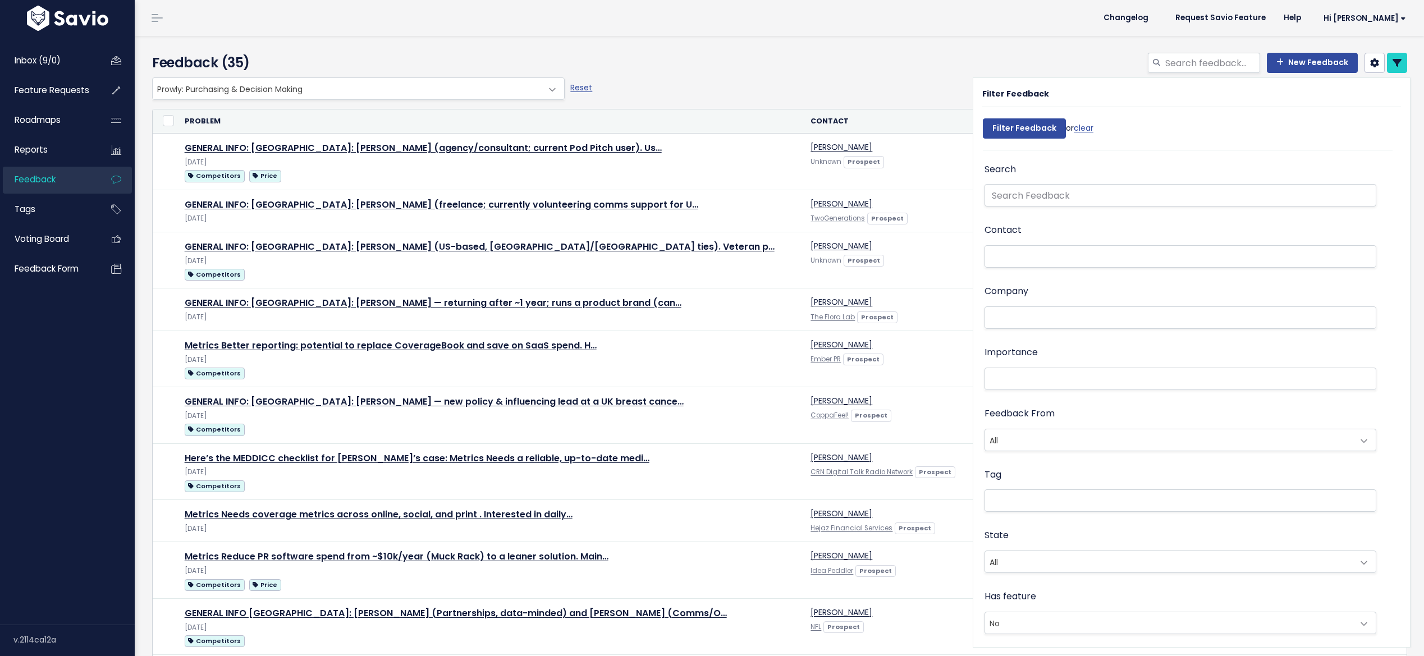
select select
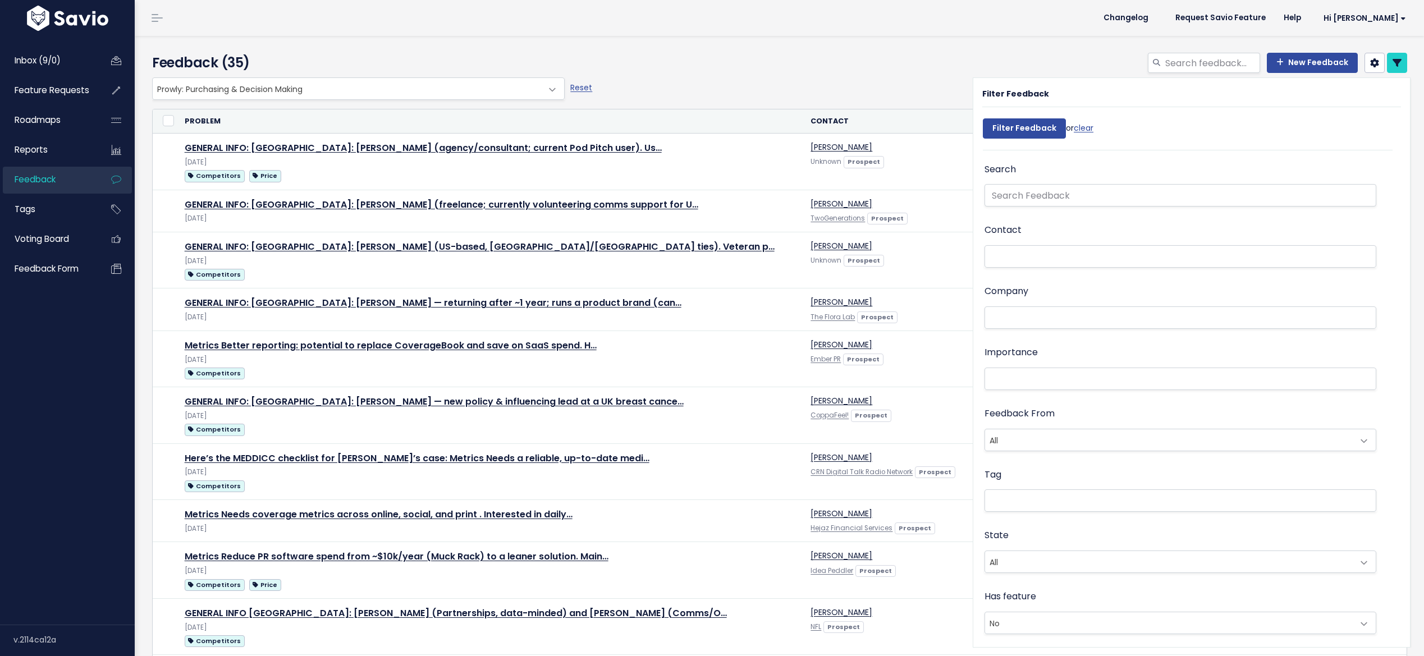
select select
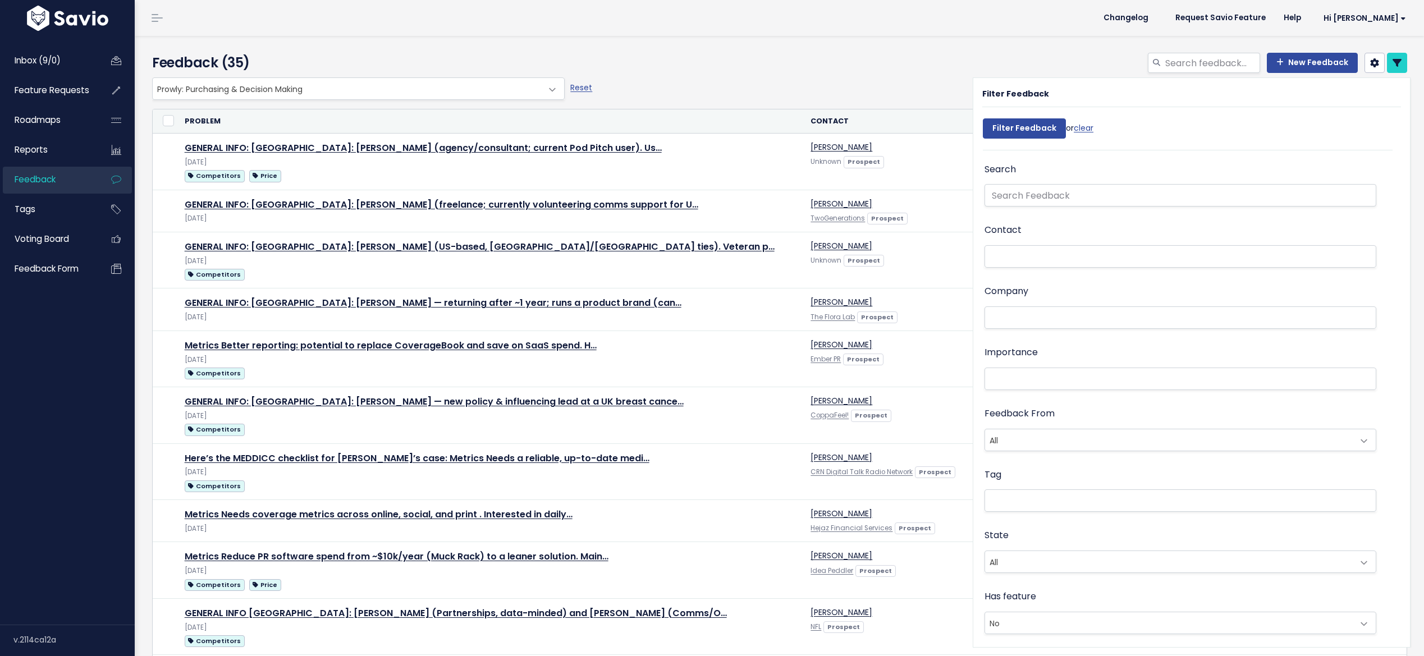
select select
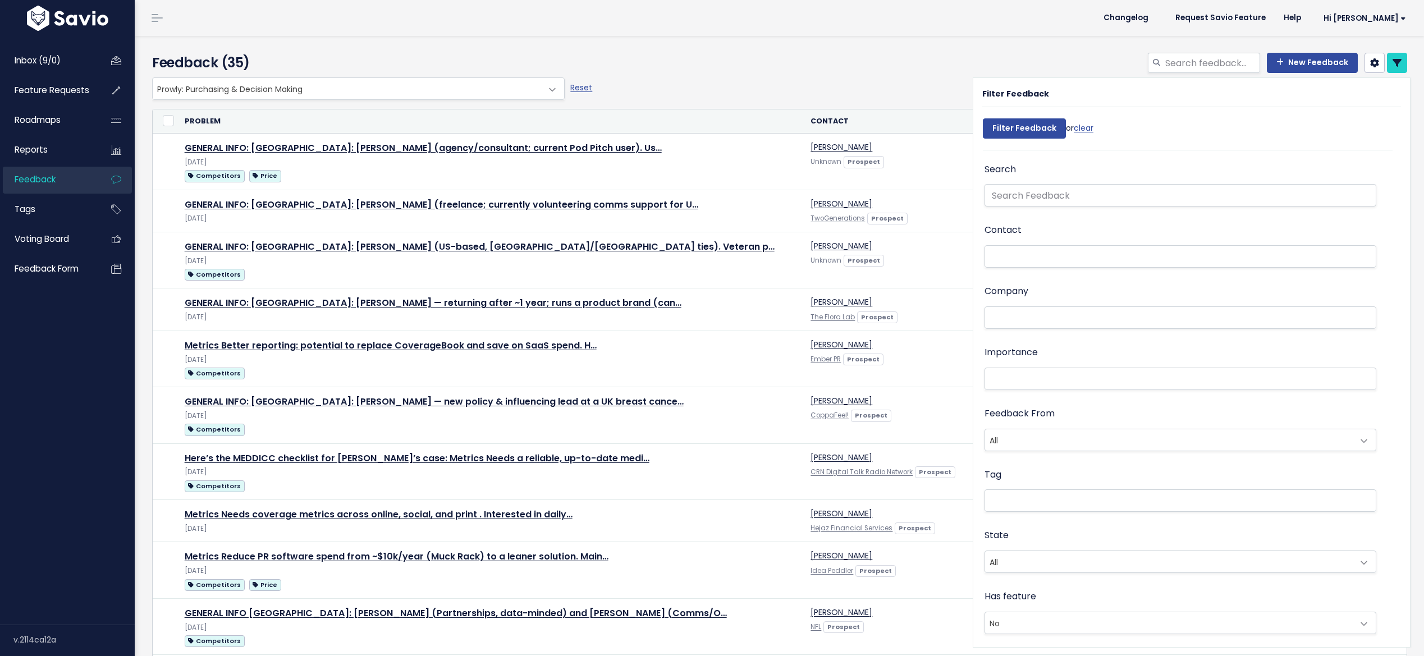
select select
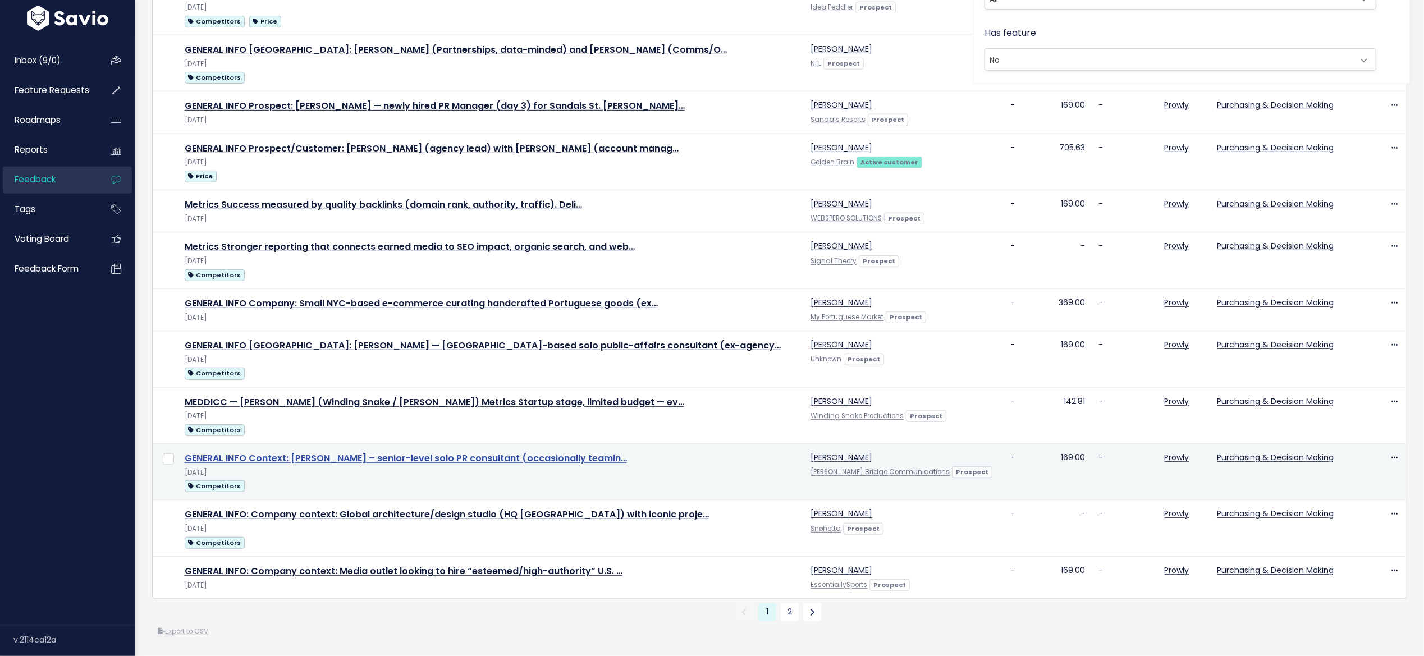
scroll to position [297, 0]
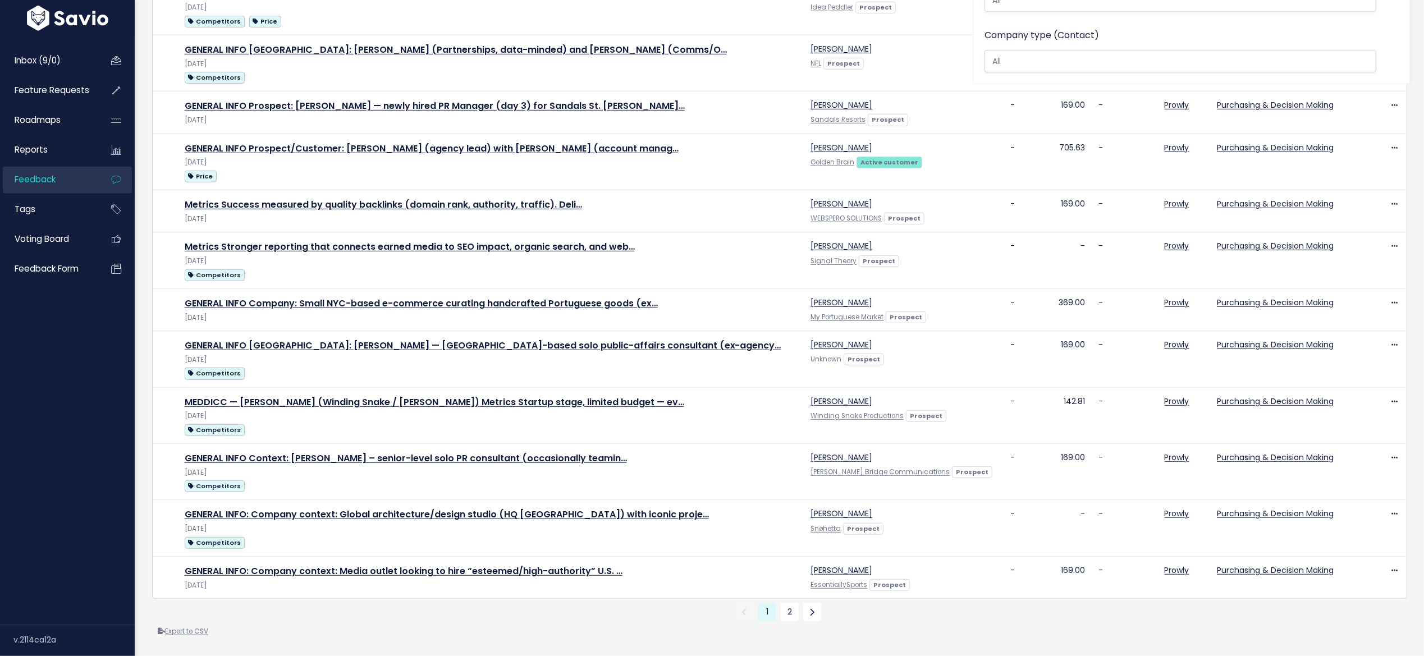
click at [199, 627] on link "Export to CSV" at bounding box center [183, 631] width 51 height 9
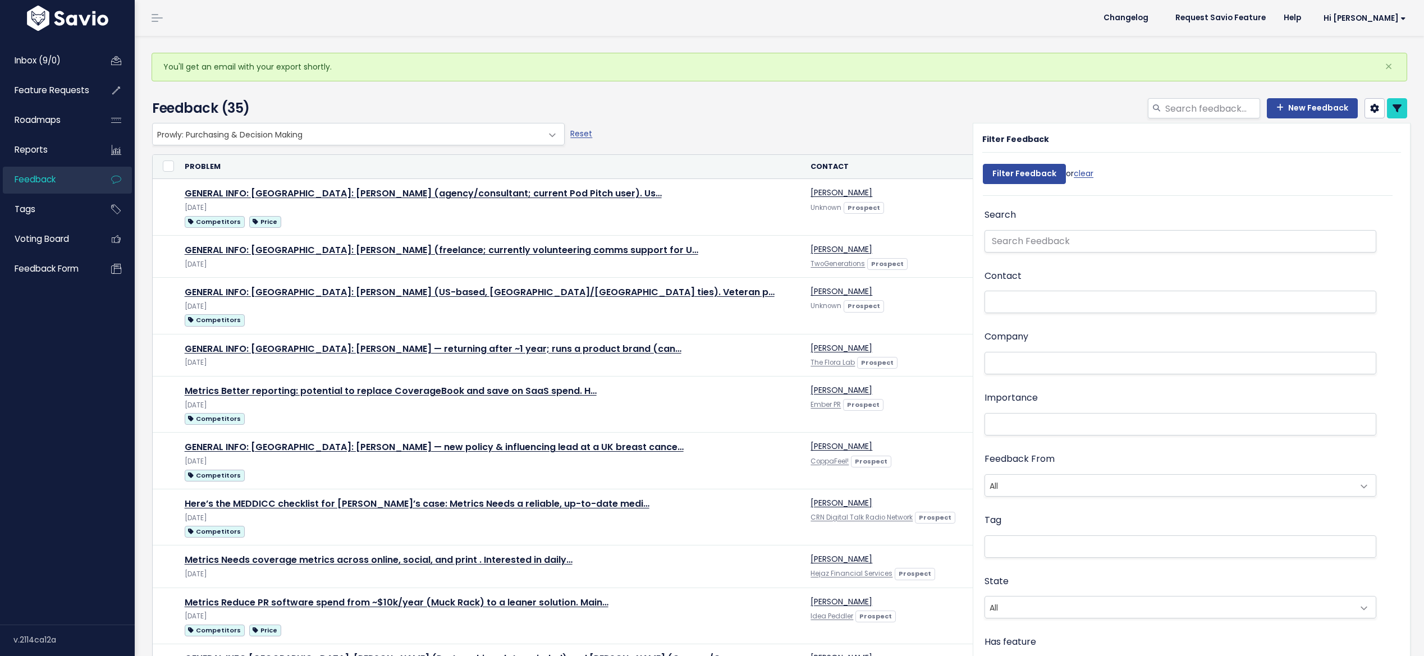
select select
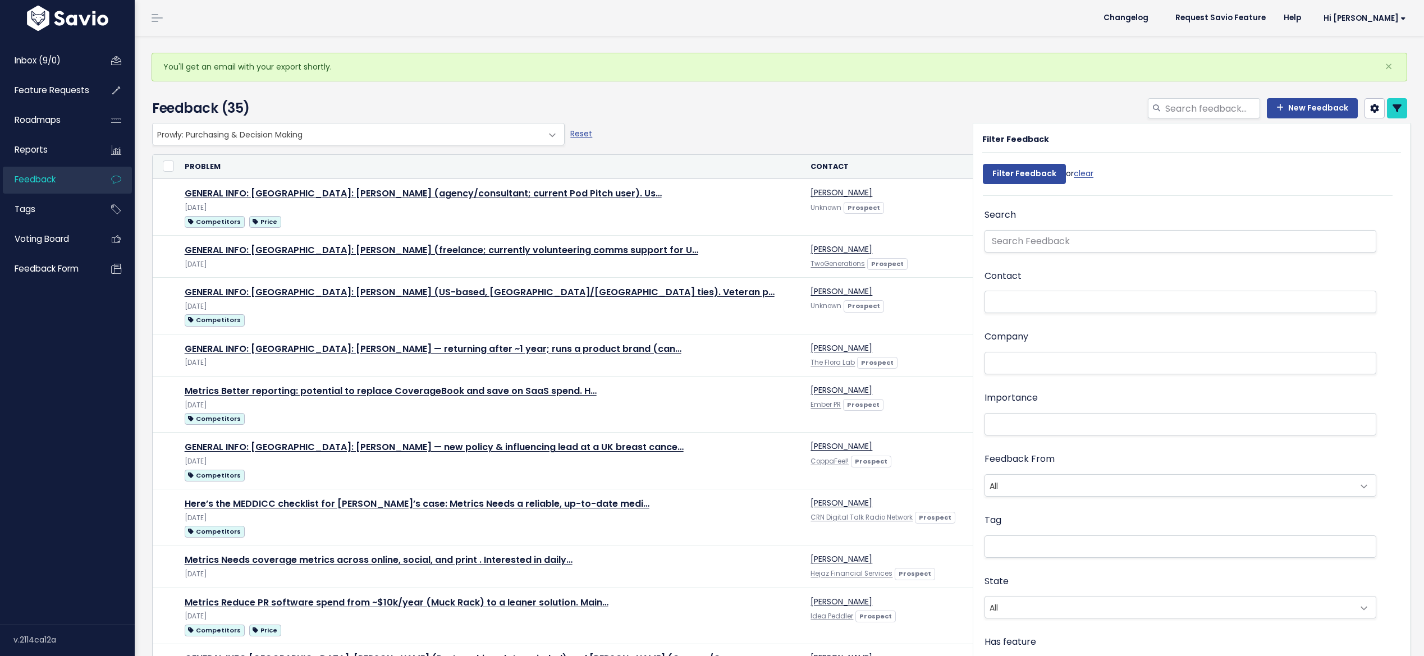
select select
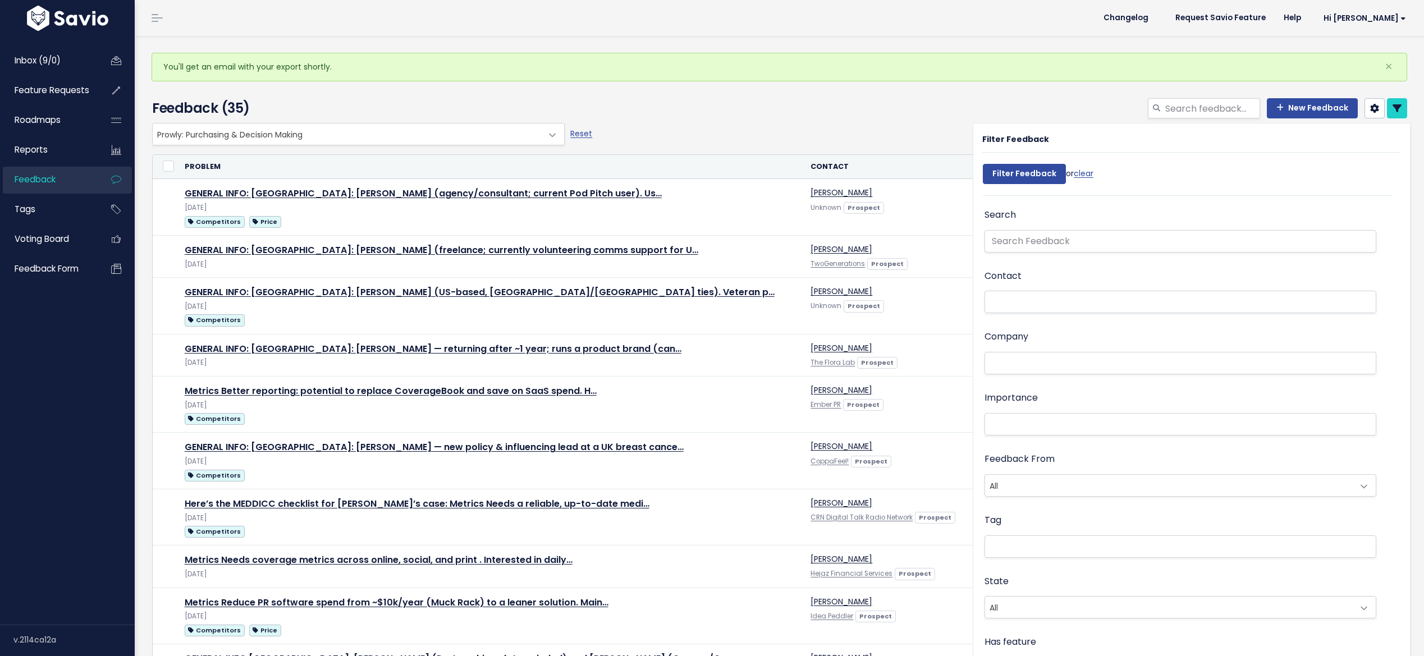
select select
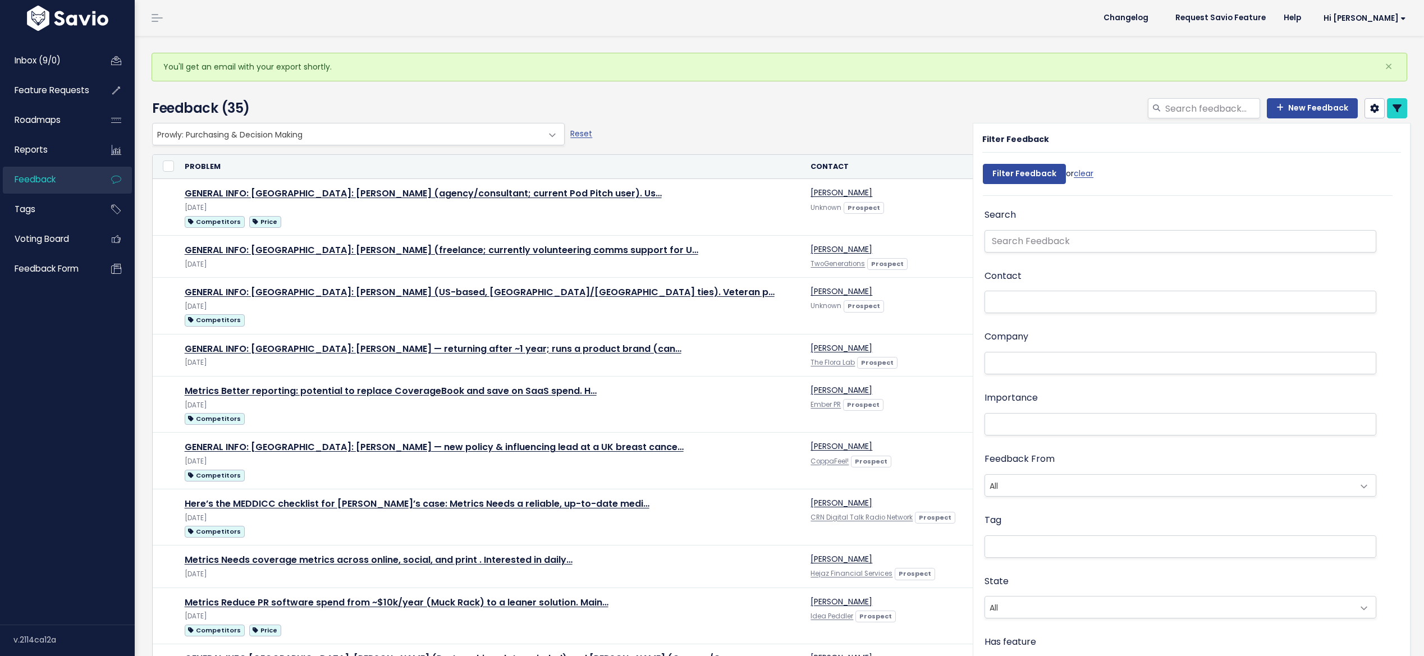
select select
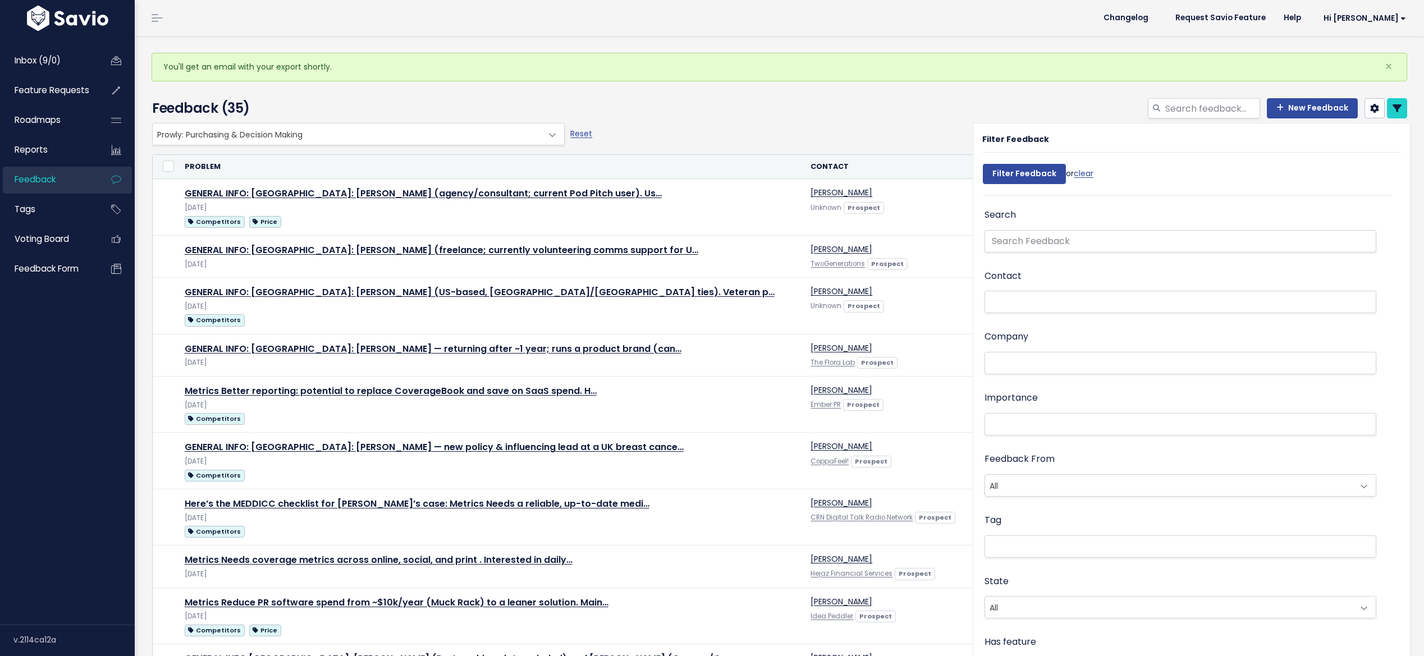
select select
click at [1048, 243] on input "text" at bounding box center [1181, 241] width 392 height 22
type input "pod pitch"
click at [1016, 173] on input "Filter Feedback" at bounding box center [1024, 174] width 83 height 20
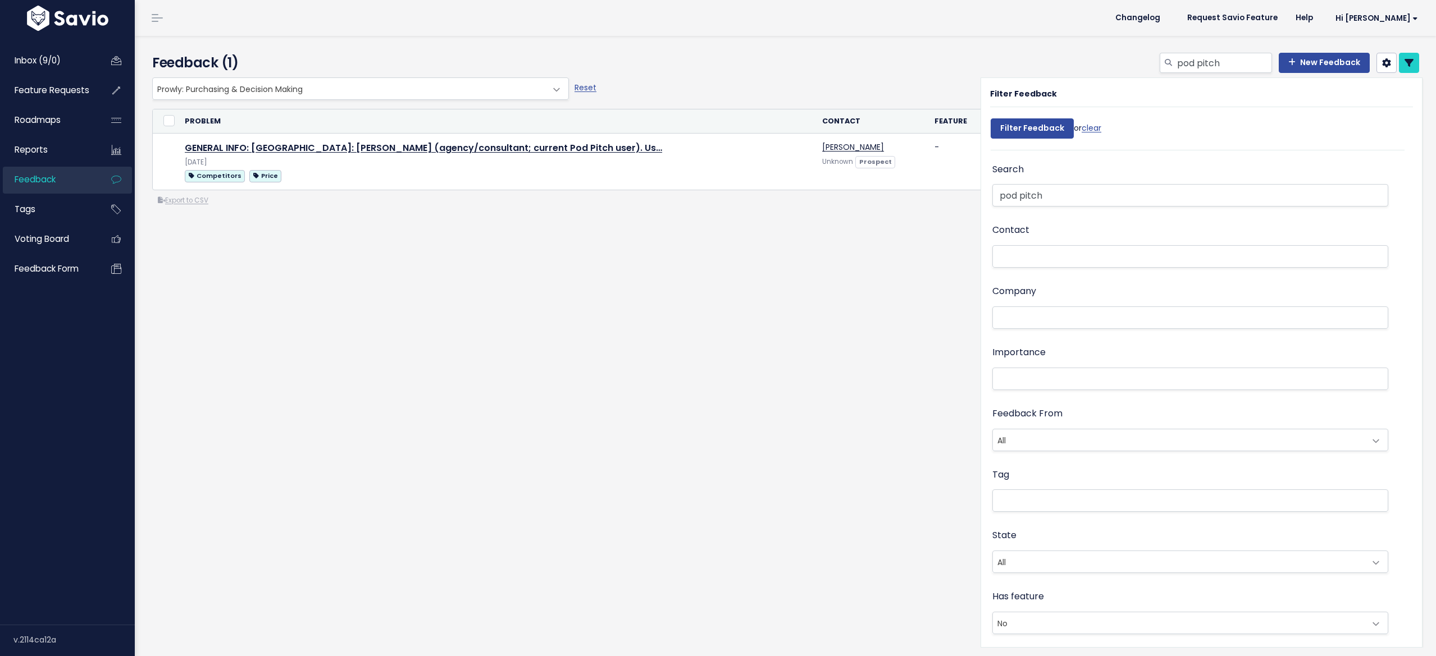
select select
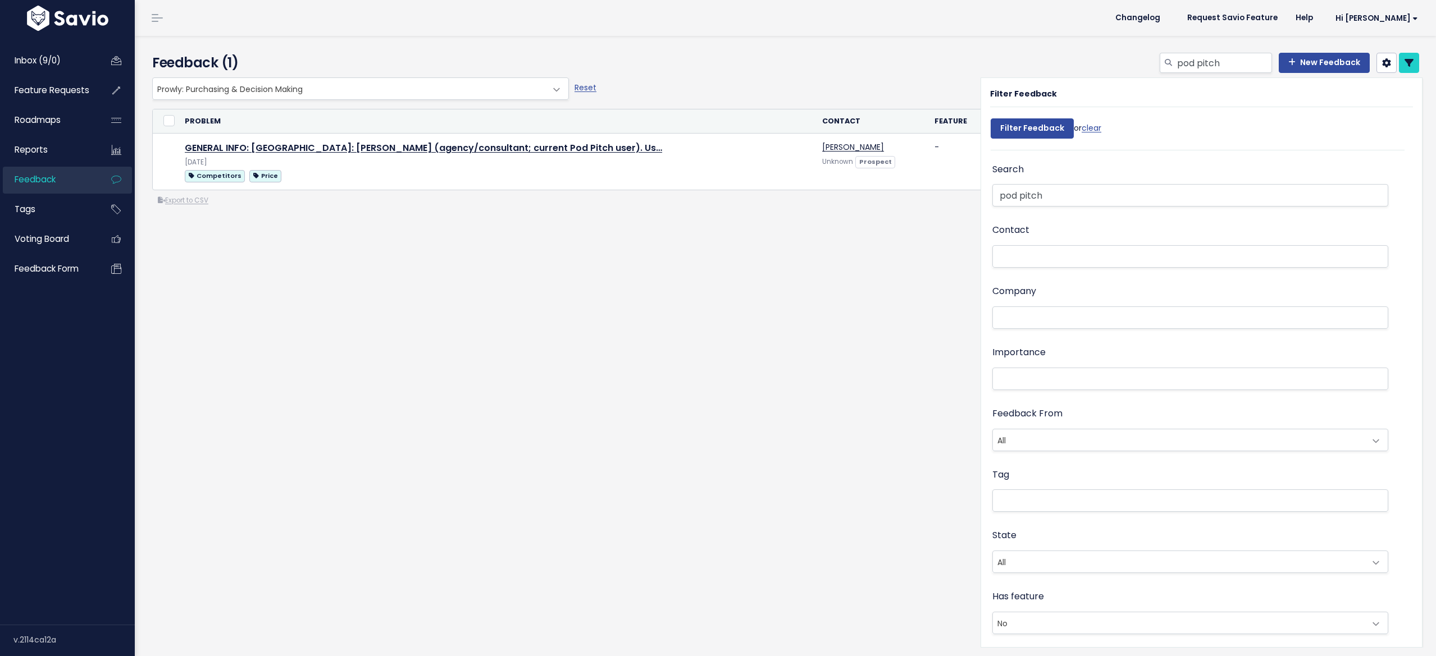
select select
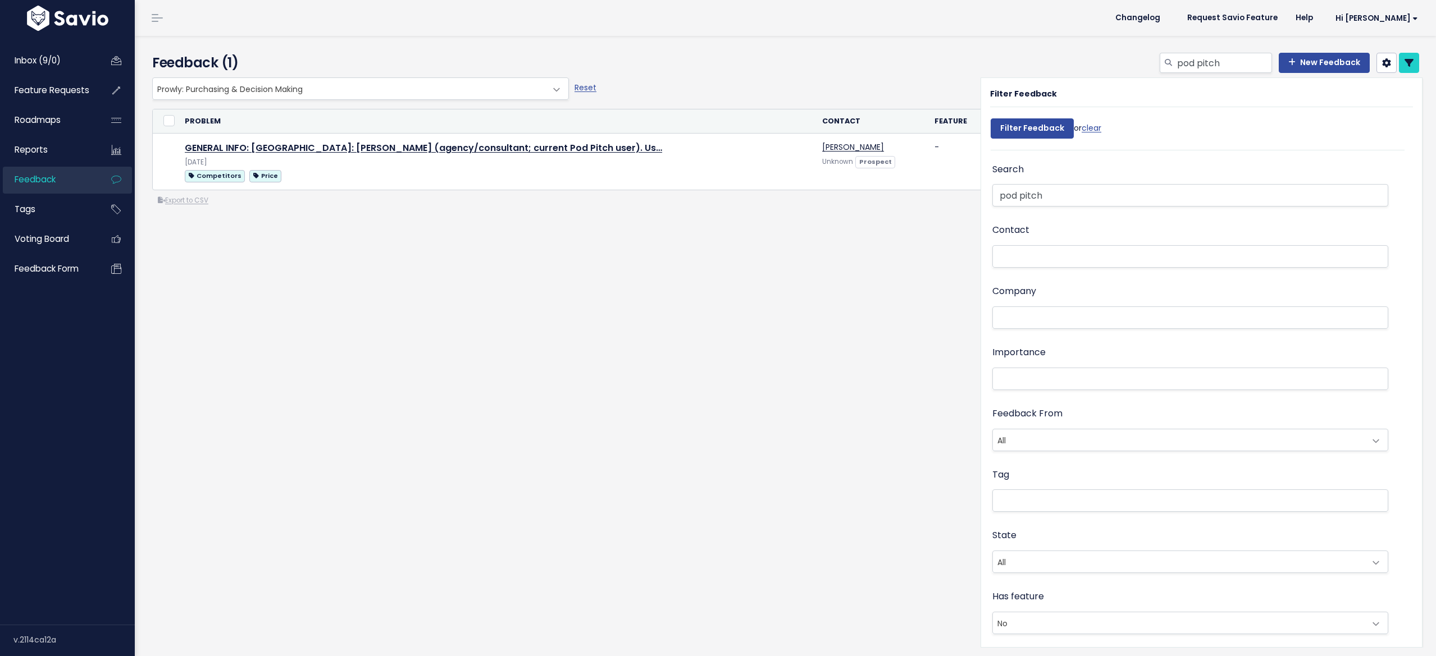
select select
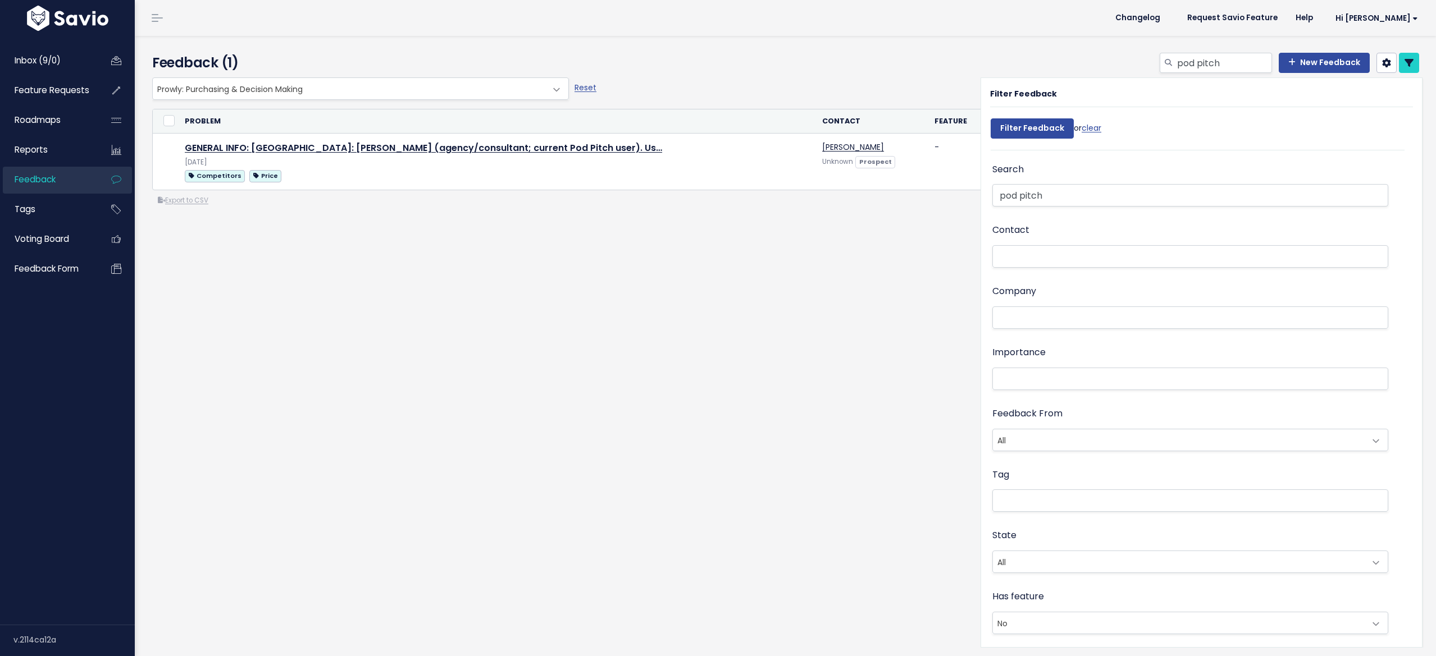
select select
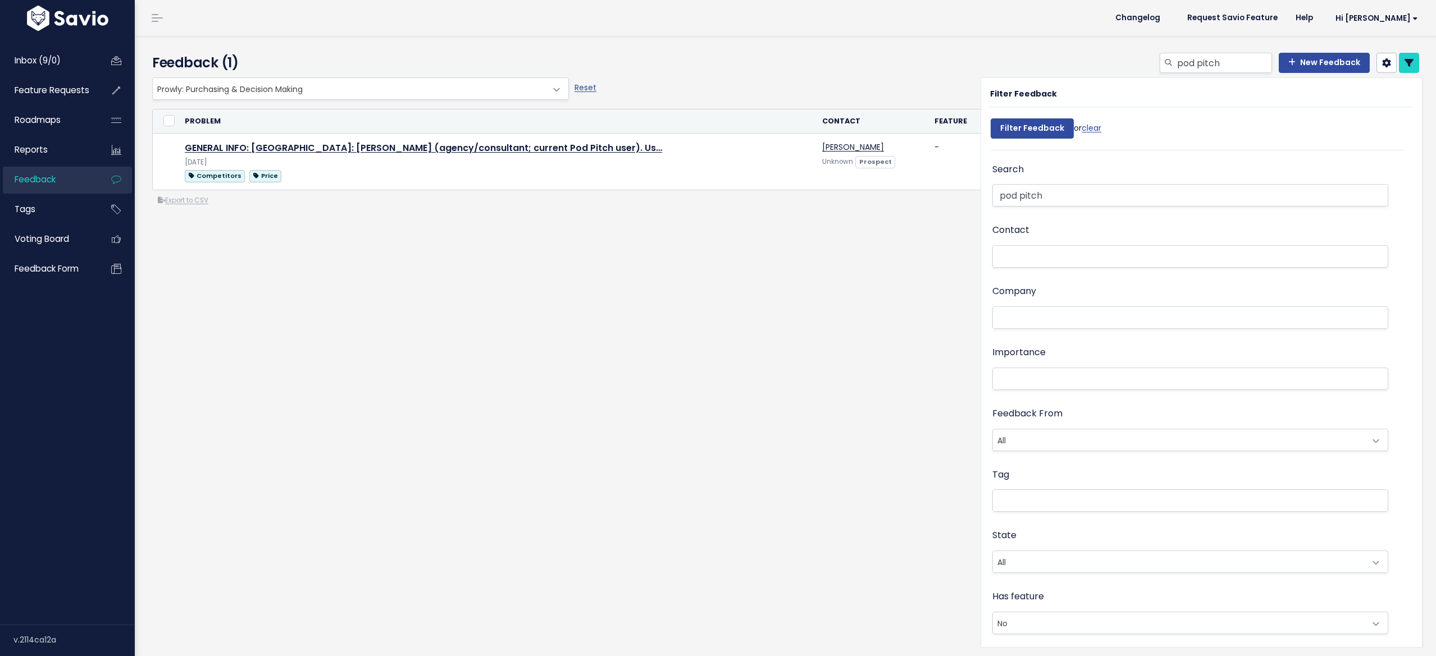
select select
